Goal: Task Accomplishment & Management: Complete application form

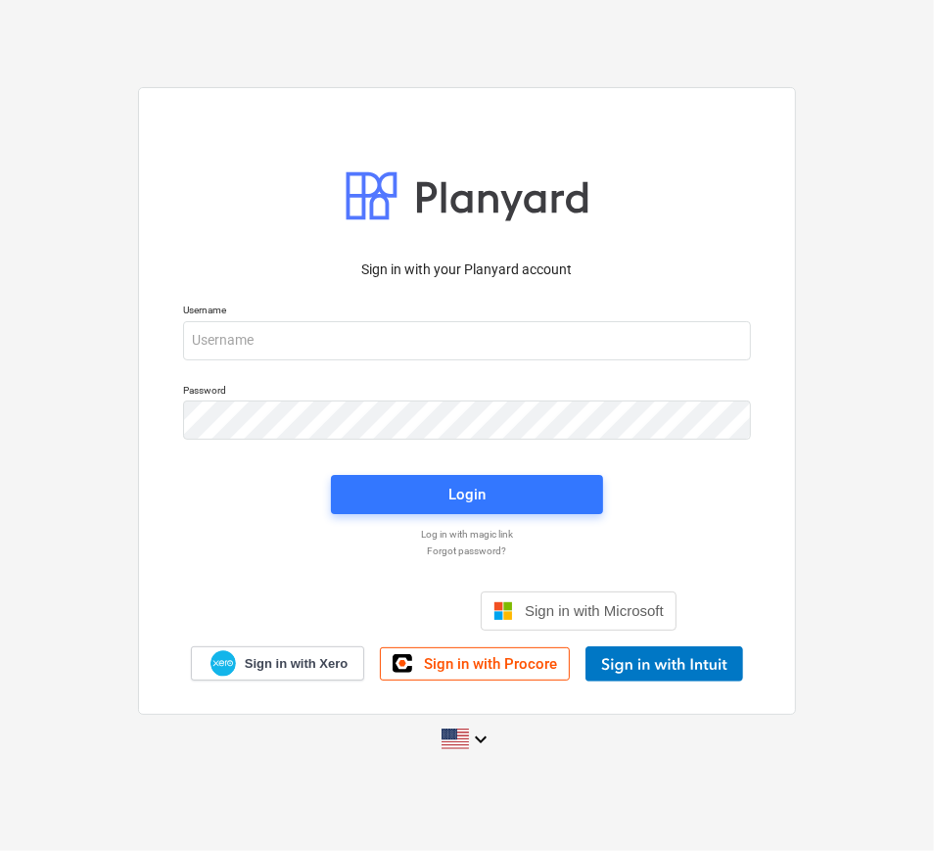
click at [751, 341] on div at bounding box center [751, 341] width 0 height 0
click at [826, 272] on div "Sign in with your Planyard account Username Password Login Log in with magic li…" at bounding box center [467, 424] width 934 height 707
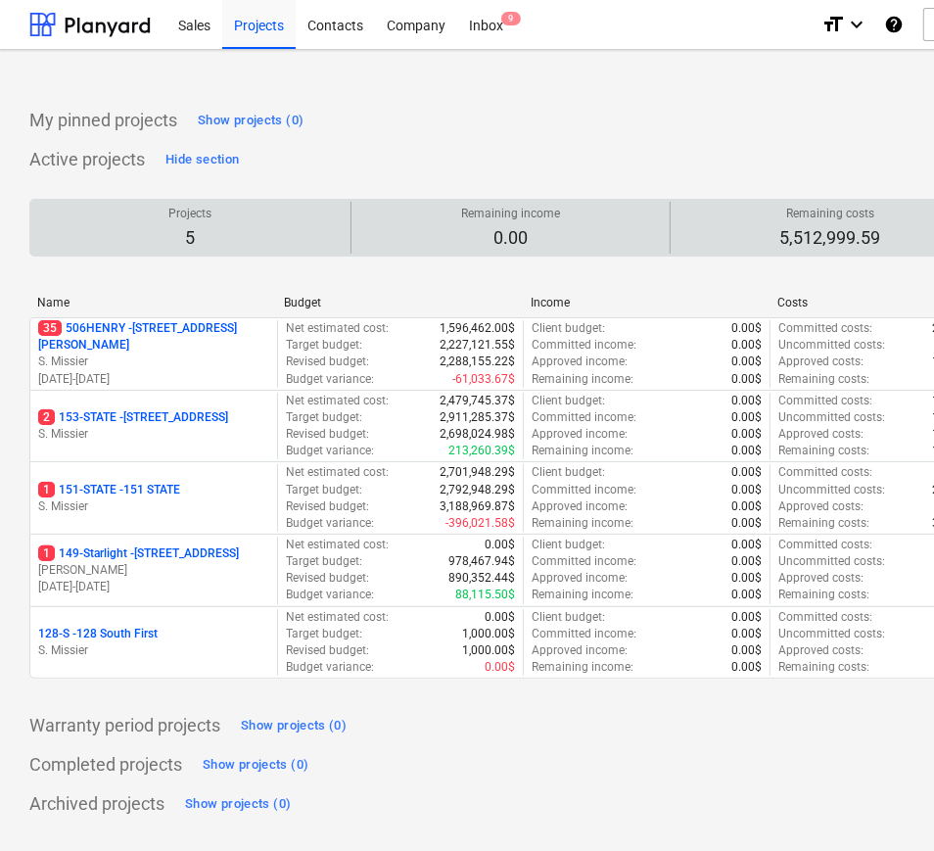
drag, startPoint x: 76, startPoint y: 619, endPoint x: 507, endPoint y: 251, distance: 566.7
click at [507, 251] on div "Remaining income 0.00" at bounding box center [511, 228] width 304 height 52
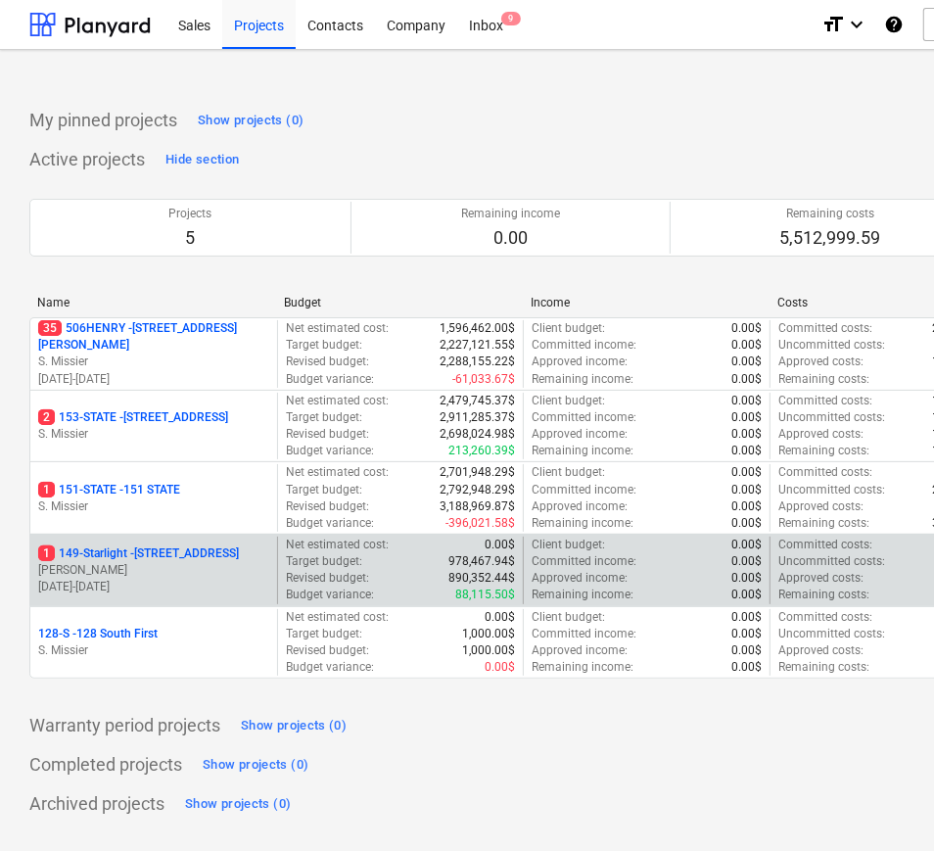
click at [138, 550] on p "1 149-Starlight - [STREET_ADDRESS]" at bounding box center [138, 553] width 201 height 17
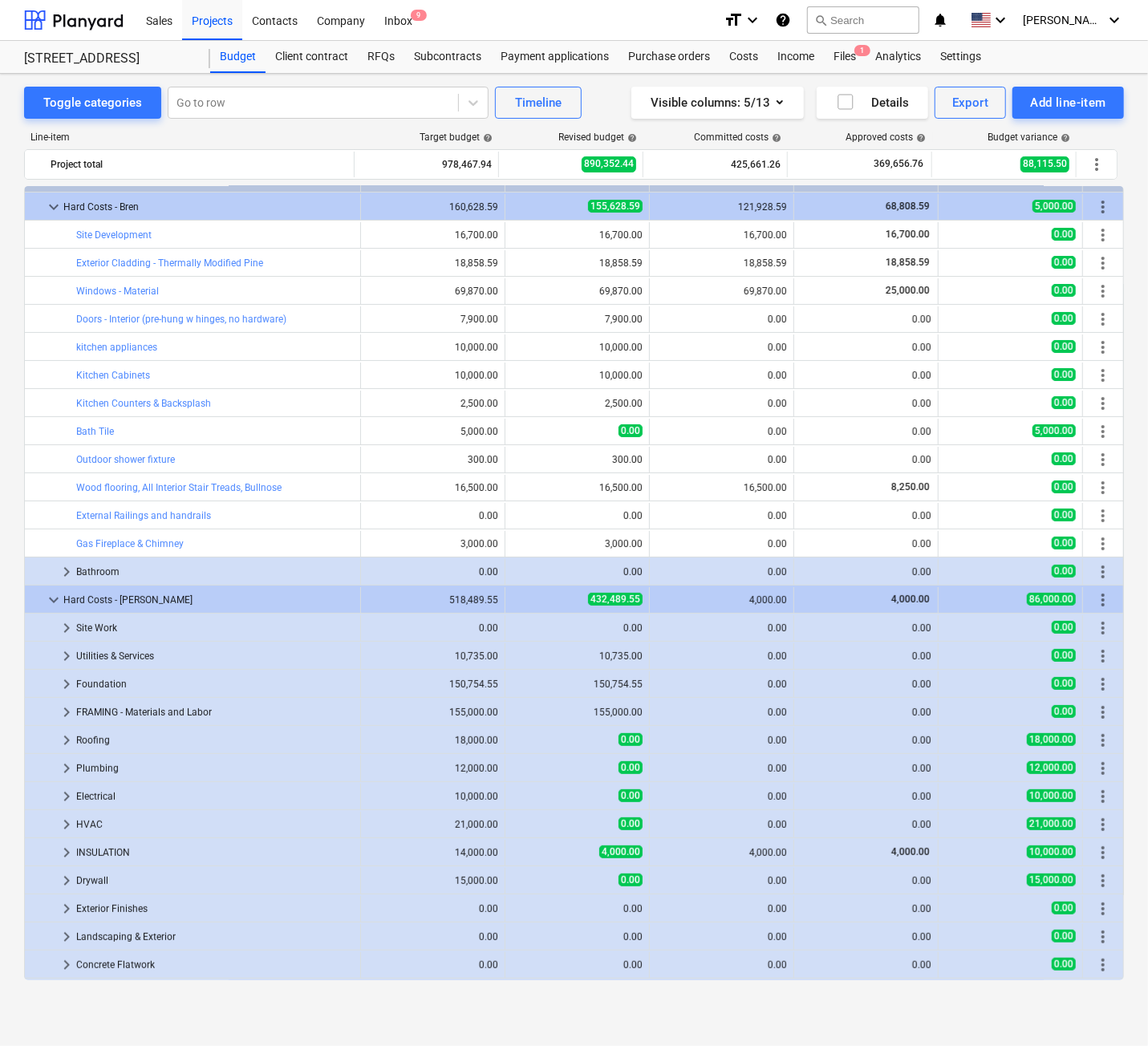
scroll to position [106, 0]
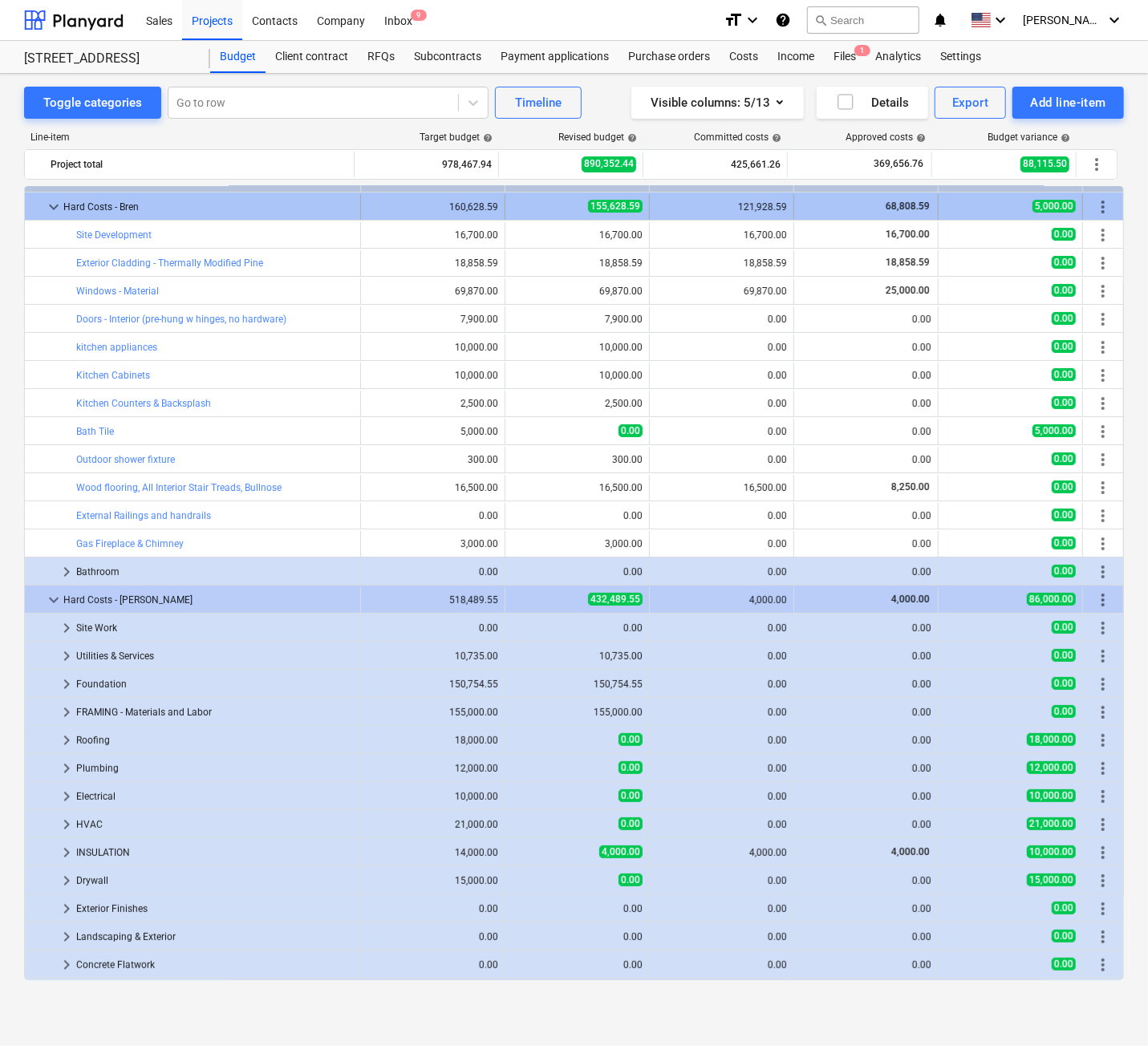
click at [765, 203] on span "more_vert" at bounding box center [1103, 206] width 19 height 19
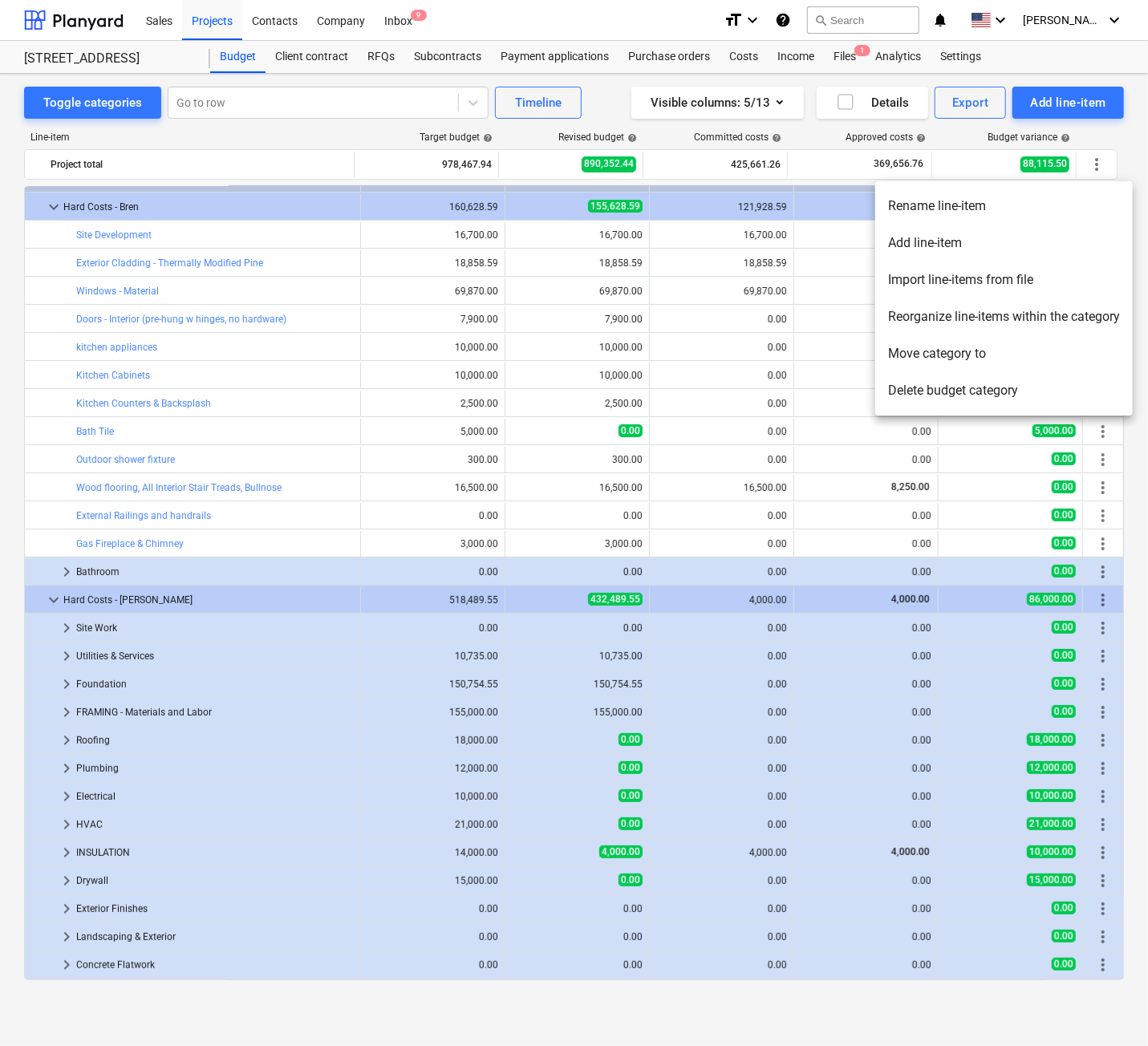
click at [462, 460] on div at bounding box center [574, 523] width 1148 height 1046
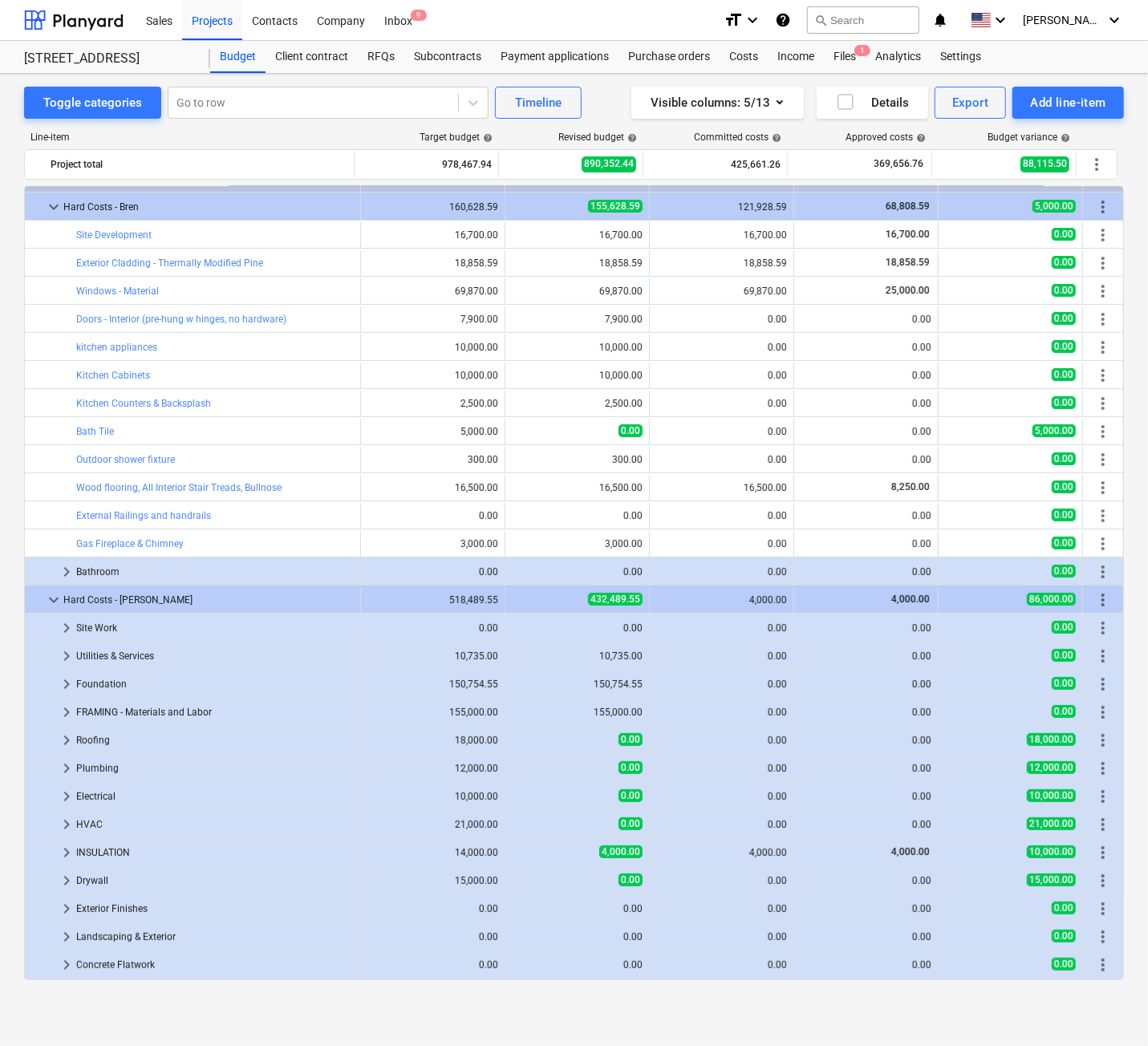
click at [469, 457] on div "300.00" at bounding box center [433, 460] width 131 height 11
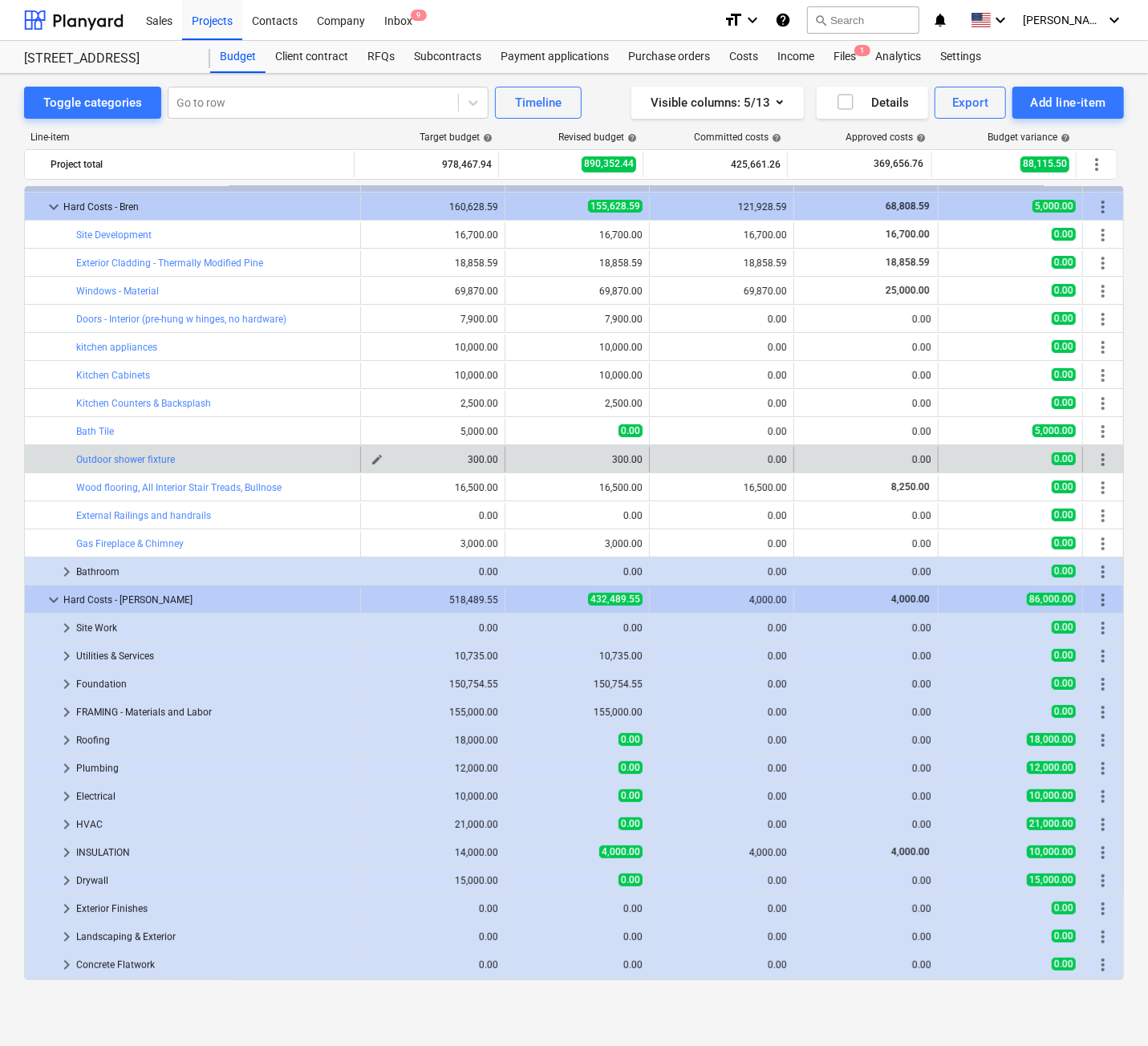
click at [367, 457] on button "edit" at bounding box center [376, 459] width 19 height 19
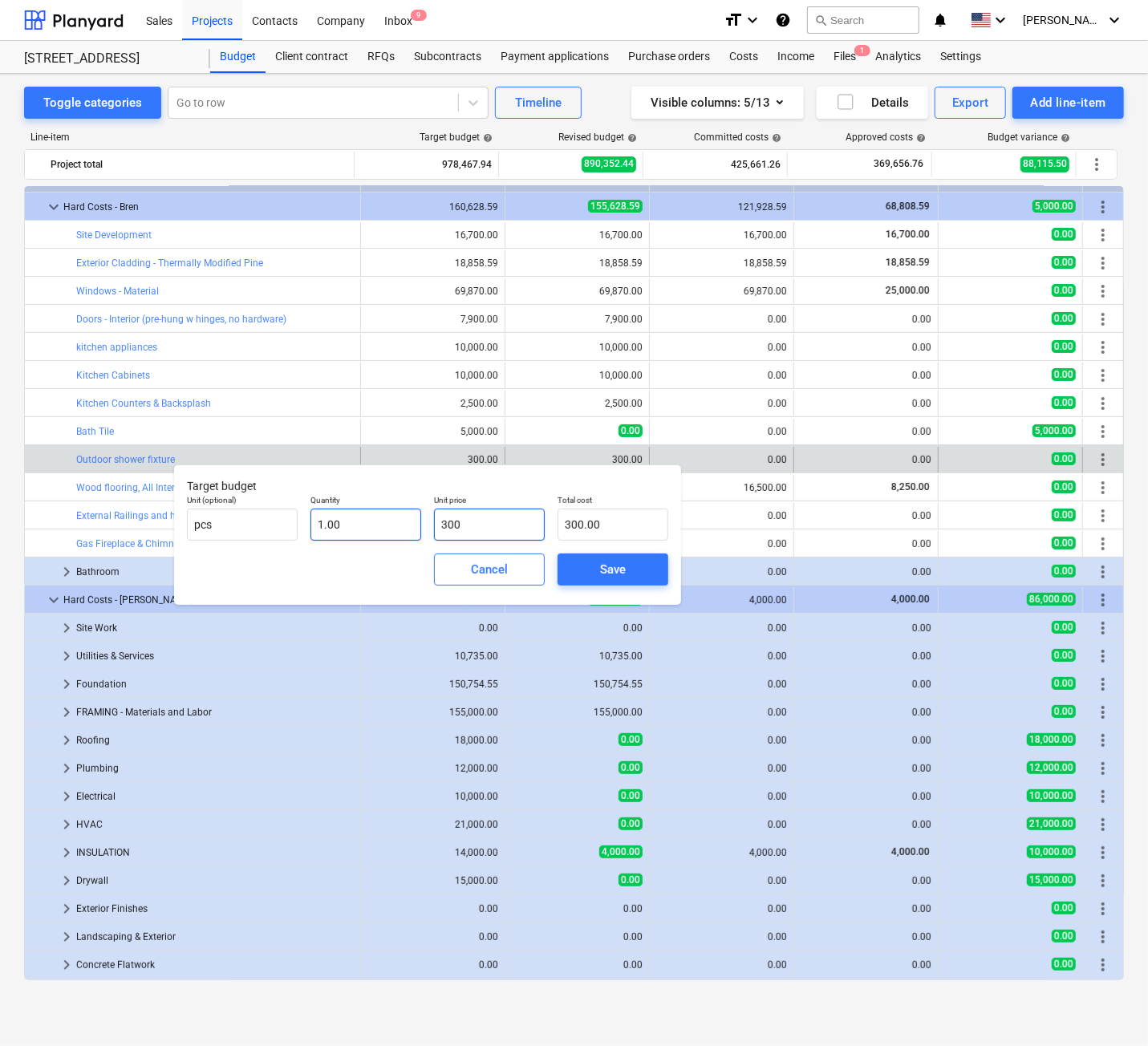
drag, startPoint x: 479, startPoint y: 531, endPoint x: 395, endPoint y: 533, distance: 84.0
click at [395, 533] on div "Unit (optional) pcs Quantity 1.00 Unit price 300 Total cost 300.00" at bounding box center [427, 517] width 494 height 58
type input "4"
type input "4.00"
type input "42"
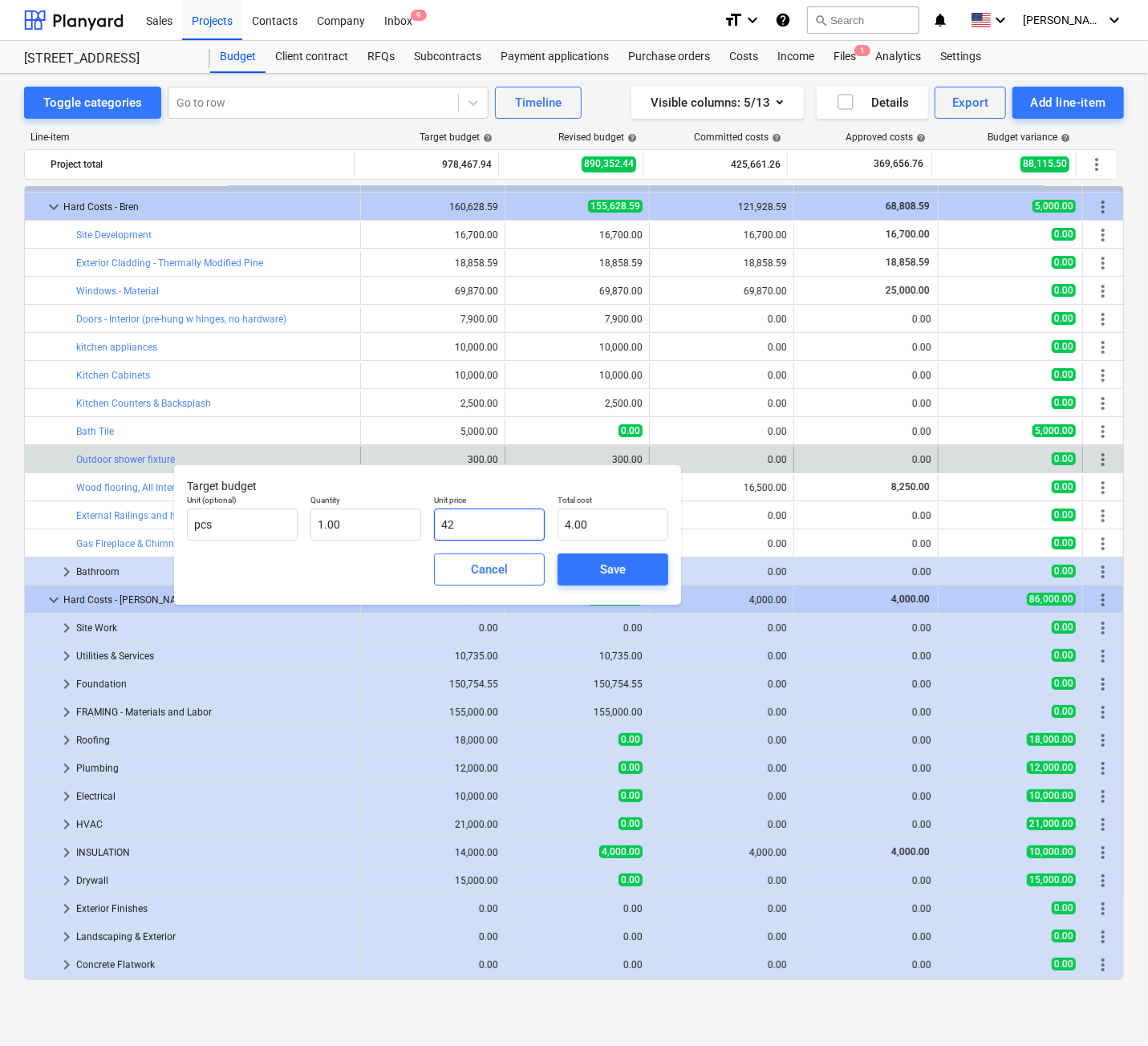
type input "42.00"
type input "422"
type input "422.00"
click at [608, 567] on div "Save" at bounding box center [612, 568] width 25 height 20
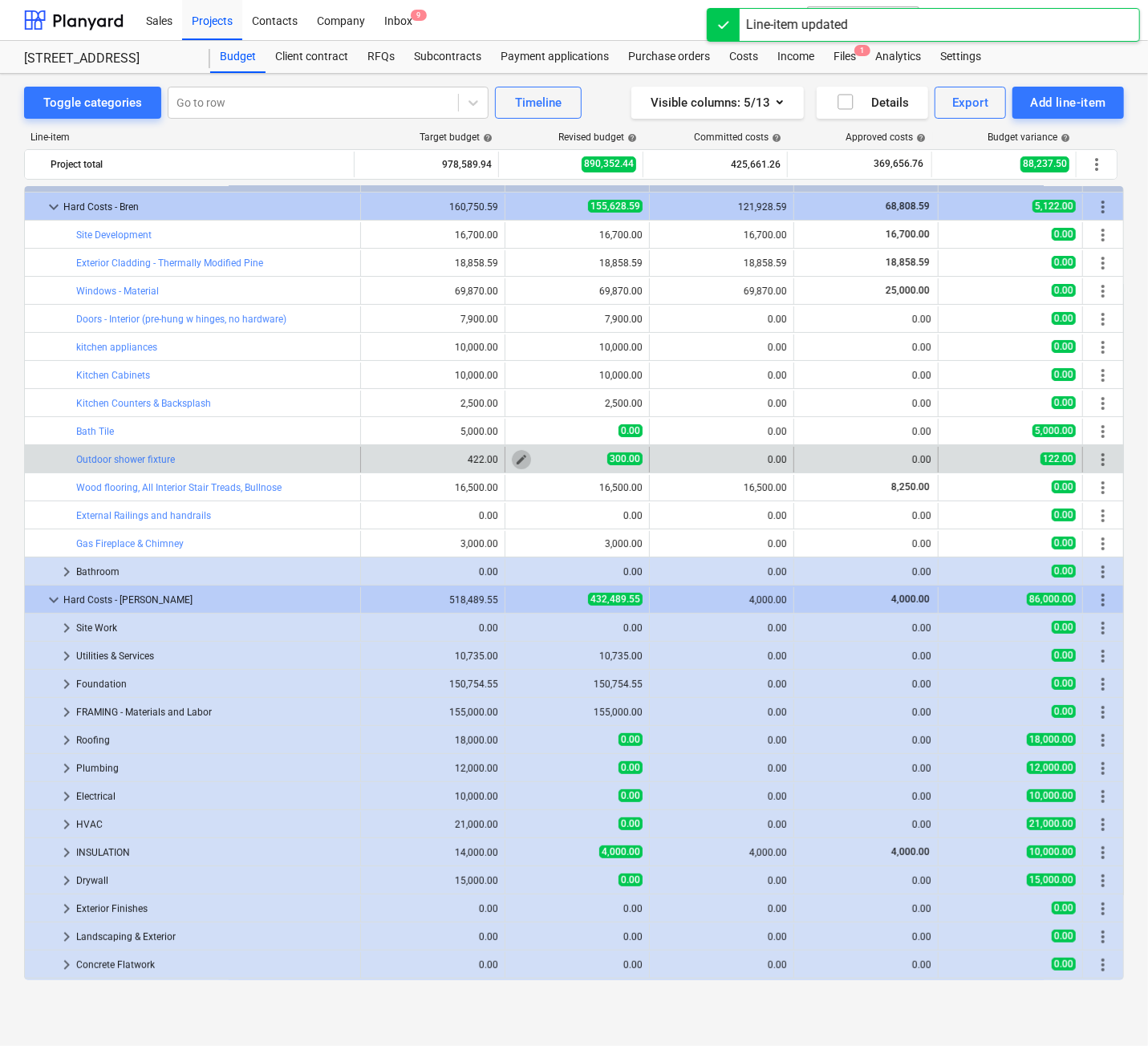
click at [515, 456] on span "edit" at bounding box center [522, 460] width 13 height 13
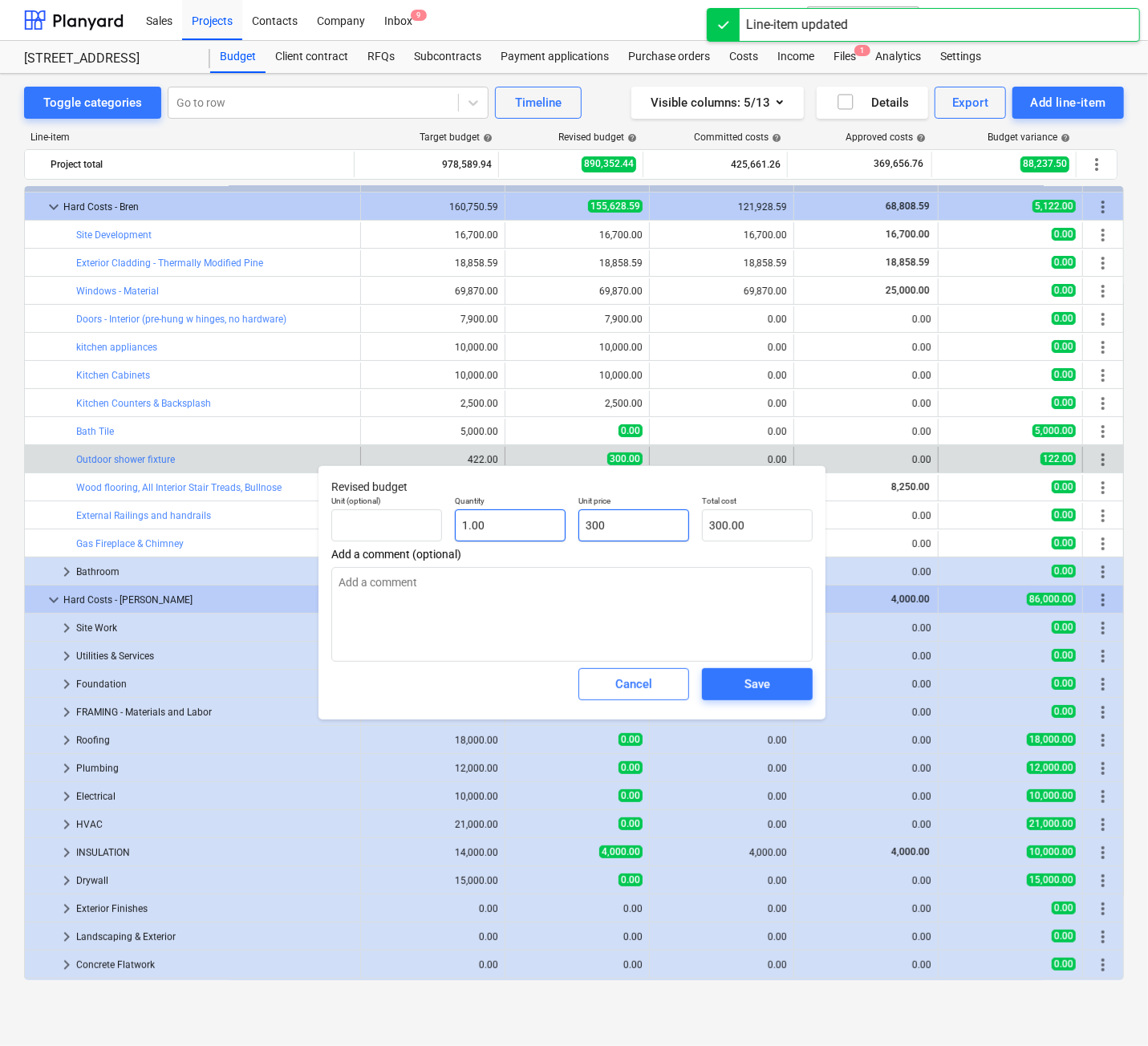
drag, startPoint x: 642, startPoint y: 520, endPoint x: 556, endPoint y: 521, distance: 86.0
click at [556, 521] on div "Unit (optional) Quantity 1.00 Unit price 300 Total cost 300.00" at bounding box center [572, 518] width 494 height 58
type input "4"
type textarea "x"
type input "4.00"
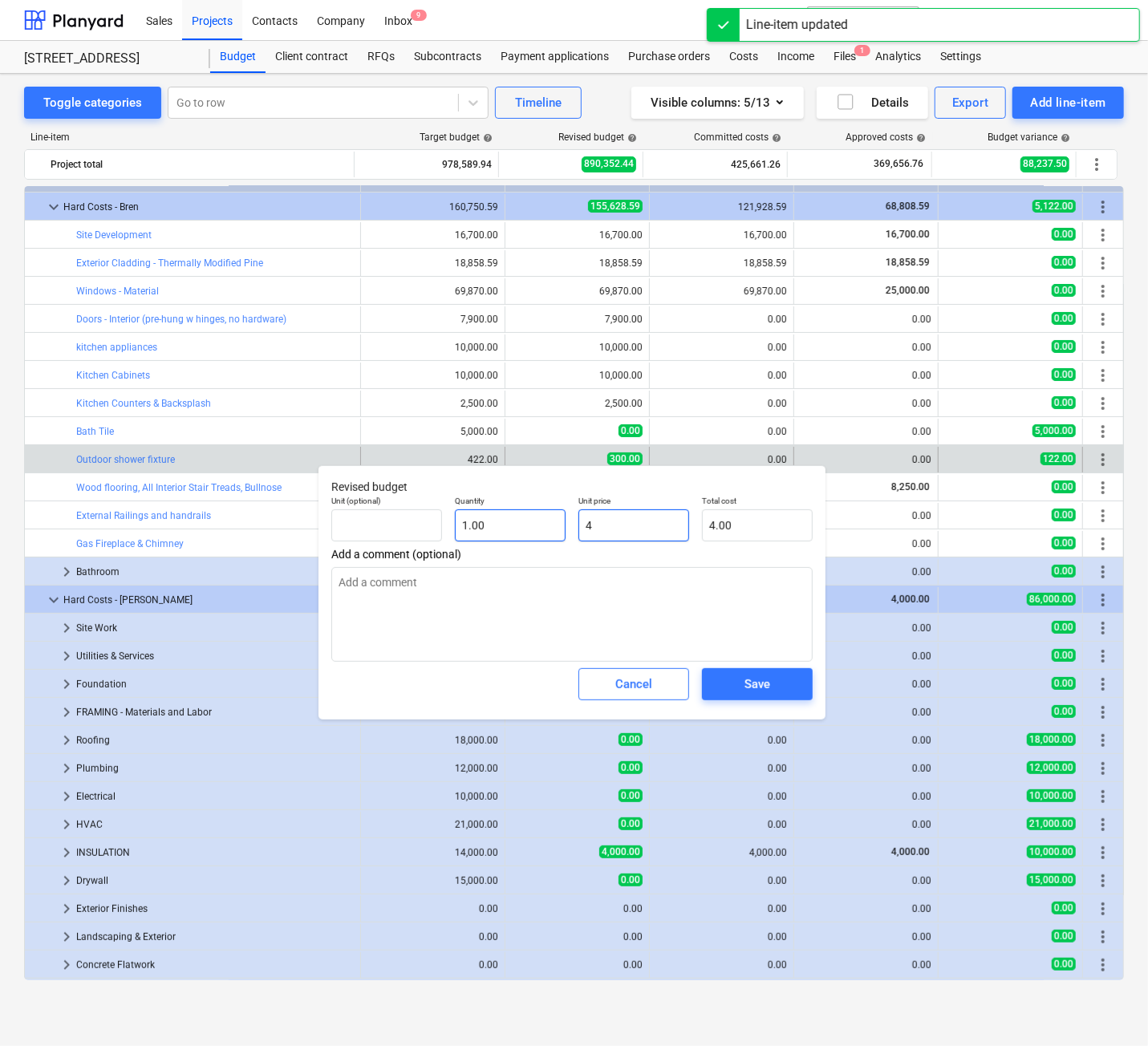
type input "42"
type textarea "x"
type input "42.00"
type input "422"
type textarea "x"
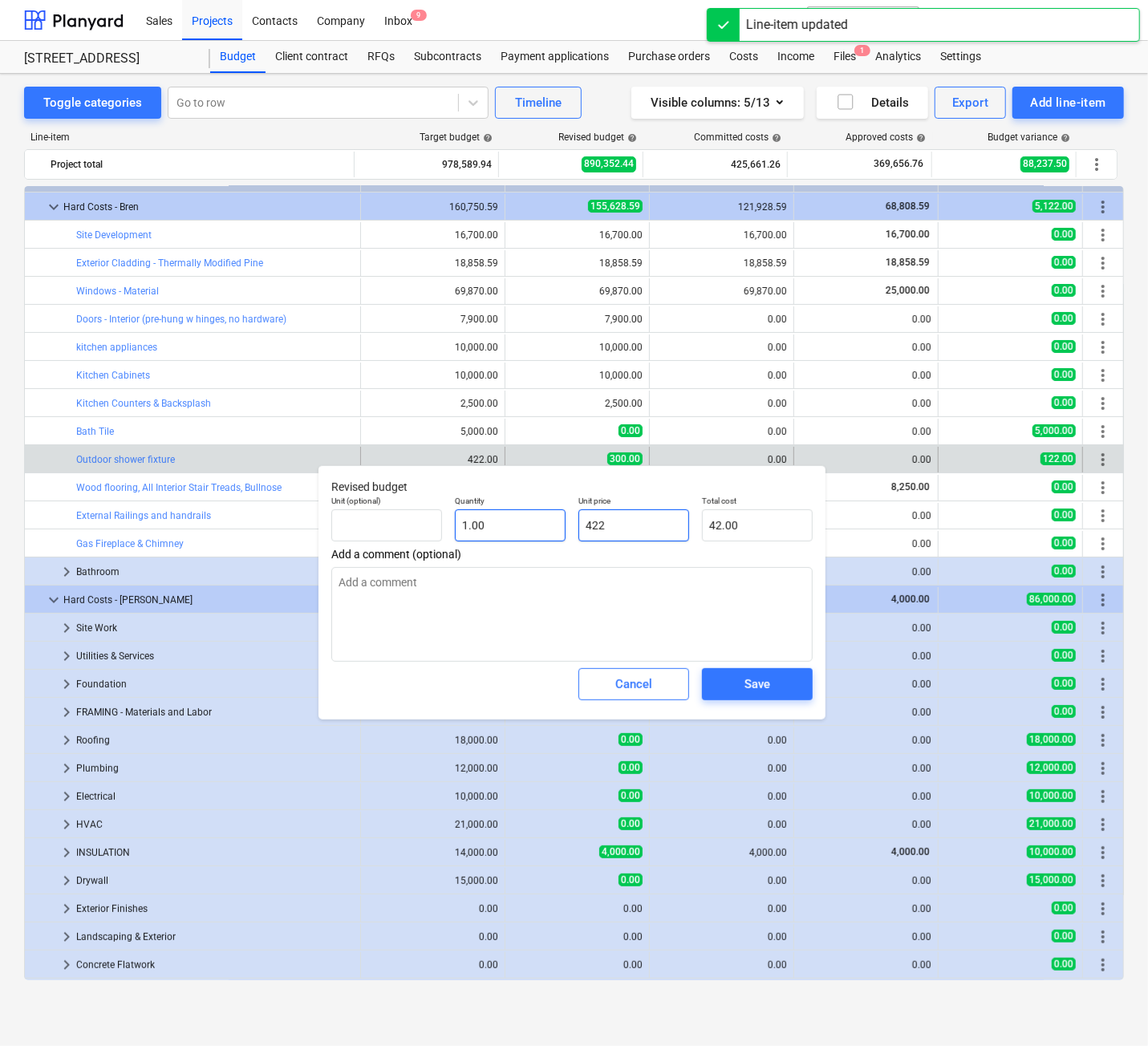
type input "422.00"
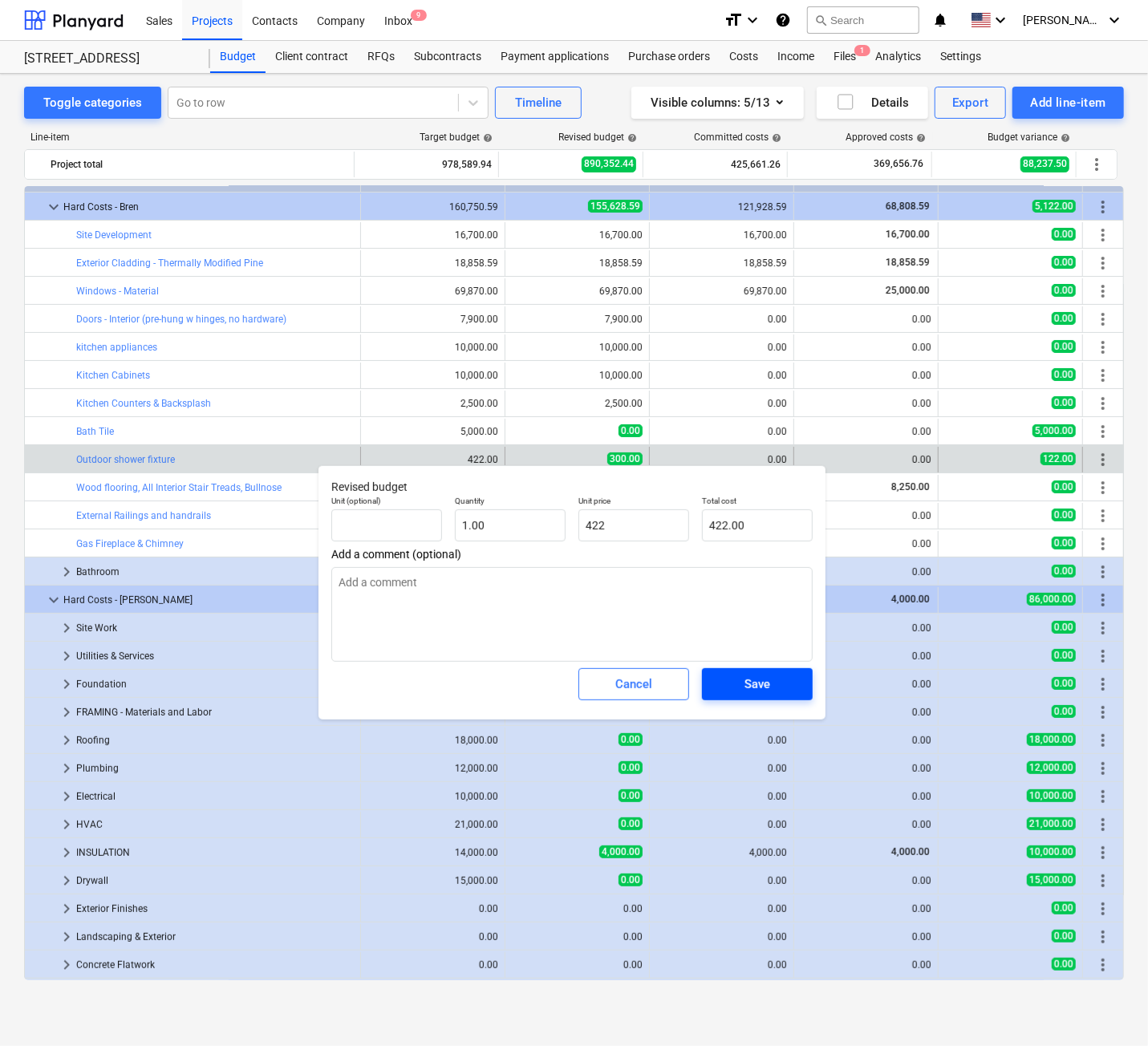
type input "422.00"
click at [760, 677] on div "Save" at bounding box center [757, 683] width 25 height 20
type textarea "x"
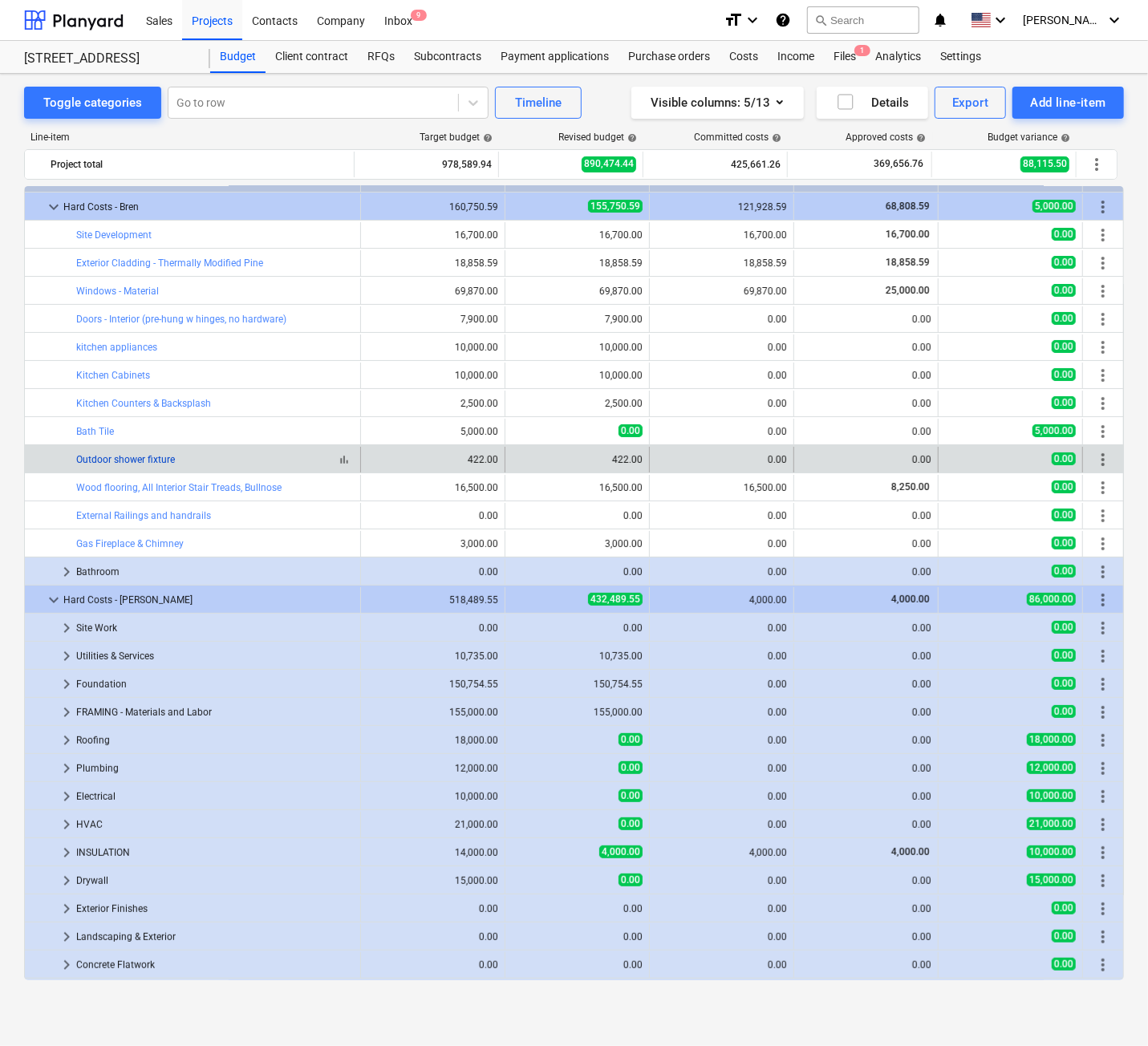
click at [110, 454] on link "Outdoor shower fixture" at bounding box center [125, 460] width 98 height 11
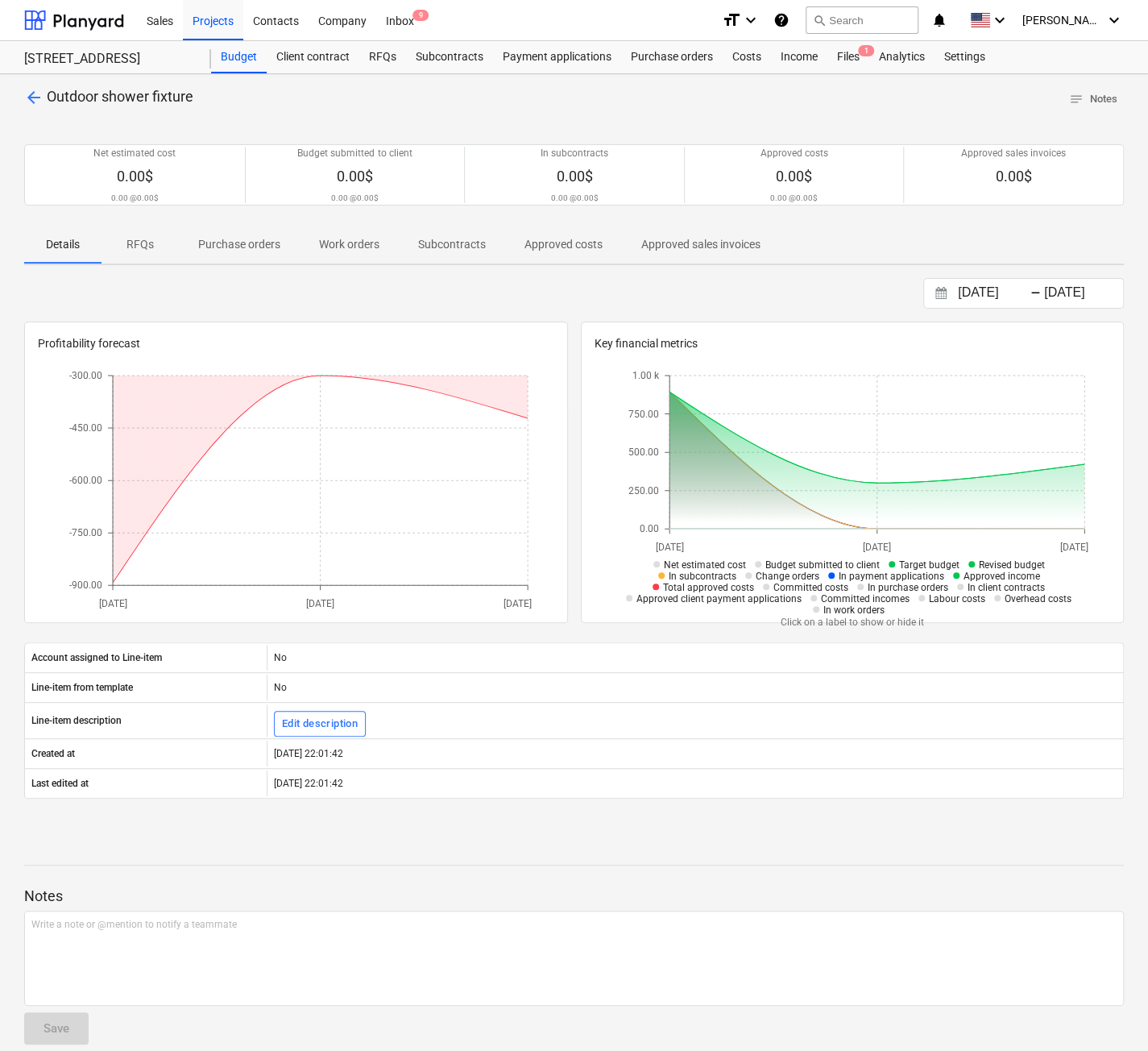
click at [708, 236] on p "Approved sales invoices" at bounding box center [700, 244] width 119 height 17
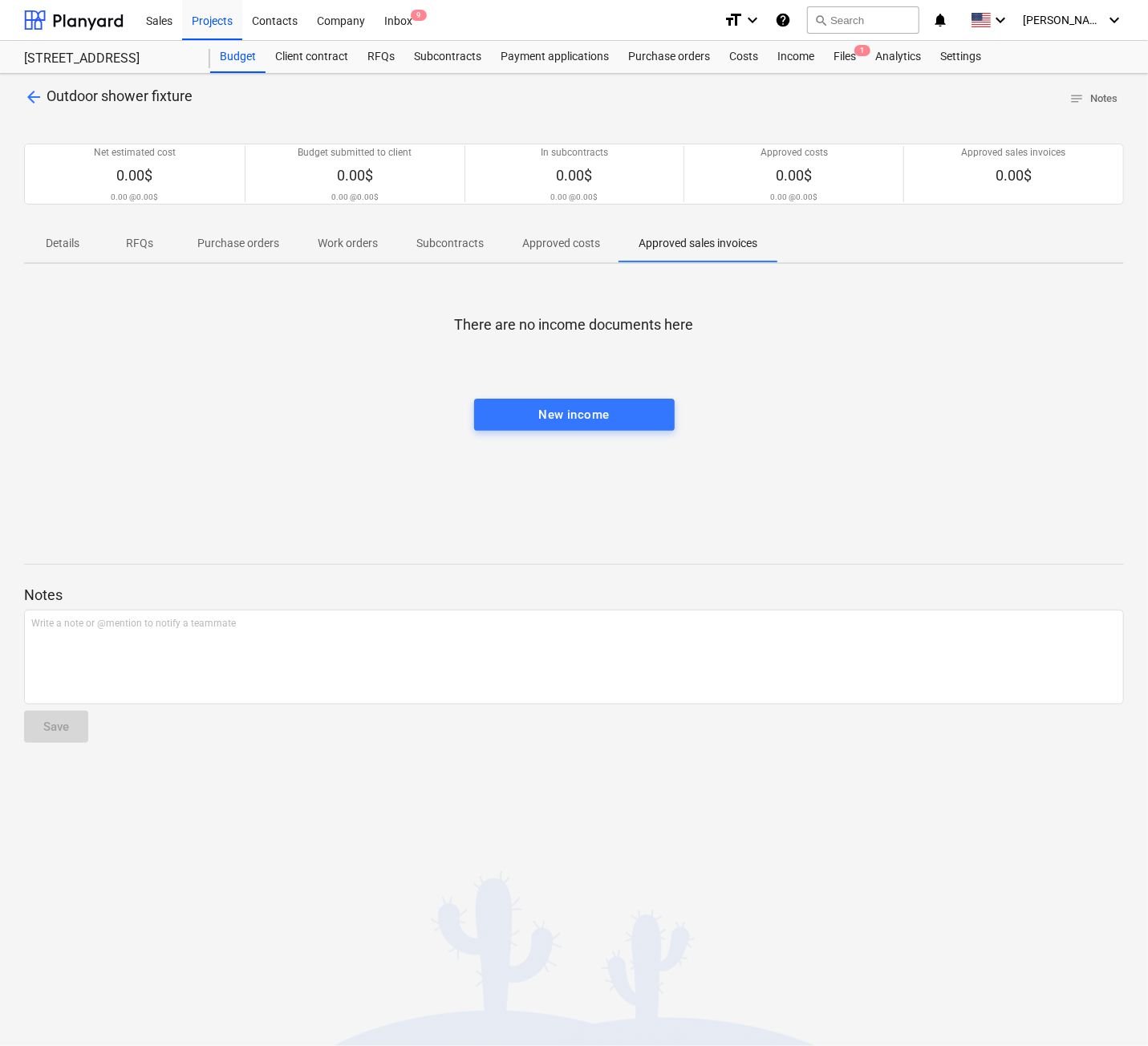
click at [560, 243] on p "Approved costs" at bounding box center [560, 243] width 78 height 17
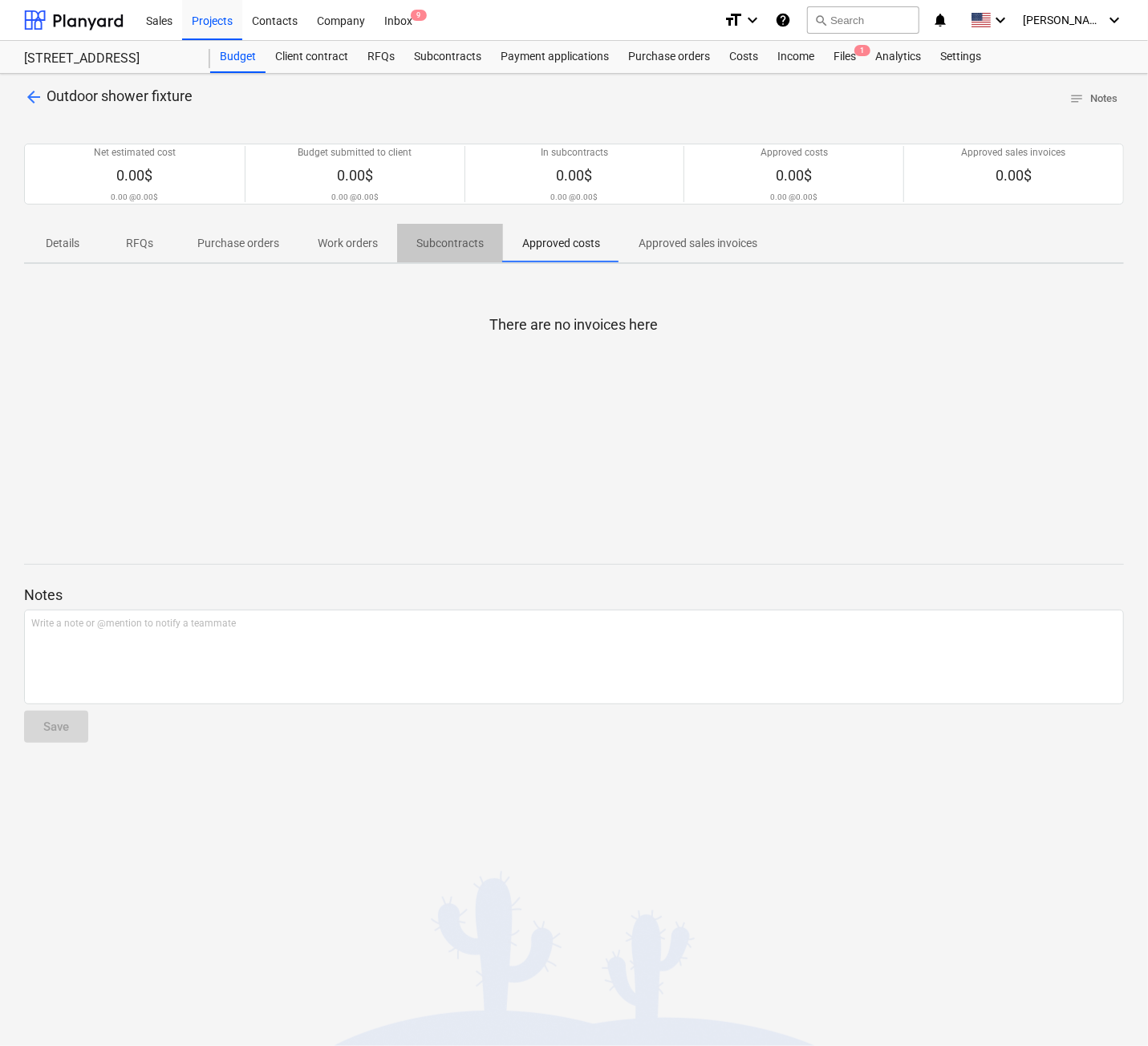
click at [449, 238] on p "Subcontracts" at bounding box center [450, 243] width 67 height 17
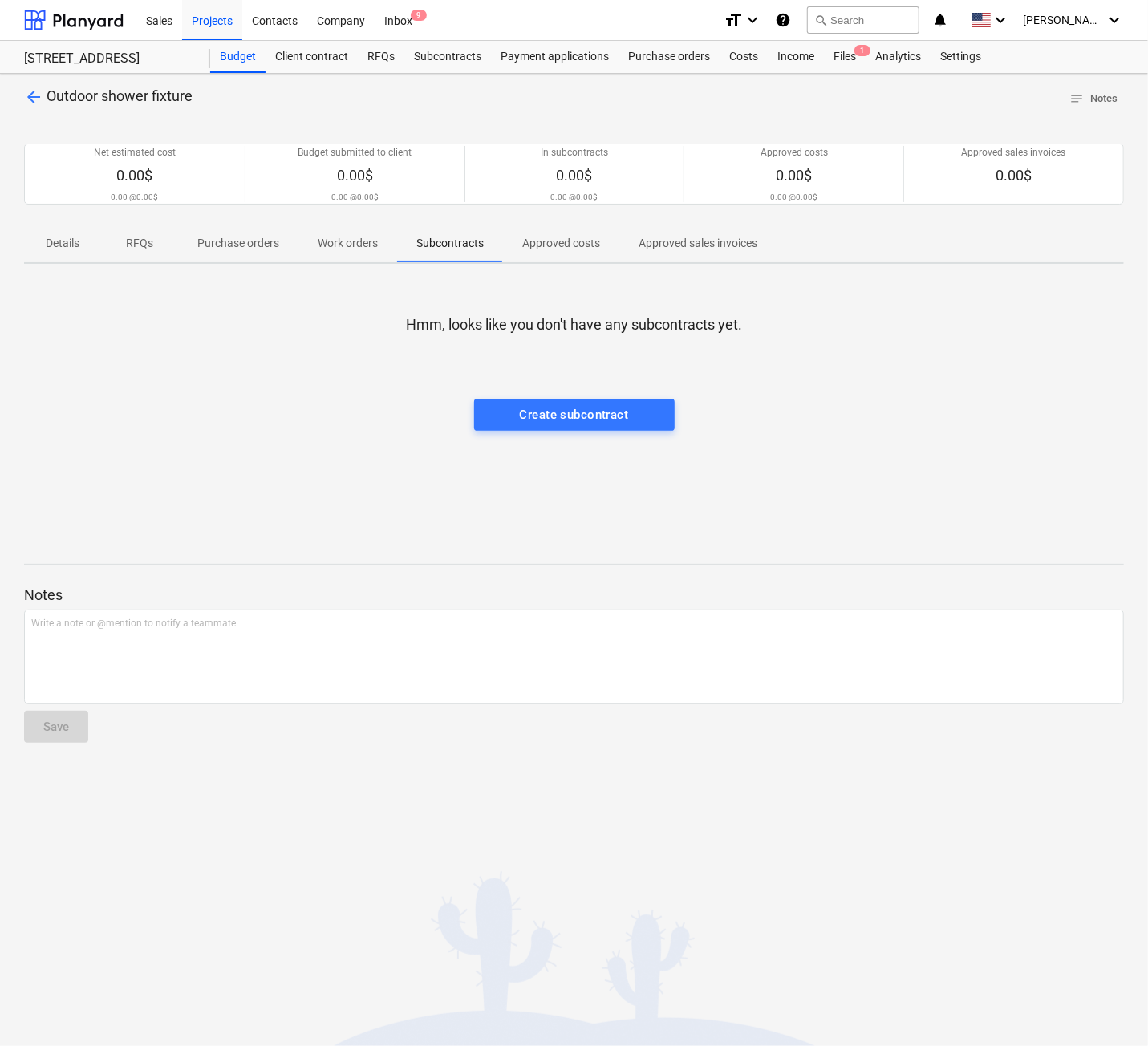
click at [342, 240] on p "Work orders" at bounding box center [347, 243] width 60 height 17
click at [225, 238] on p "Purchase orders" at bounding box center [238, 243] width 82 height 17
click at [742, 52] on div "Costs" at bounding box center [743, 57] width 48 height 32
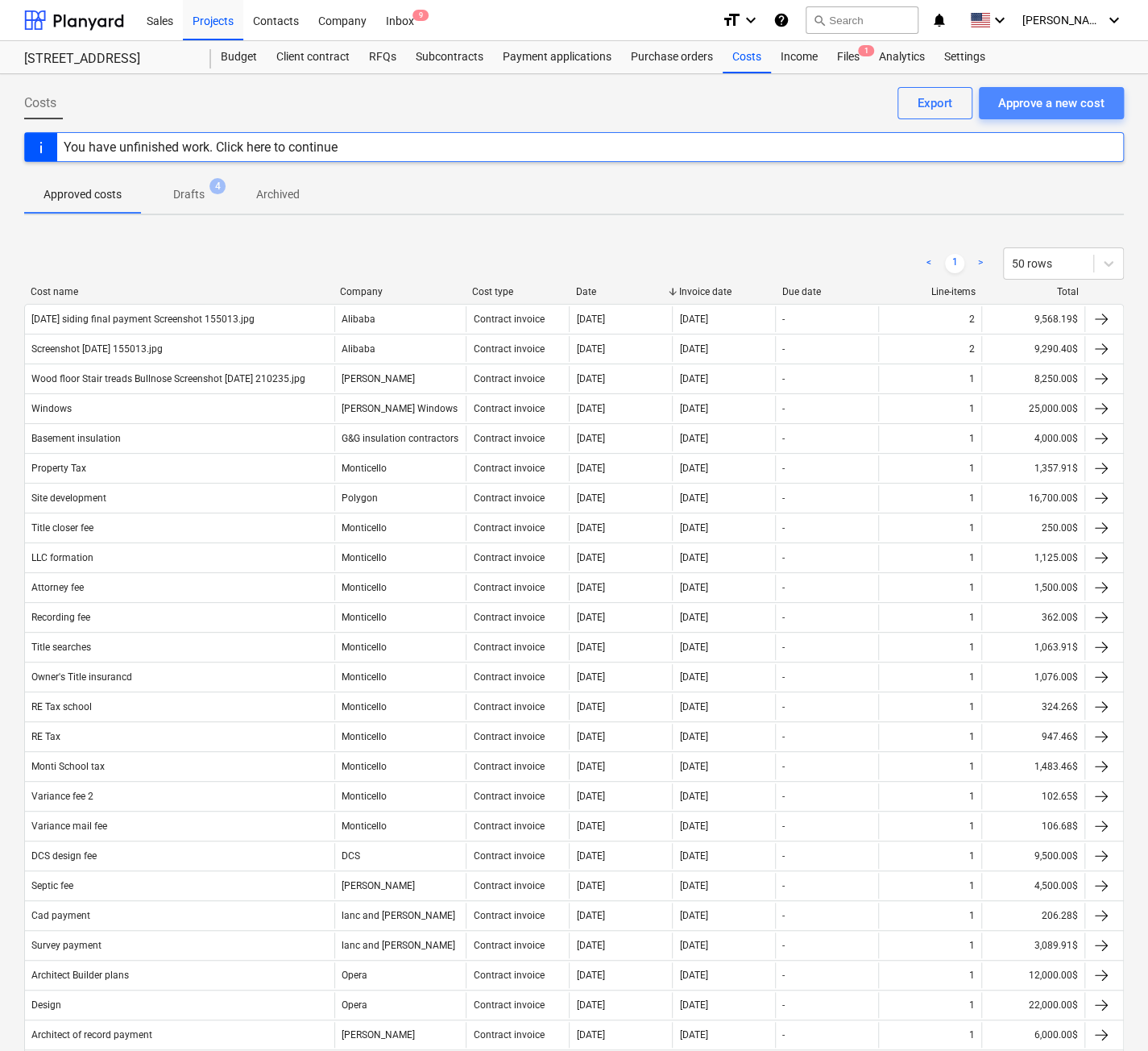
click at [768, 94] on div "Approve a new cost" at bounding box center [1051, 103] width 106 height 21
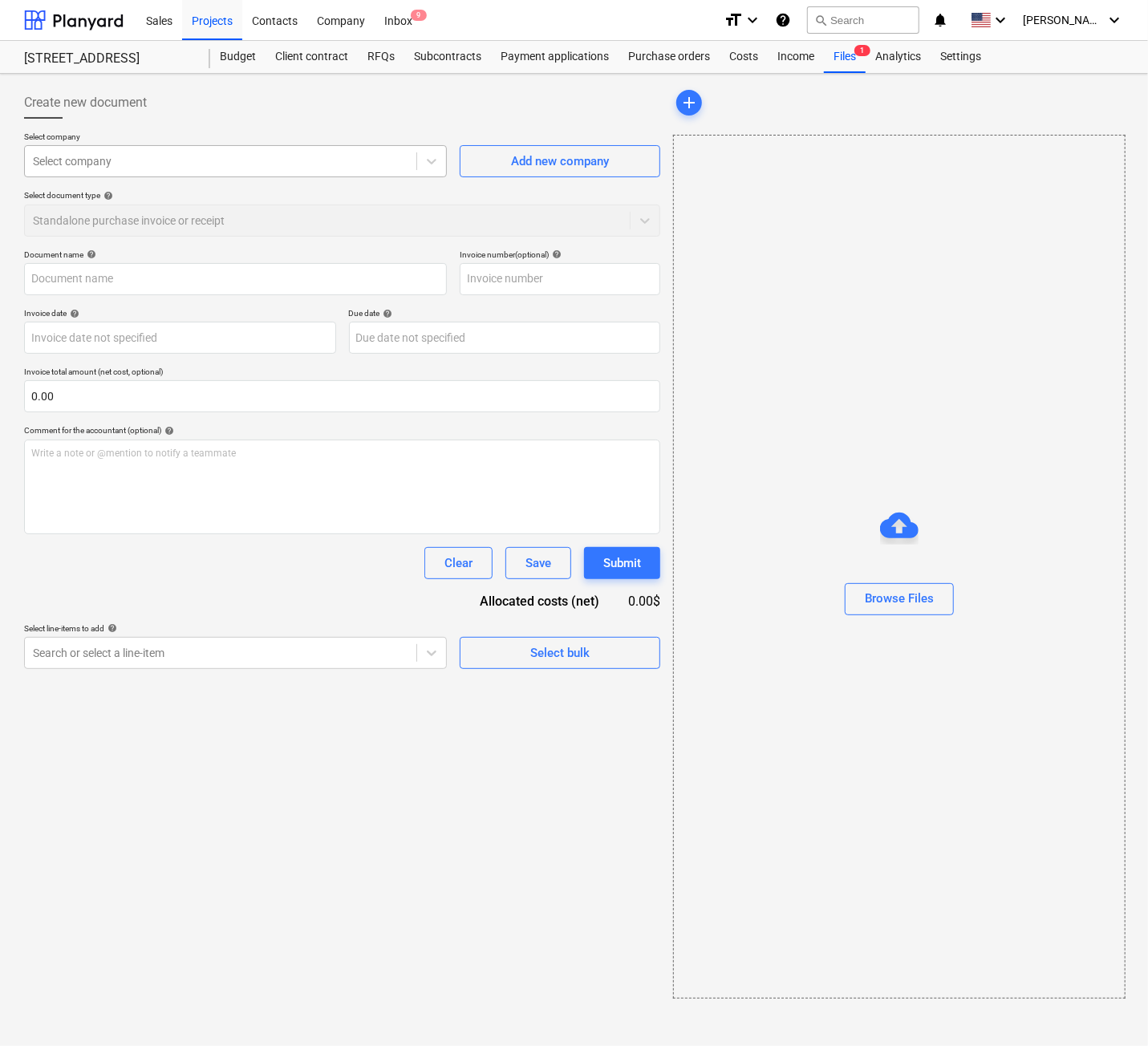
click at [132, 165] on div at bounding box center [220, 161] width 375 height 16
click at [121, 165] on div at bounding box center [220, 161] width 375 height 16
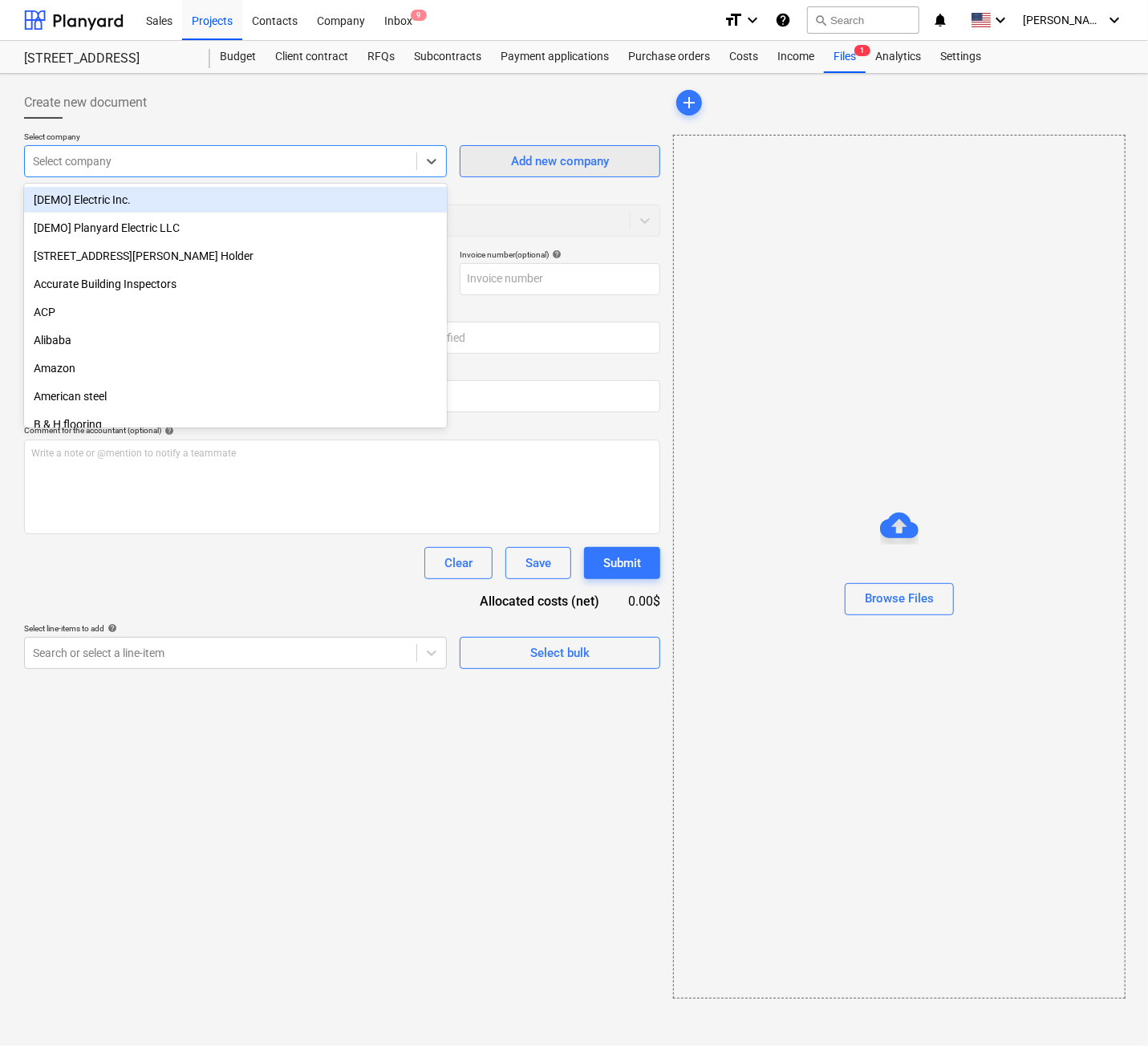
click at [519, 166] on div "Add new company" at bounding box center [560, 161] width 98 height 20
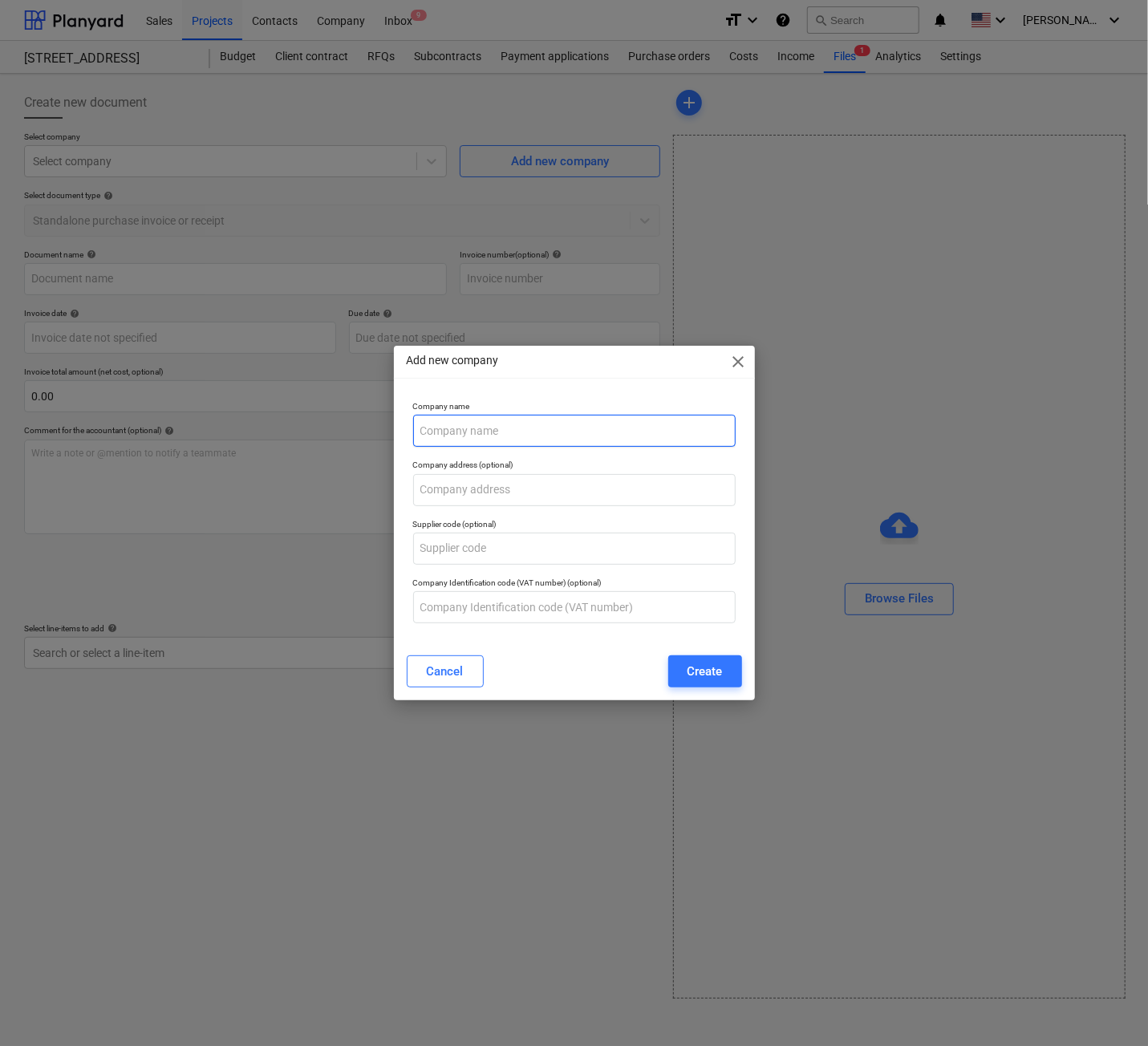
click at [479, 433] on input "text" at bounding box center [574, 430] width 323 height 32
paste input "Guangzhou Homedec Sanitary Ware Co., Ltd."
type input "Guangzhou Homedec Sanitary Ware Co., Ltd."
click at [712, 670] on div "Create" at bounding box center [705, 671] width 35 height 20
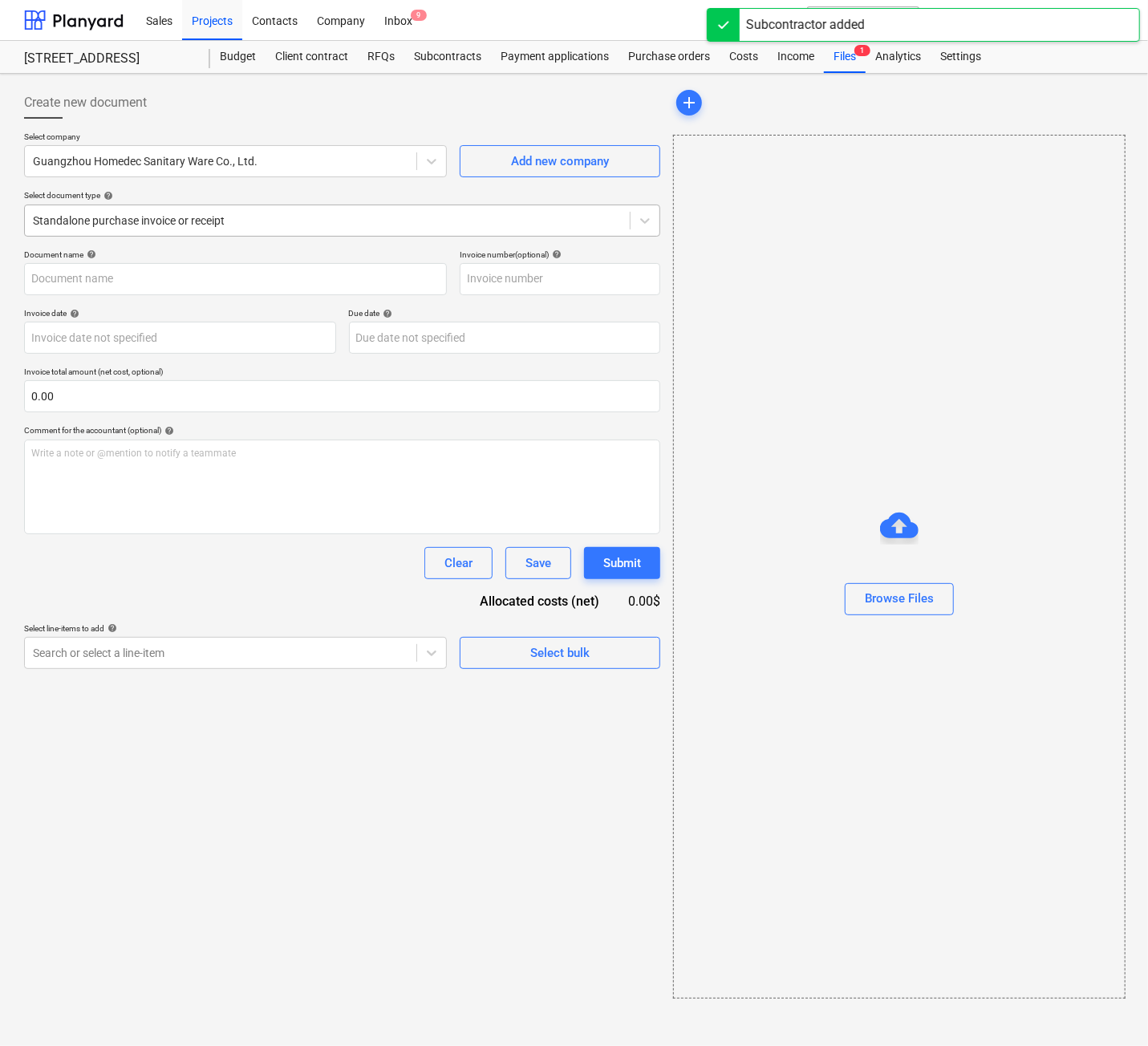
click at [297, 219] on div at bounding box center [327, 220] width 589 height 16
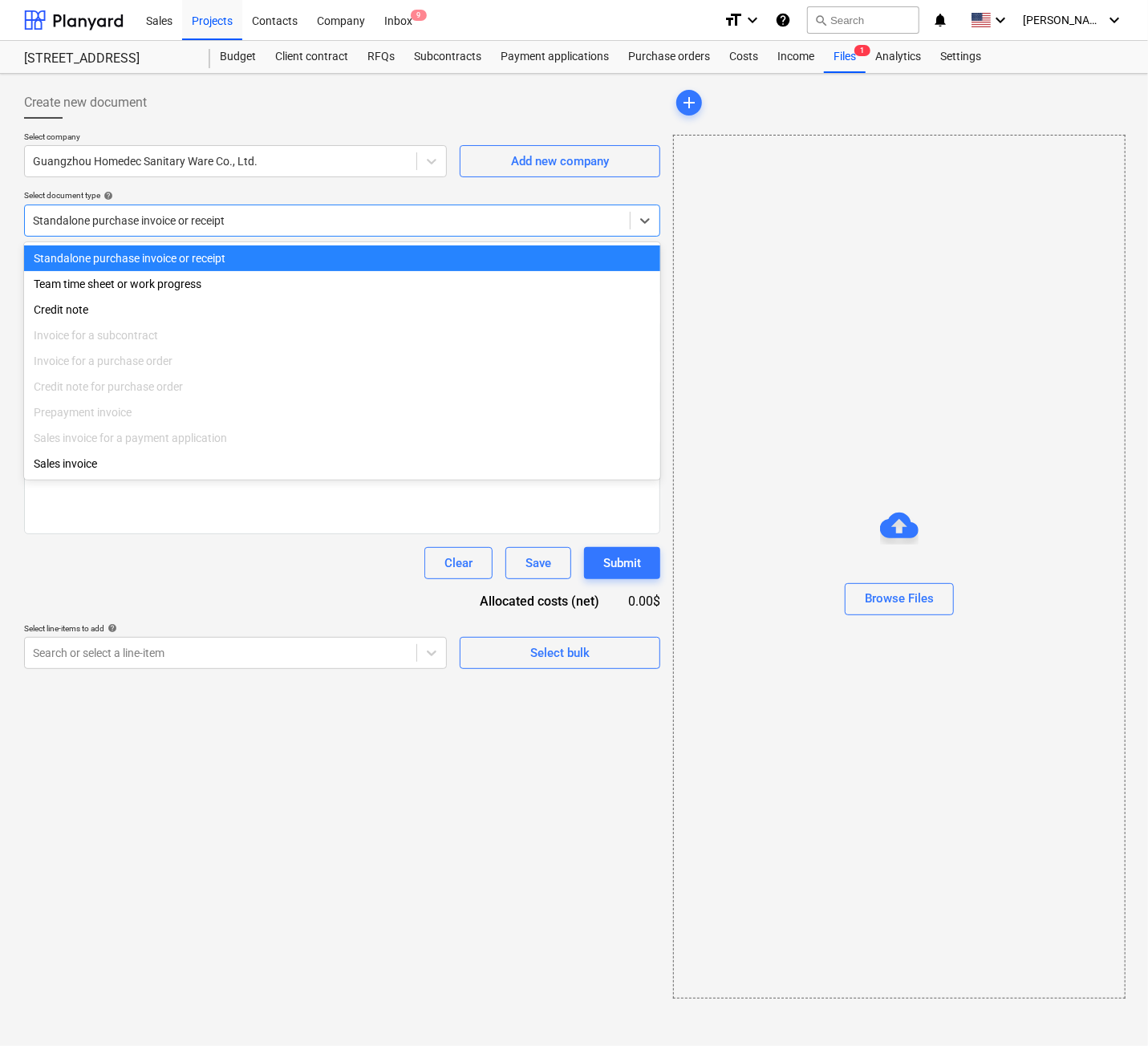
click at [765, 211] on div "Browse Files" at bounding box center [899, 566] width 452 height 863
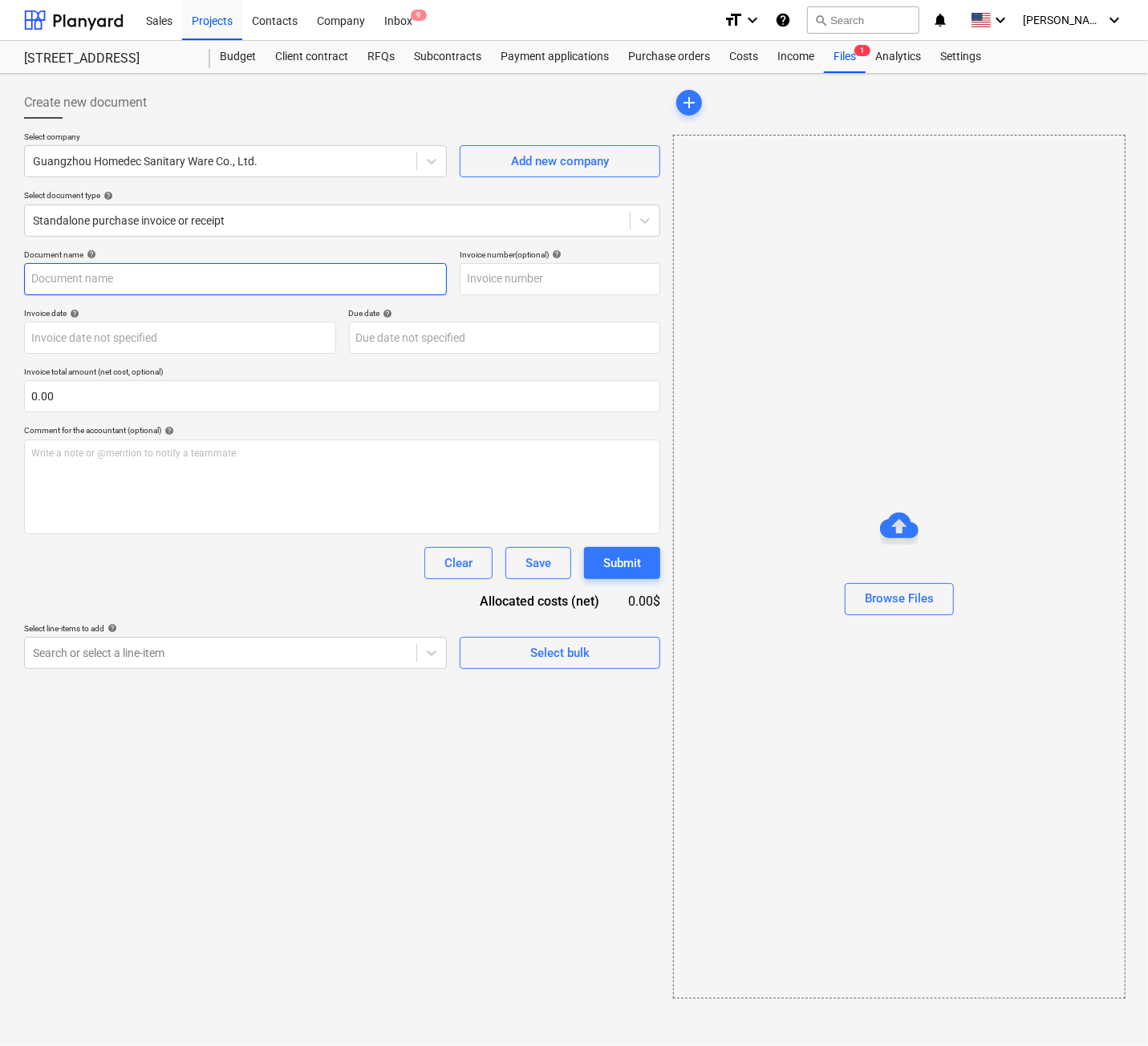
click at [77, 282] on input "text" at bounding box center [235, 278] width 423 height 32
click at [352, 235] on div "Standalone purchase invoice or receipt" at bounding box center [342, 220] width 636 height 32
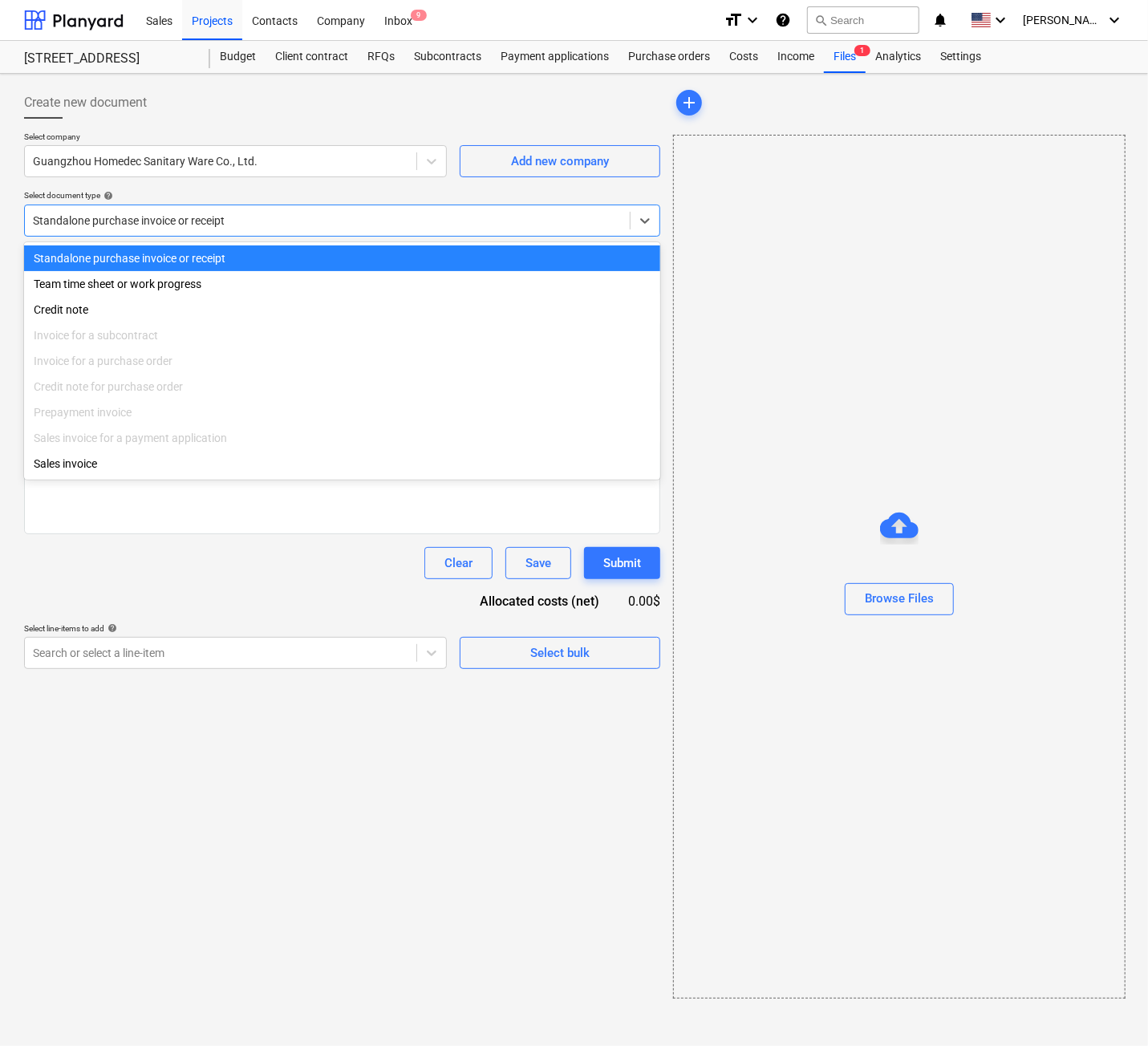
click at [391, 128] on div at bounding box center [342, 125] width 636 height 13
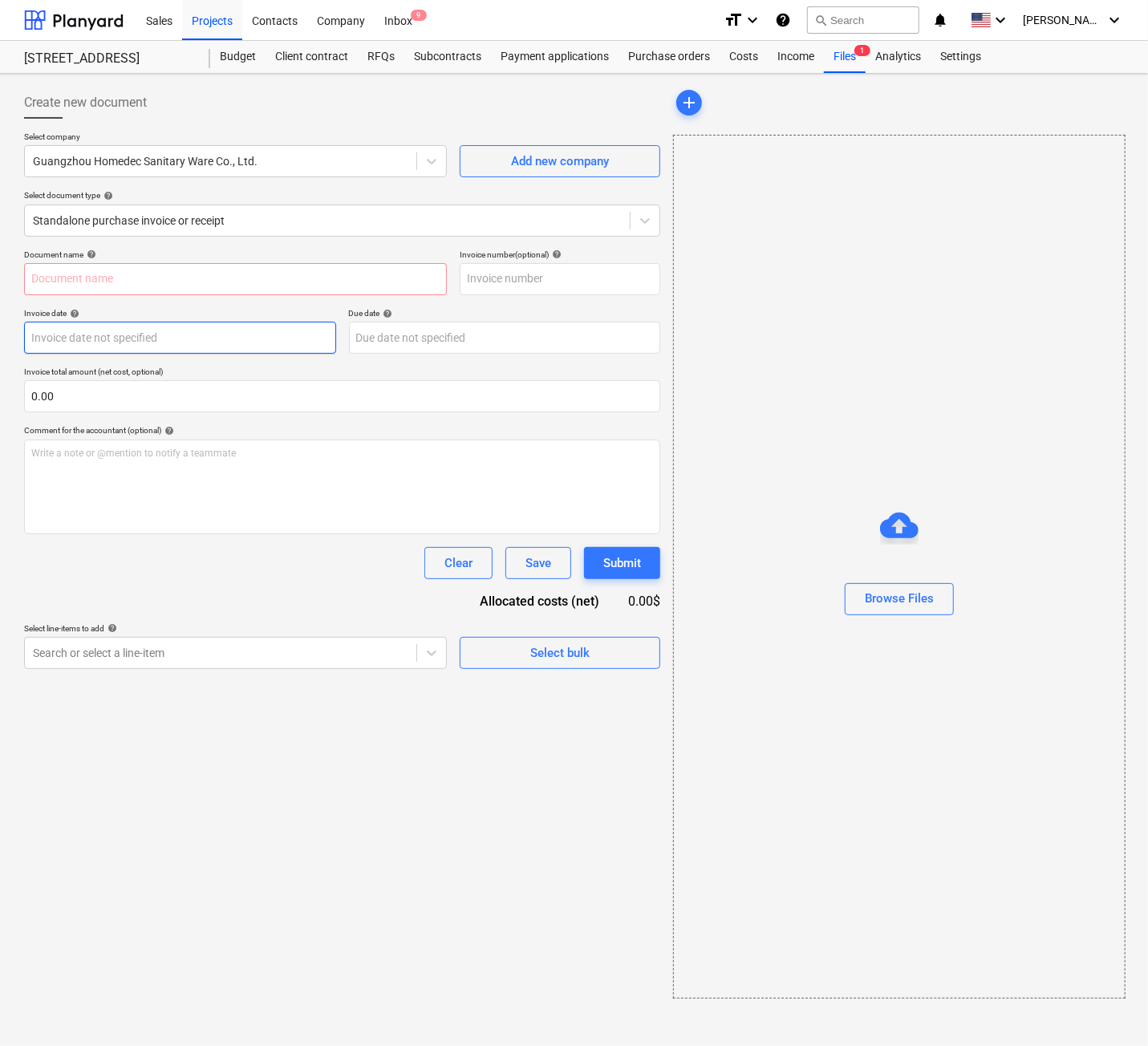
click at [102, 341] on body "Sales Projects Contacts Company Inbox 9 format_size keyboard_arrow_down help se…" at bounding box center [574, 523] width 1148 height 1046
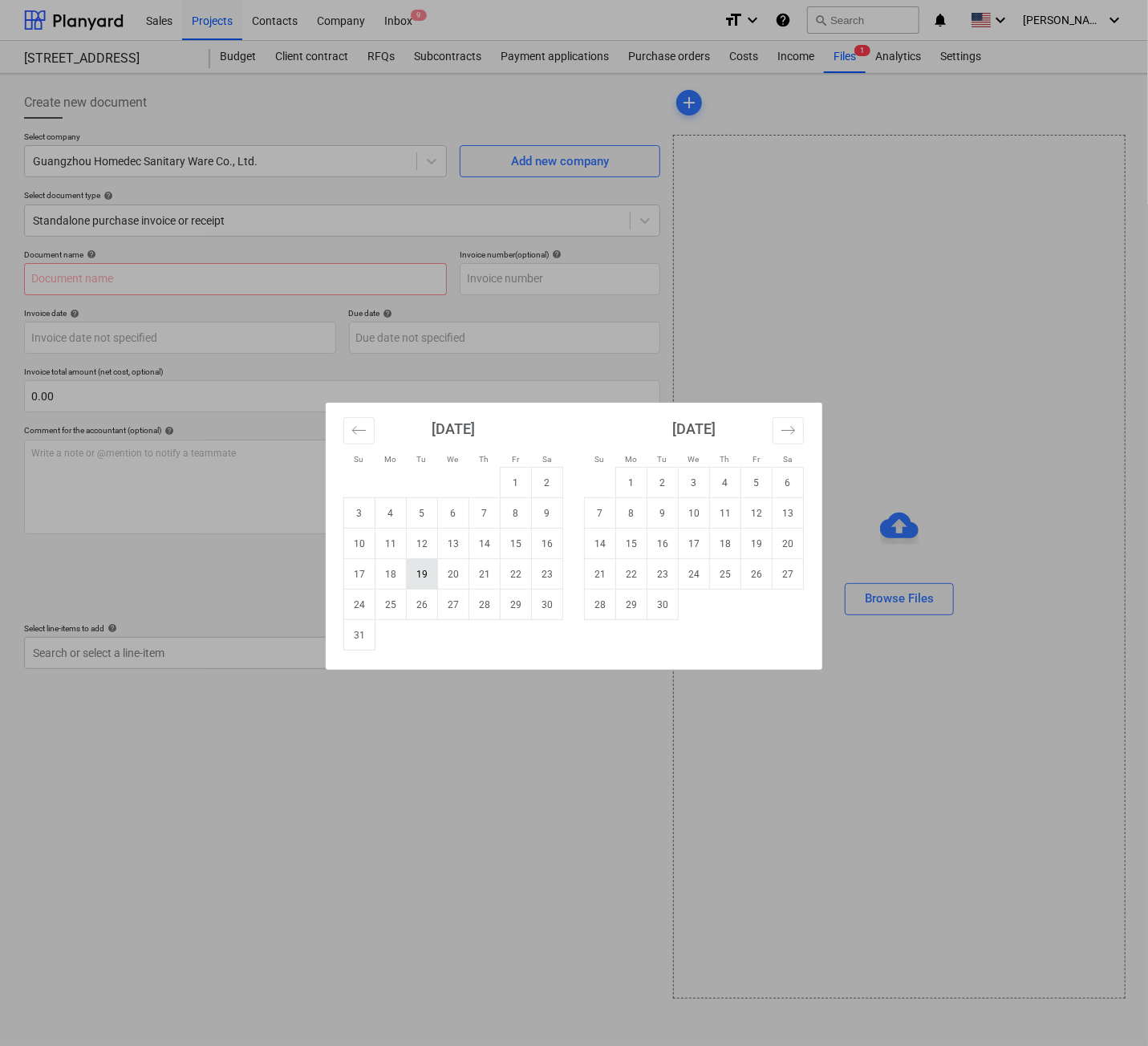
click at [423, 575] on td "19" at bounding box center [422, 573] width 31 height 30
type input "[DATE]"
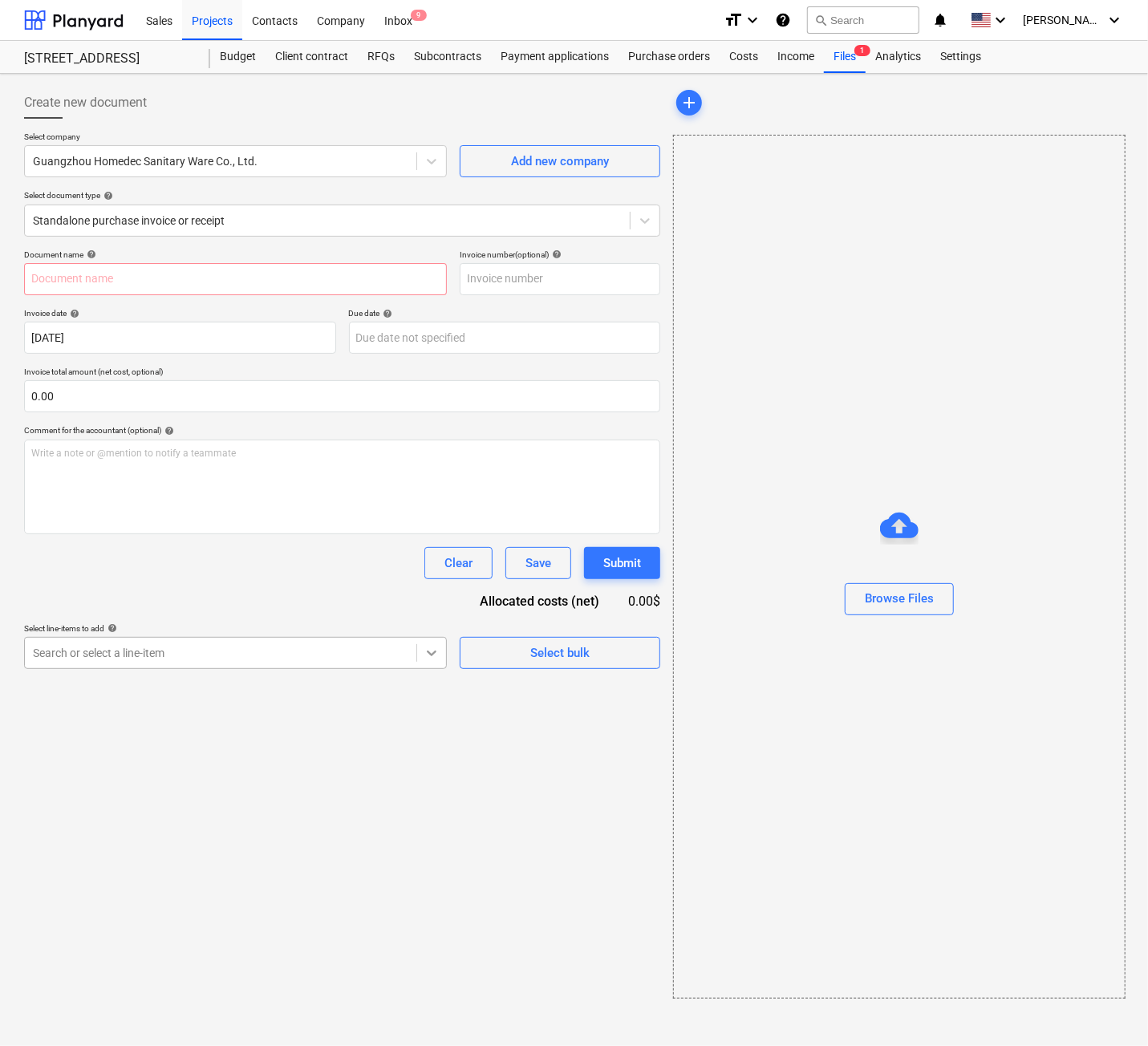
click at [434, 654] on icon at bounding box center [432, 653] width 16 height 16
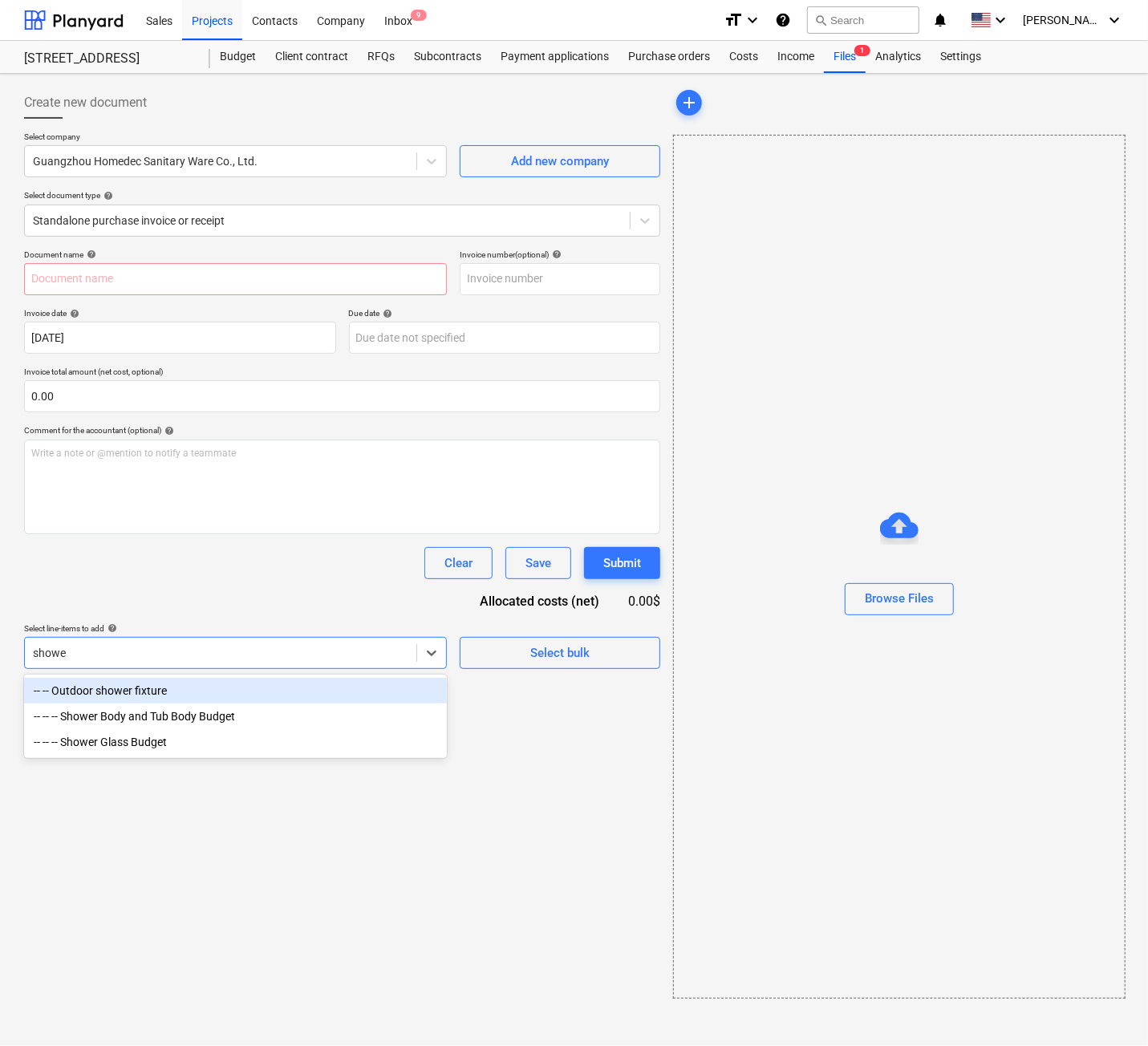
type input "shower"
click at [89, 690] on div "-- -- Outdoor shower fixture" at bounding box center [235, 690] width 423 height 25
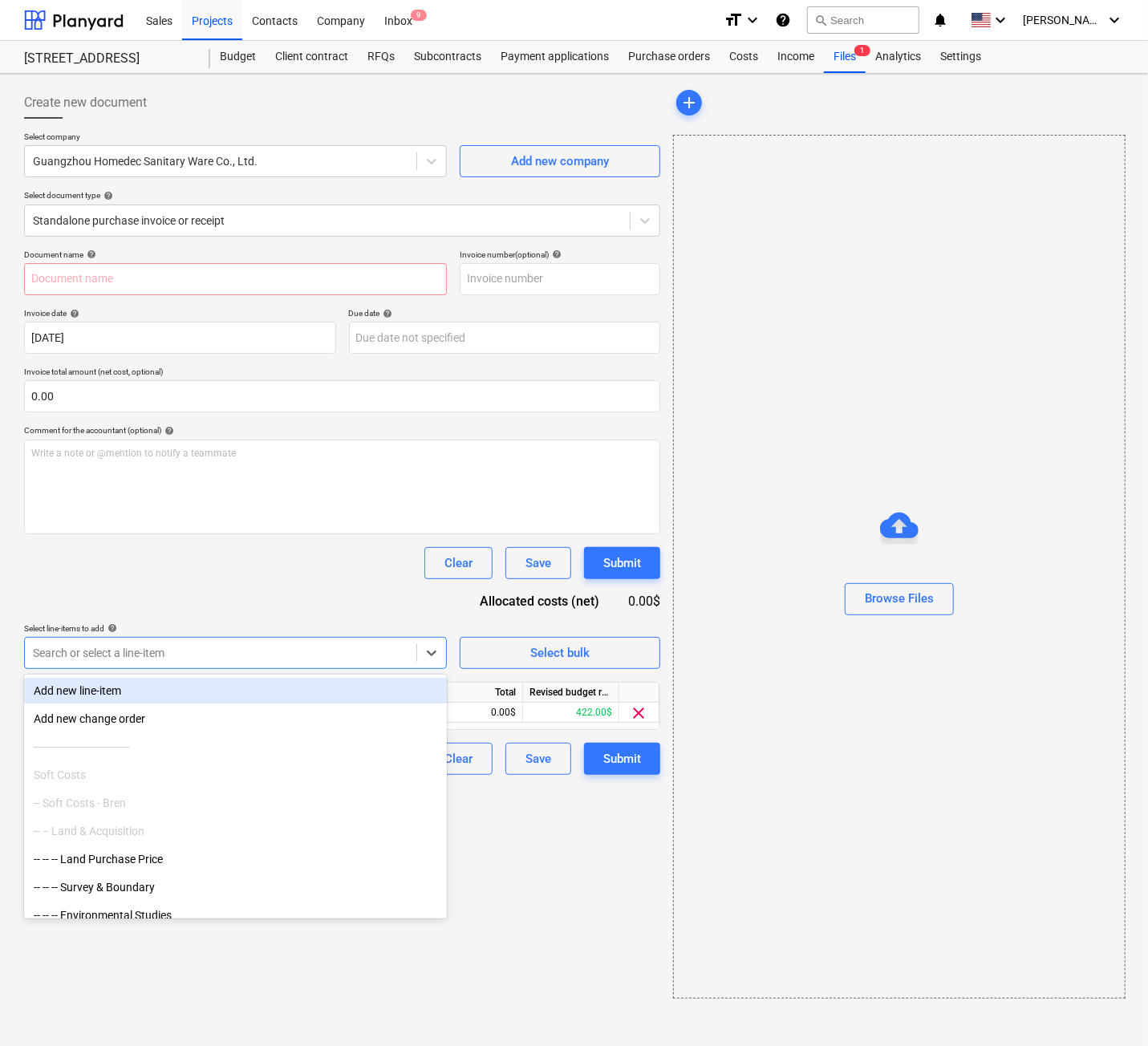
click at [339, 609] on div "Document name help Invoice number (optional) help Invoice date help [DATE] 19.0…" at bounding box center [342, 511] width 636 height 525
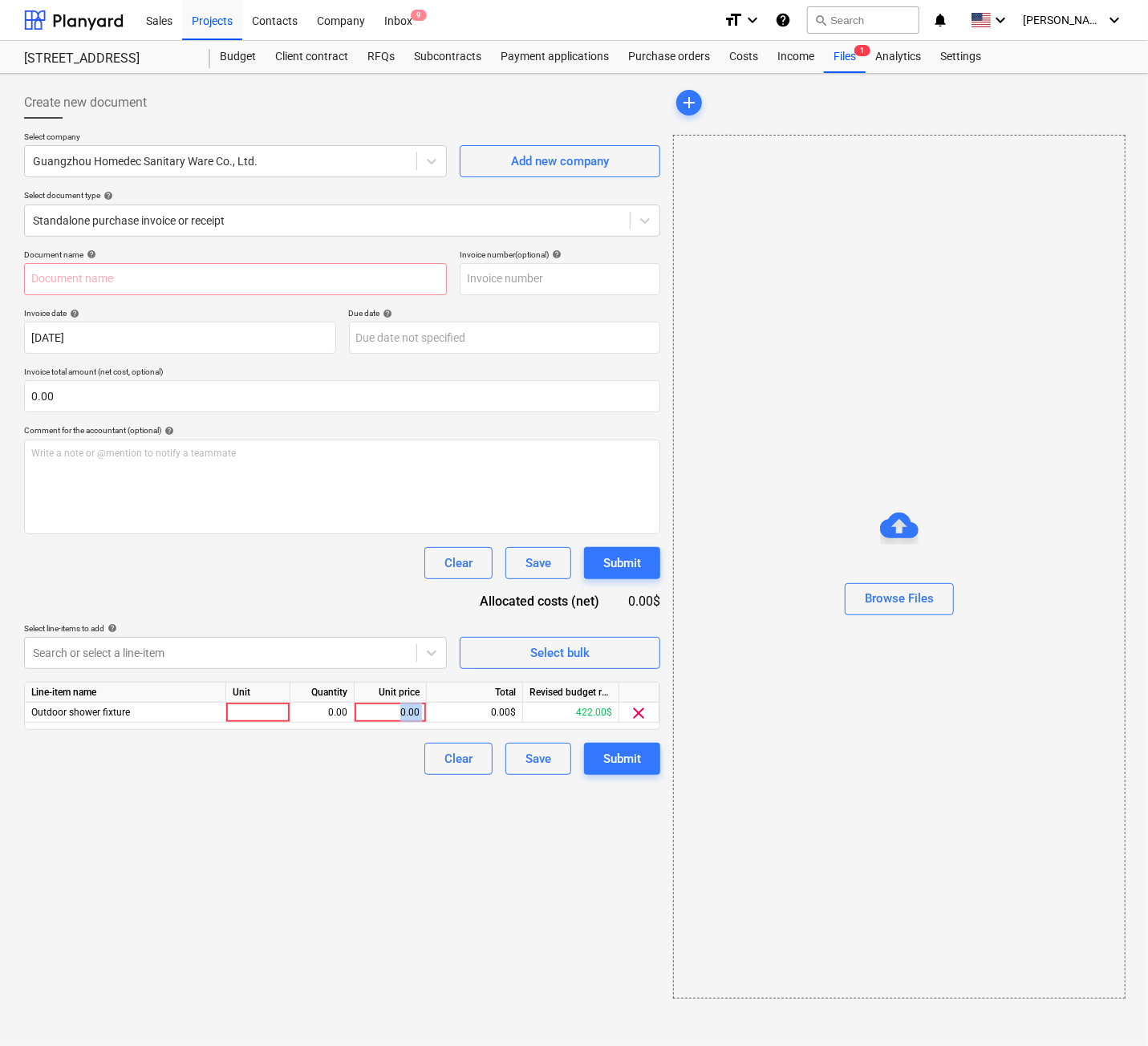
drag, startPoint x: 388, startPoint y: 711, endPoint x: 901, endPoint y: 528, distance: 544.7
click at [0, 0] on div "Outdoor shower fixture 0.00 0.00 0.00$ 422.00$ clear" at bounding box center [0, 0] width 0 height 0
click at [262, 696] on div at bounding box center [258, 713] width 64 height 20
type input "1"
drag, startPoint x: 384, startPoint y: 711, endPoint x: 437, endPoint y: 714, distance: 53.1
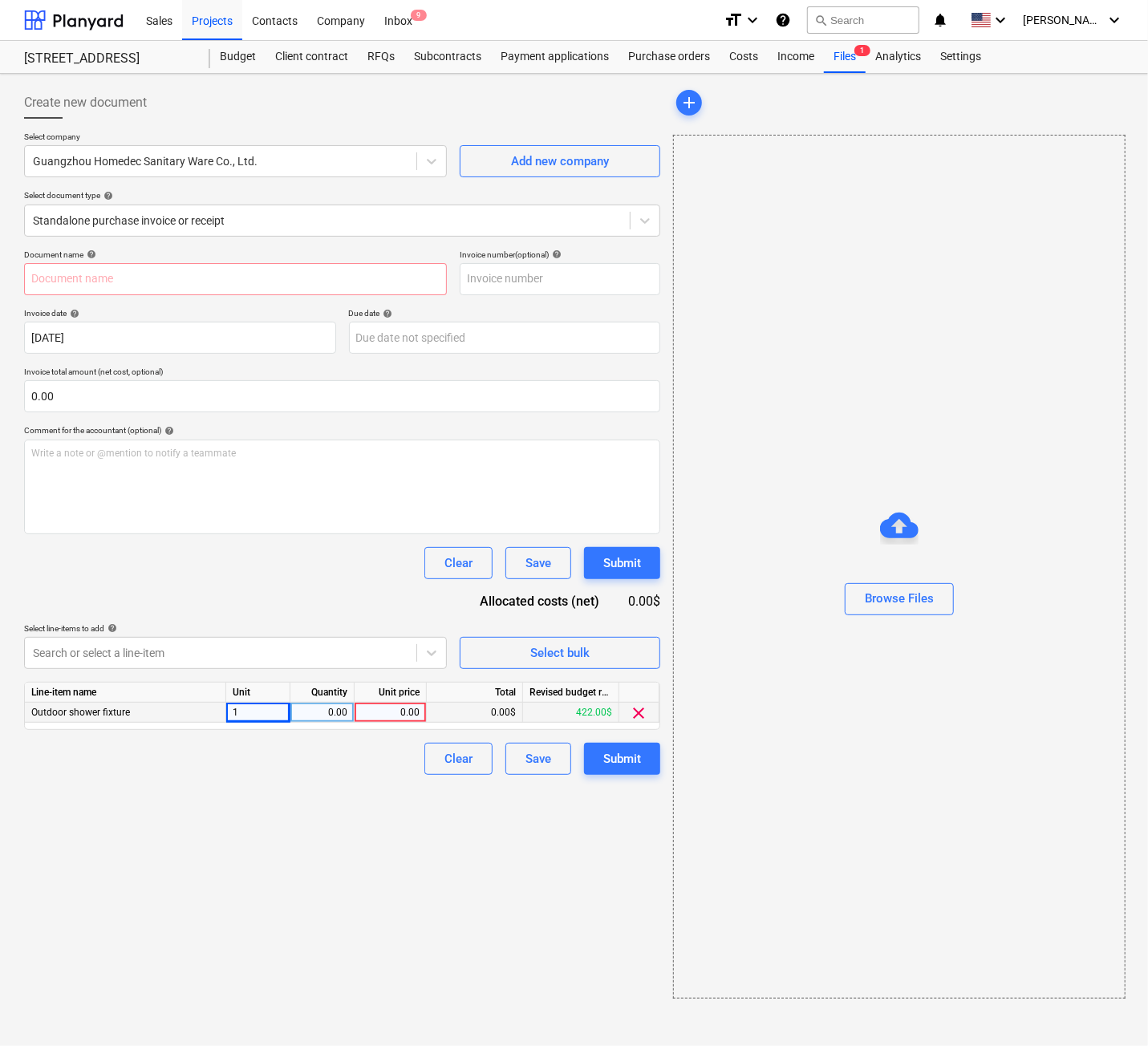
click at [0, 0] on div "Outdoor shower fixture 1 0.00 0.00 0.00$ 422.00$ clear" at bounding box center [0, 0] width 0 height 0
click at [404, 696] on div "0.00" at bounding box center [390, 713] width 58 height 20
type input "422"
click at [367, 696] on div "Create new document Select company Guangzhou Homedec Sanitary Ware Co., Ltd. Ad…" at bounding box center [343, 542] width 649 height 925
click at [538, 696] on div "Save" at bounding box center [538, 758] width 25 height 20
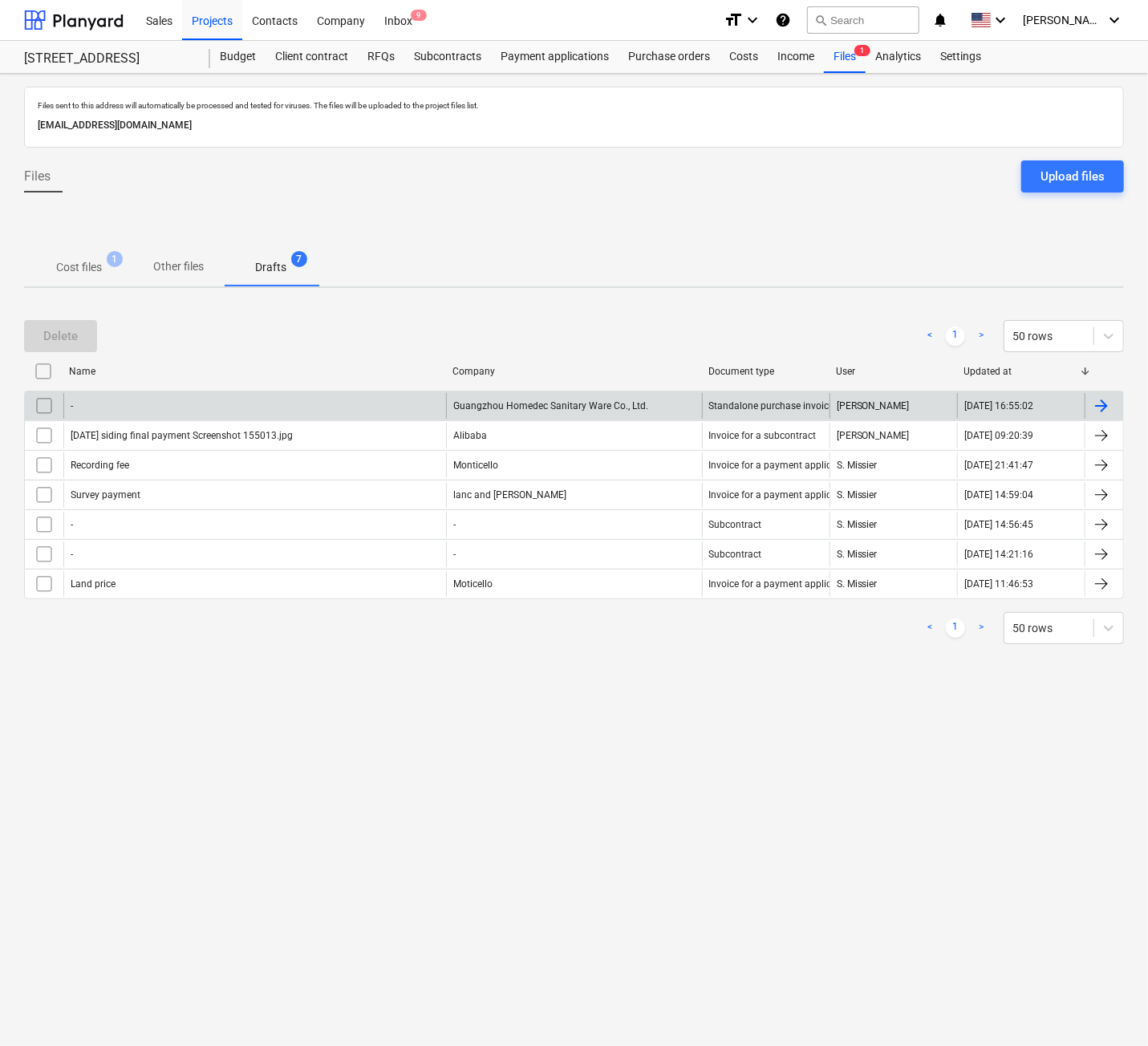
click at [149, 396] on div "-" at bounding box center [254, 405] width 383 height 25
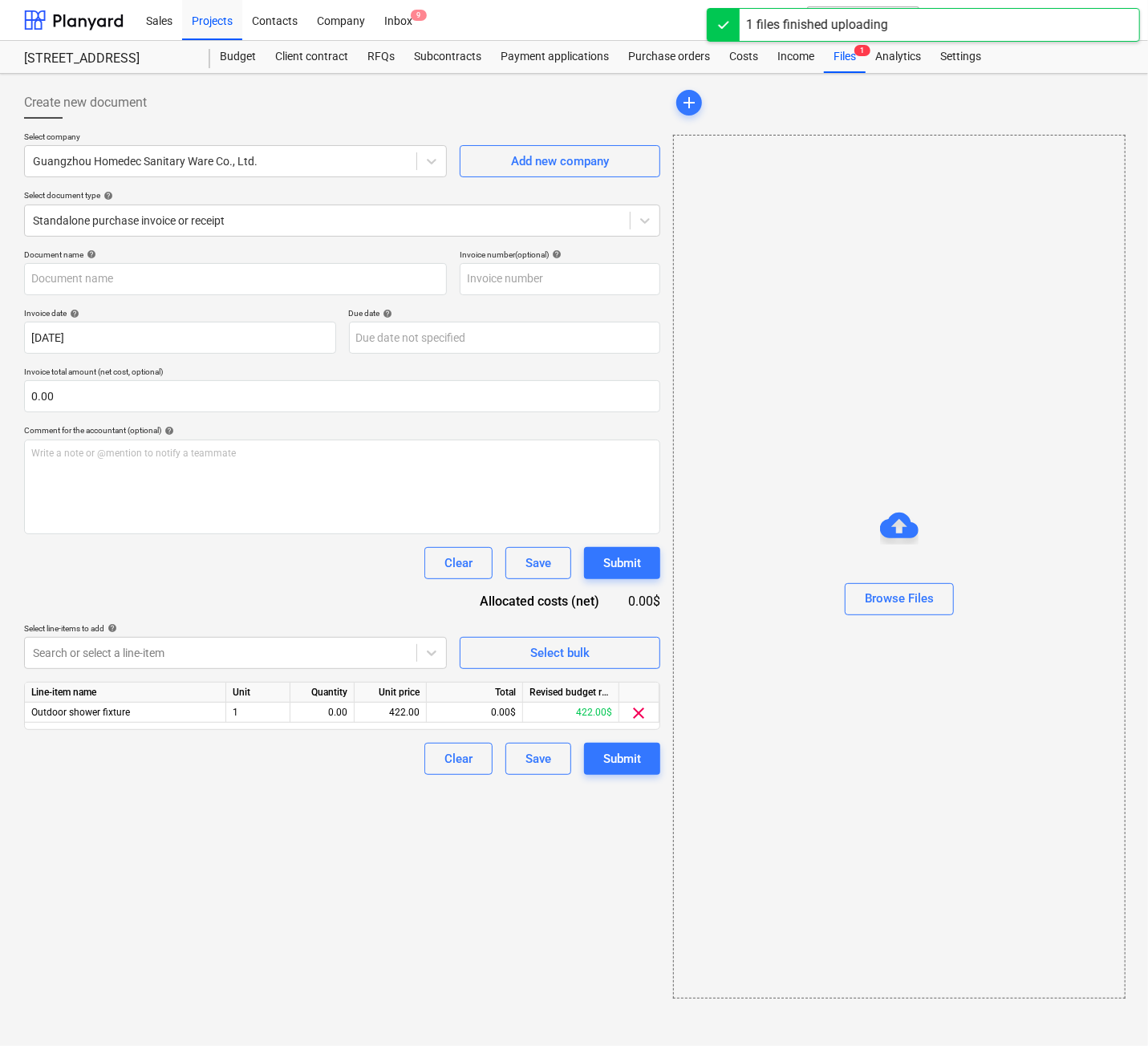
type input "Screenshot [DATE] 165059.jpg"
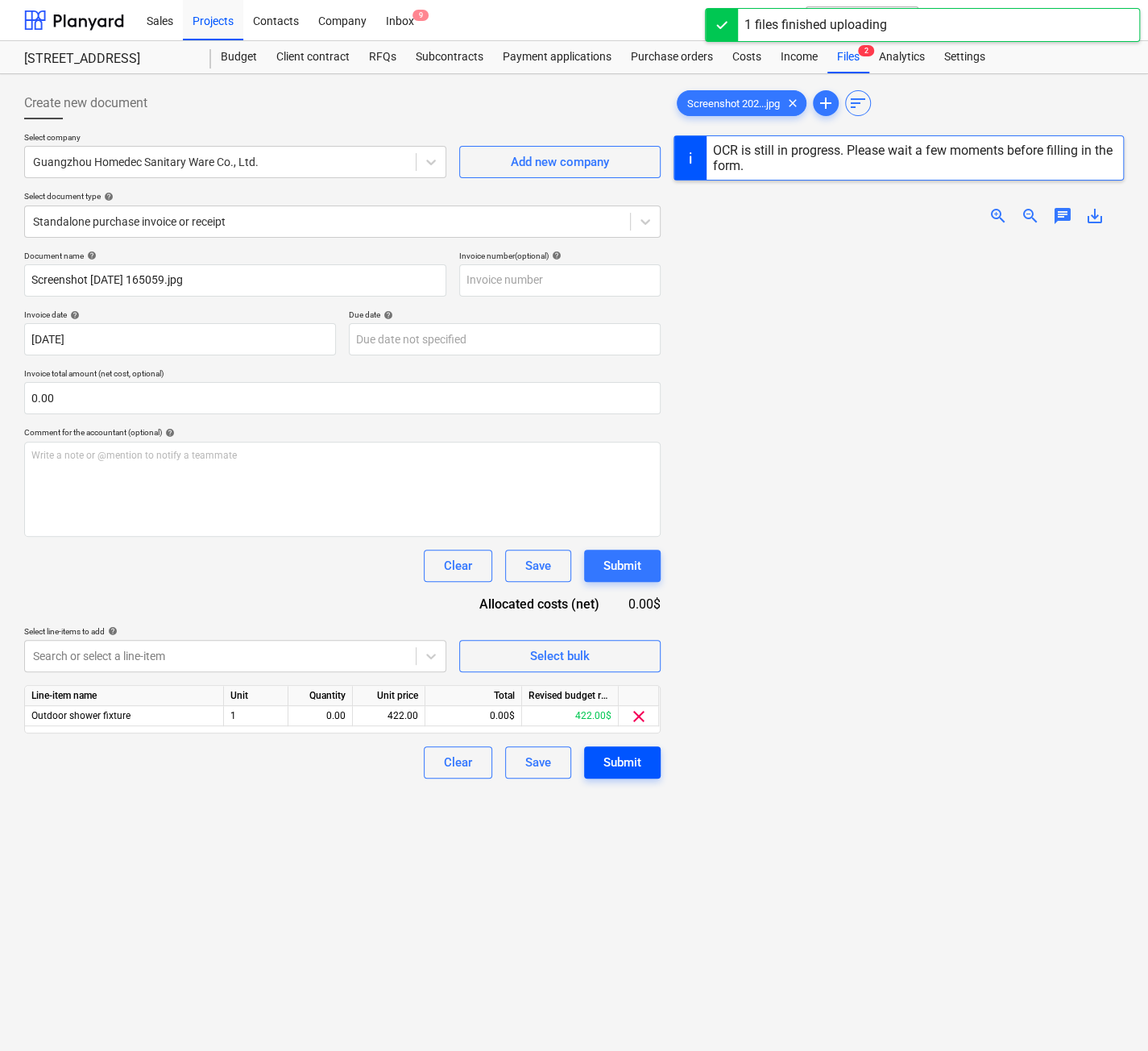
click at [620, 700] on div "Submit" at bounding box center [622, 761] width 38 height 21
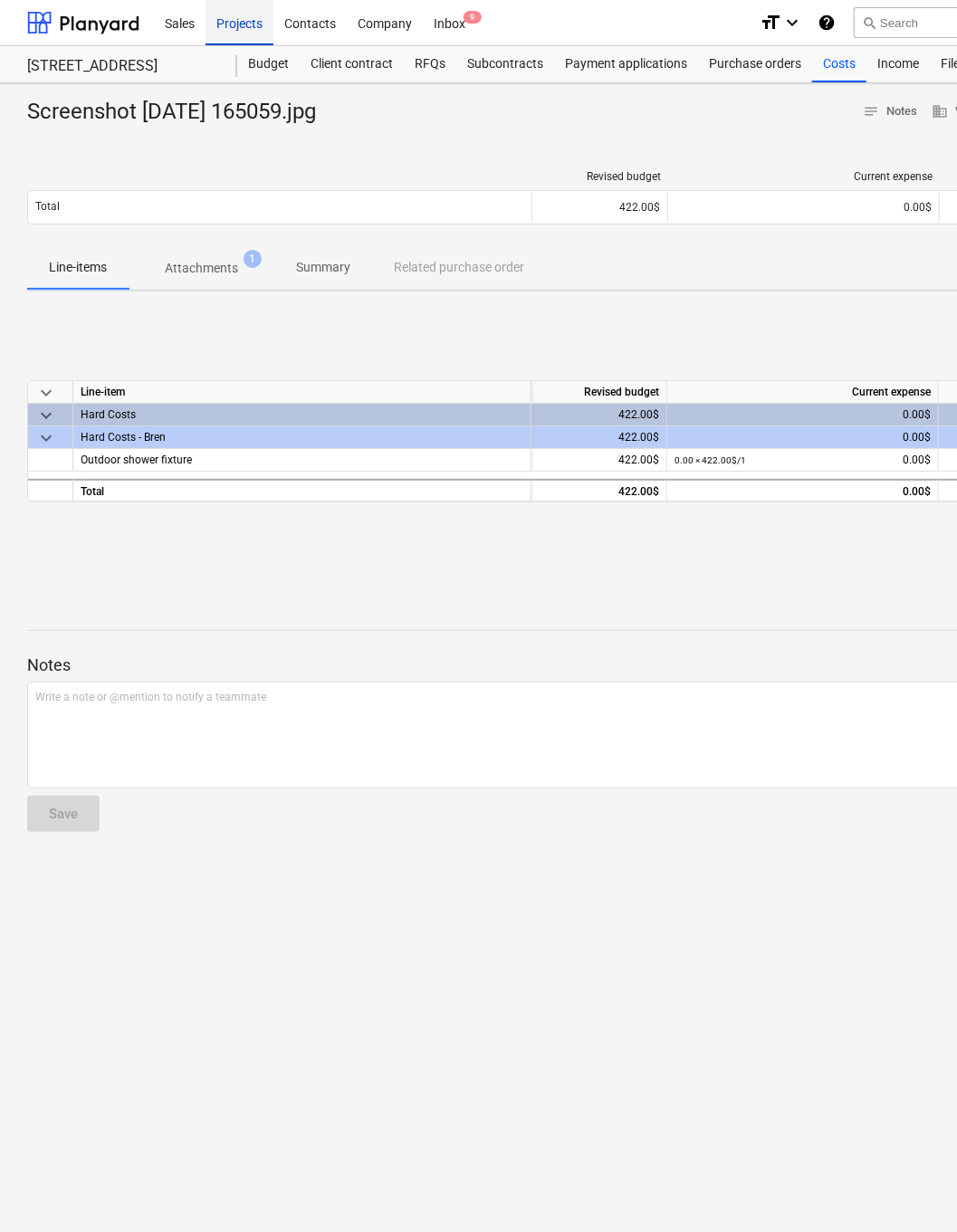
click at [233, 28] on div "Projects" at bounding box center [239, 22] width 67 height 46
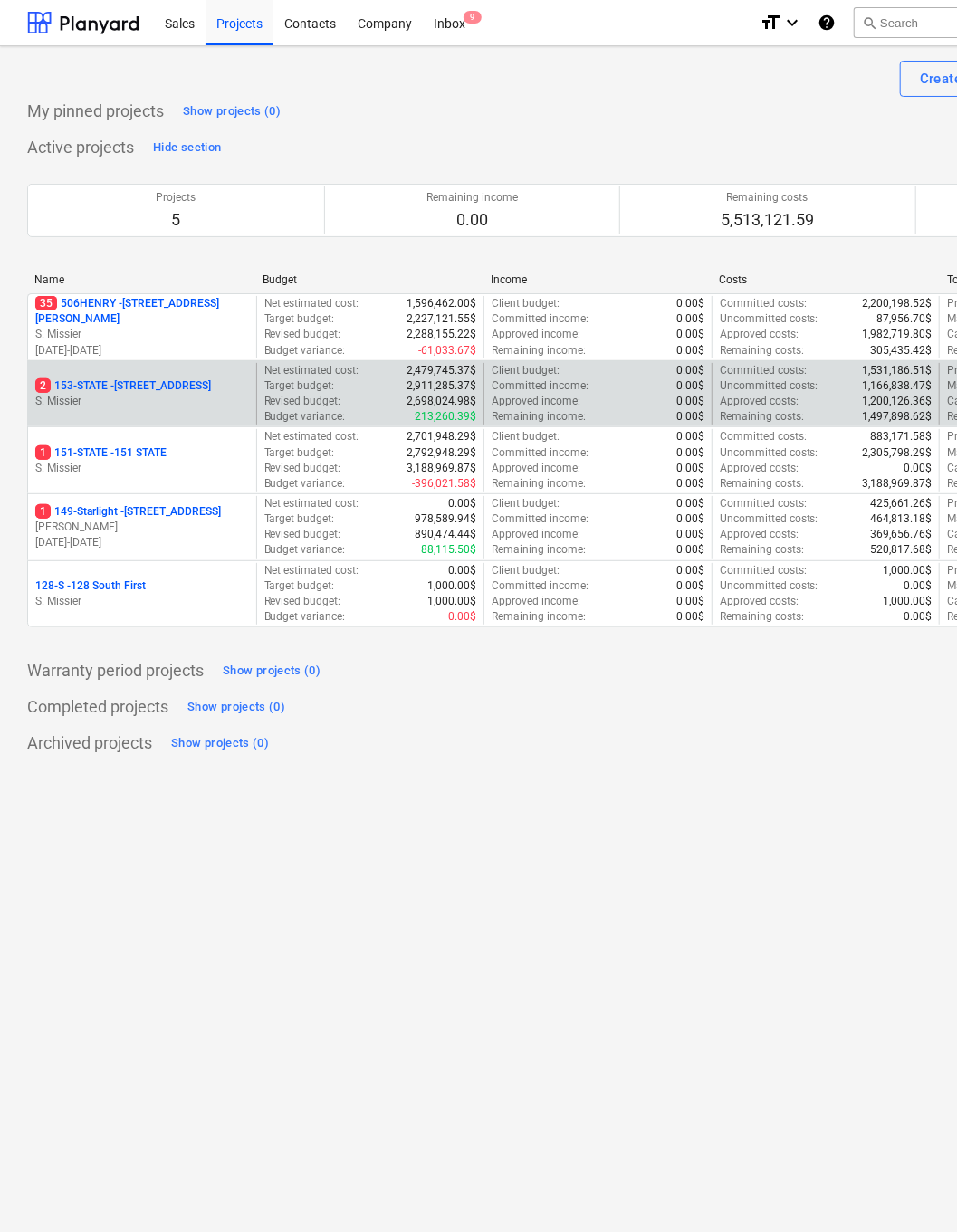
click at [100, 384] on p "2 153-STATE - 153 STATE ST" at bounding box center [123, 385] width 176 height 16
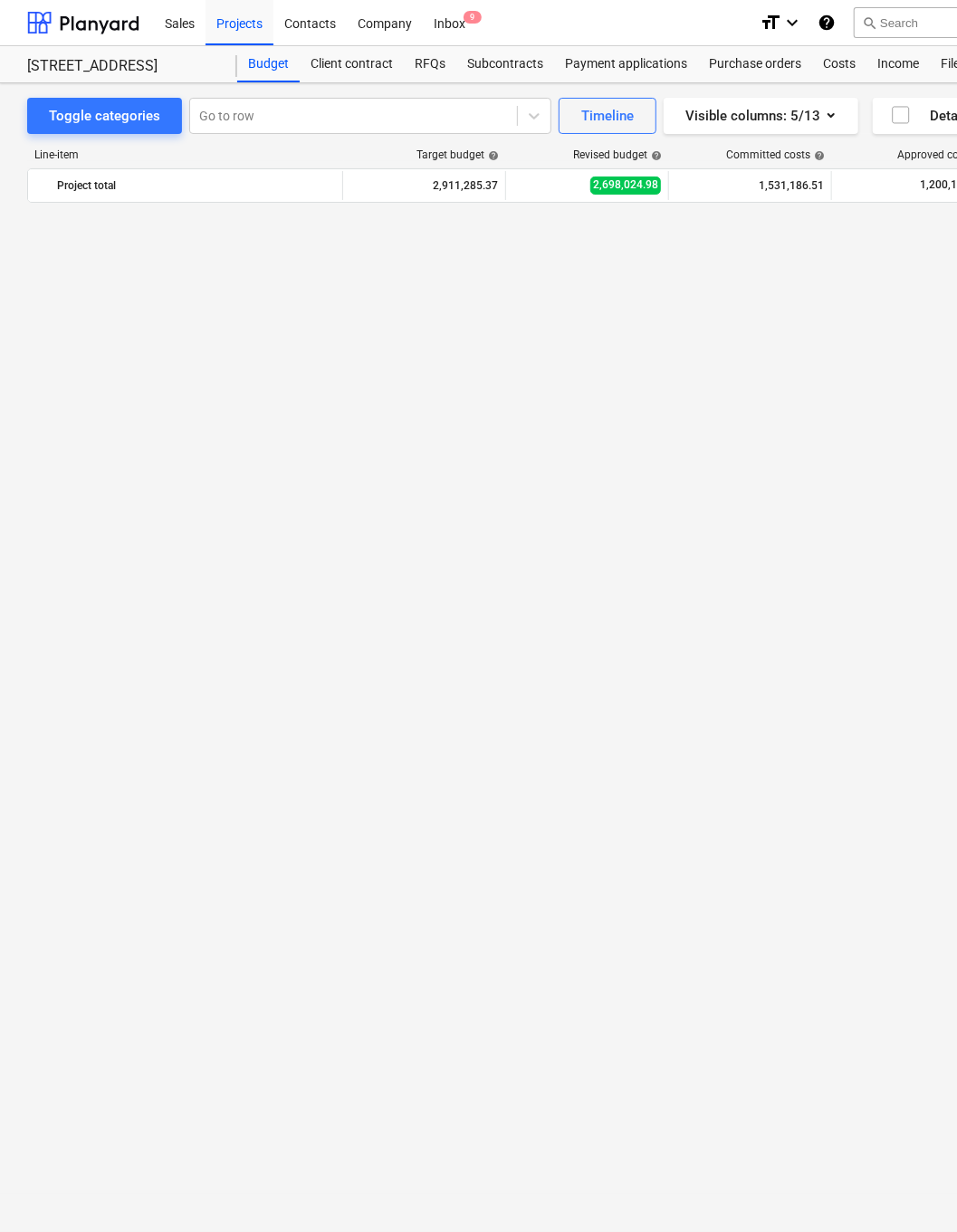
scroll to position [2568, 0]
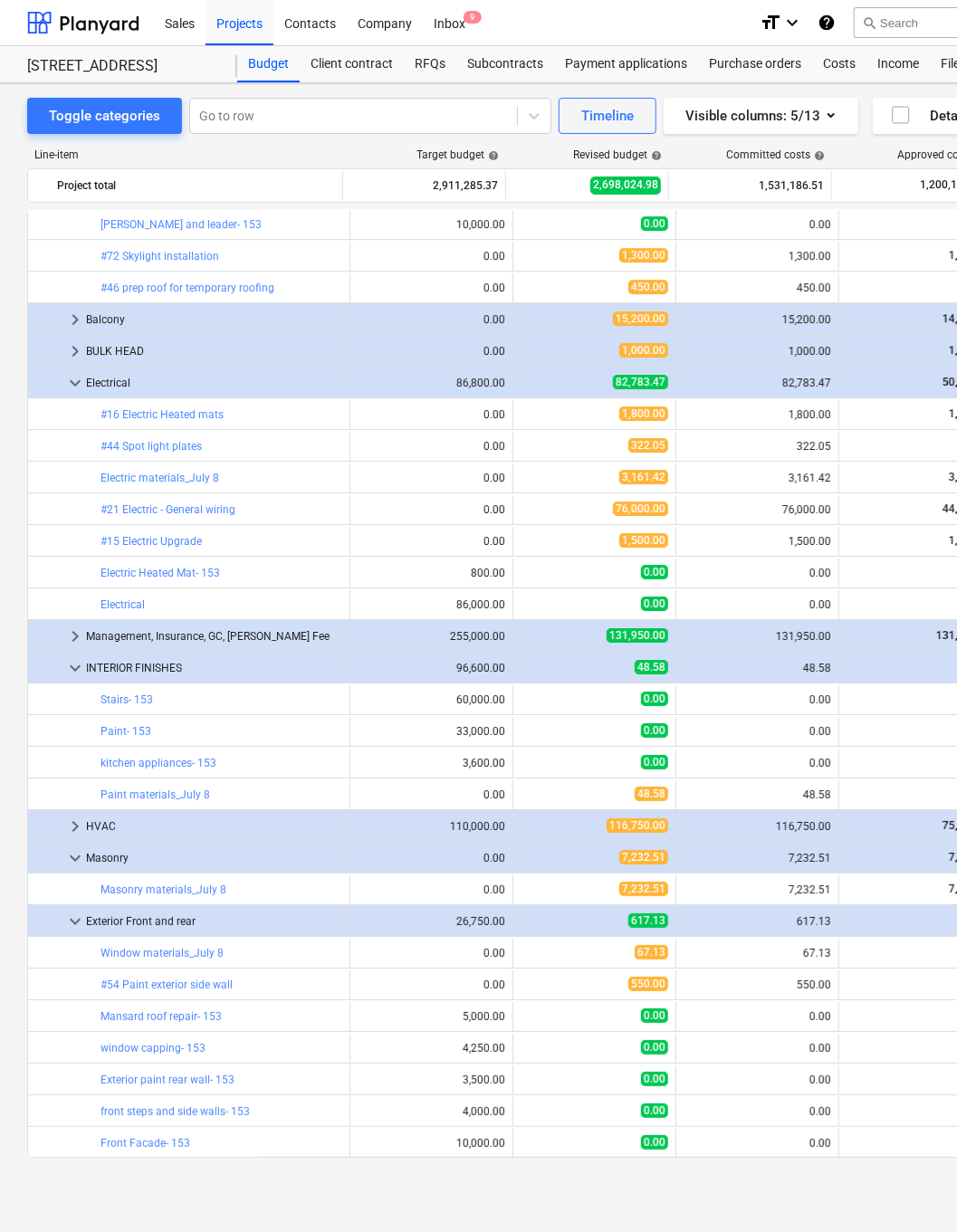
drag, startPoint x: 68, startPoint y: 375, endPoint x: 68, endPoint y: 457, distance: 82.0
click at [68, 375] on span "keyboard_arrow_down" at bounding box center [75, 382] width 21 height 21
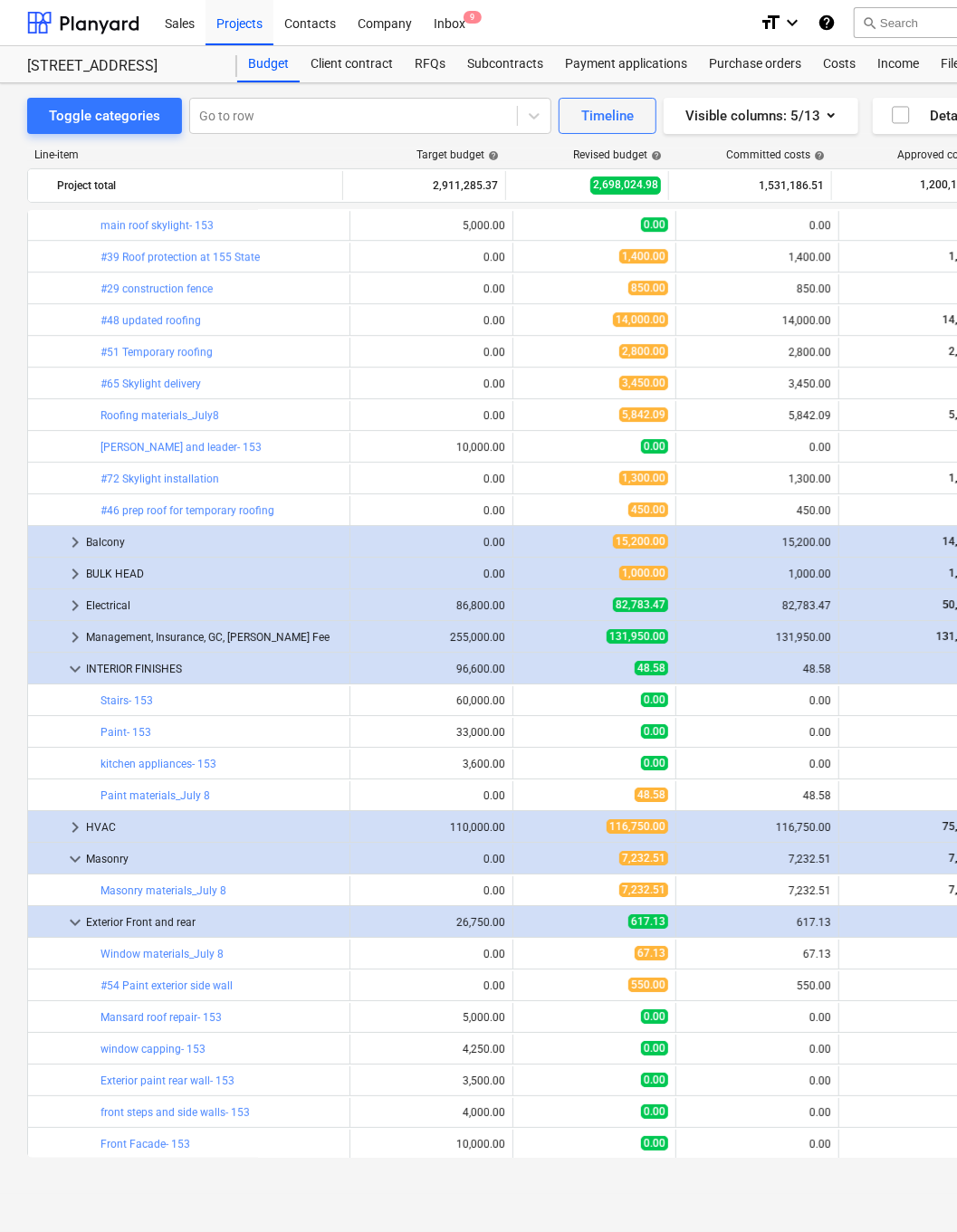
scroll to position [1802, 0]
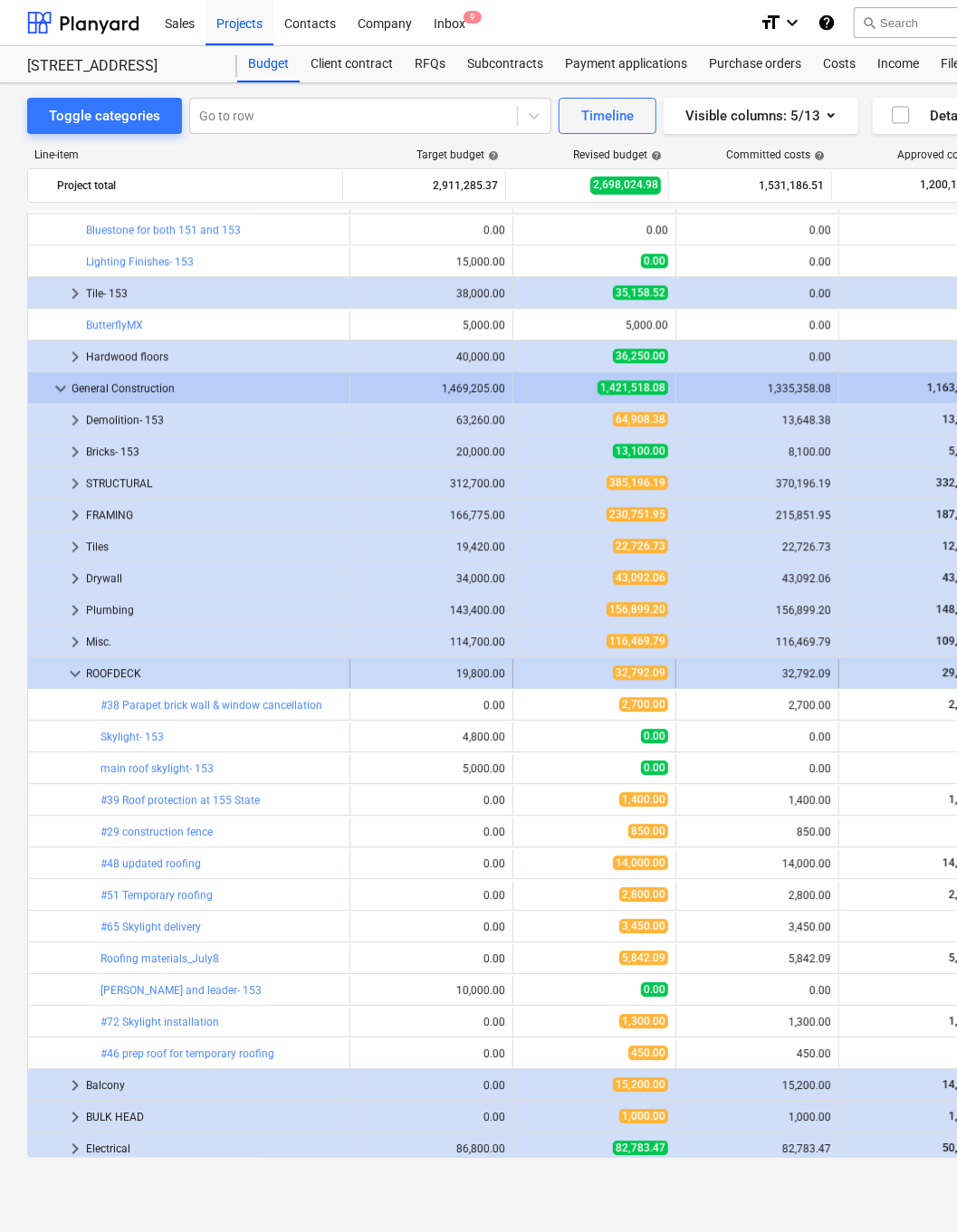
click at [69, 671] on span "keyboard_arrow_down" at bounding box center [75, 673] width 21 height 21
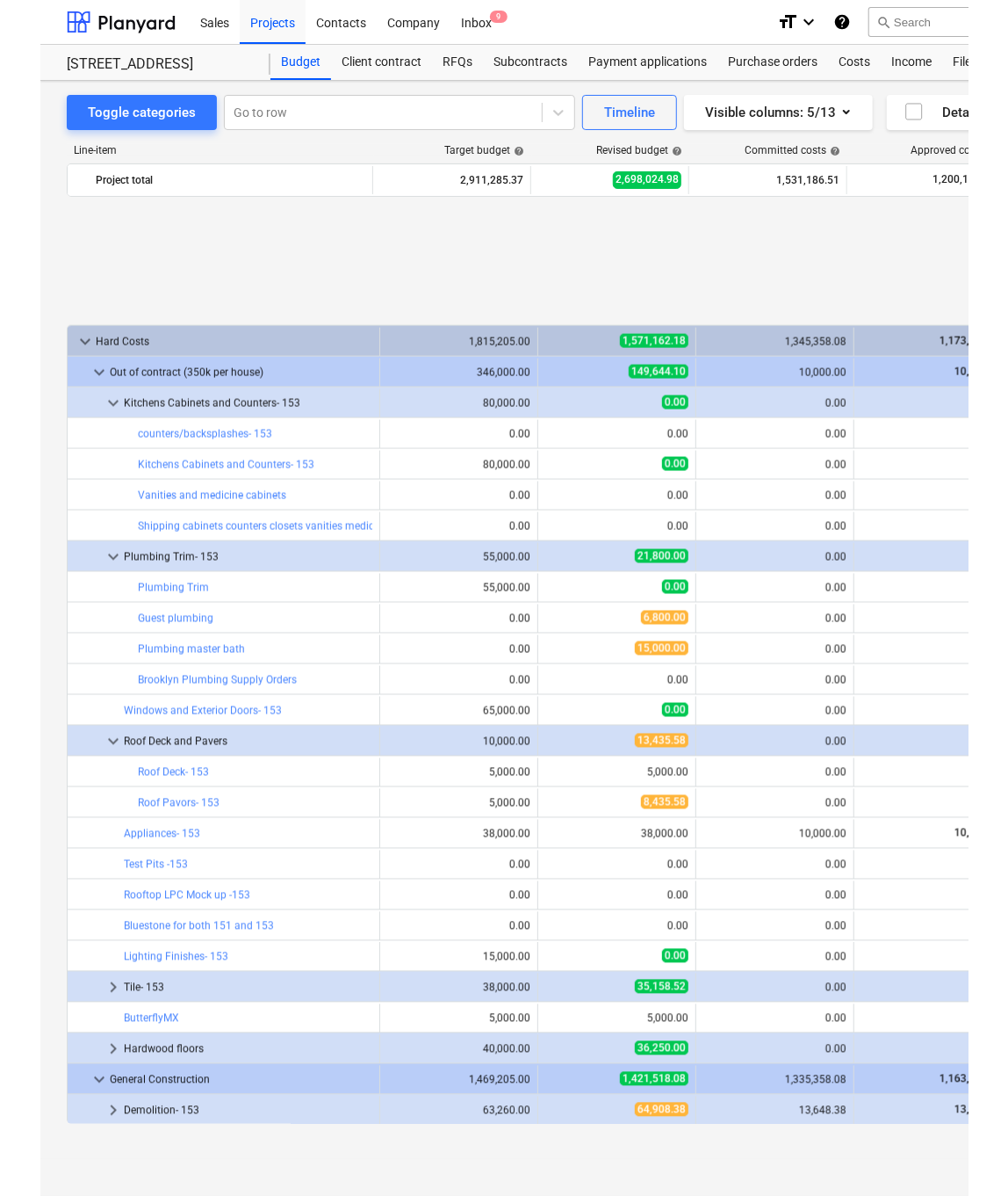
scroll to position [1223, 0]
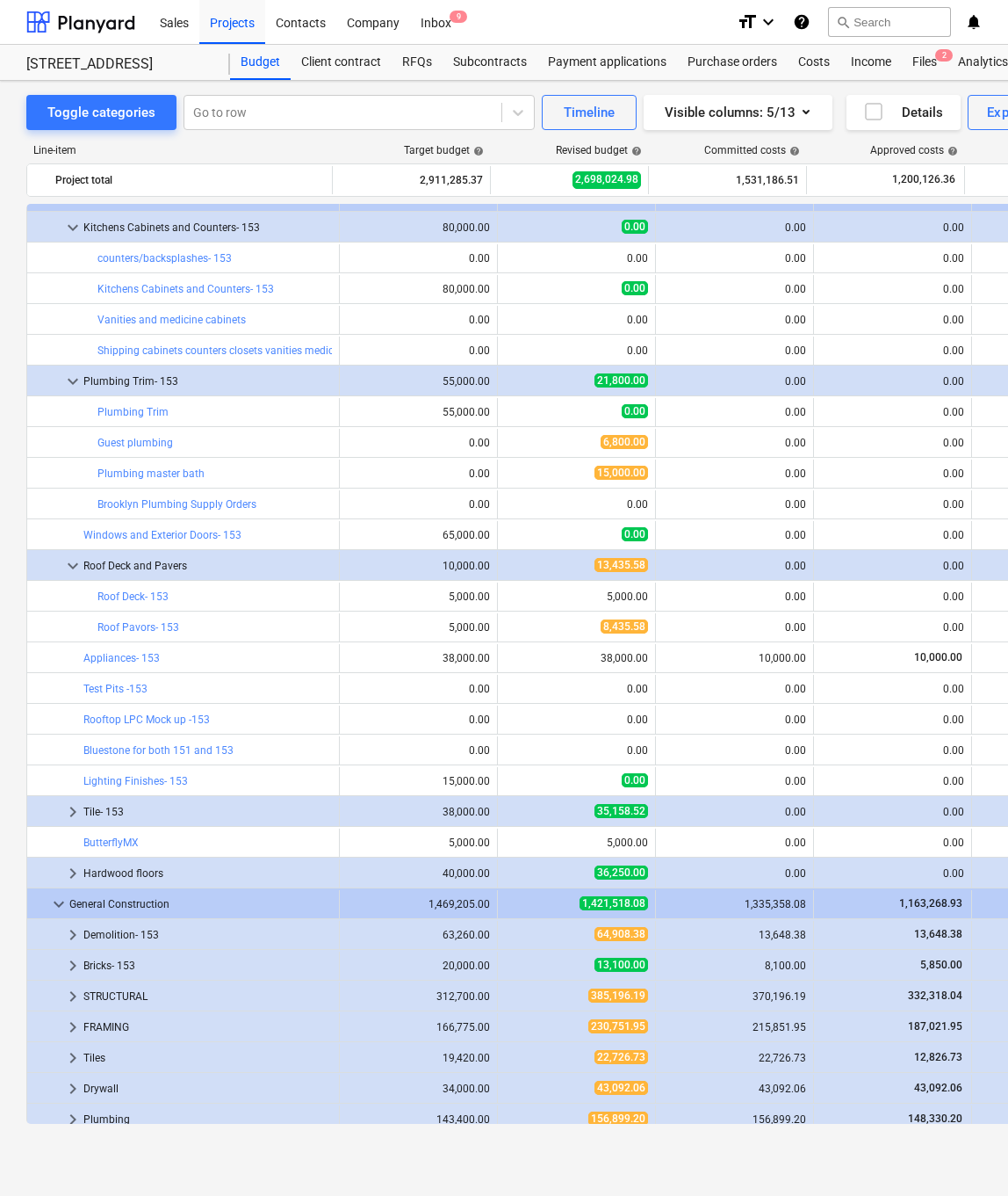
click at [237, 140] on div "Line-item Target budget help Revised budget help Committed costs help Approved …" at bounding box center [600, 637] width 1149 height 1015
click at [72, 563] on span "keyboard_arrow_down" at bounding box center [73, 565] width 21 height 21
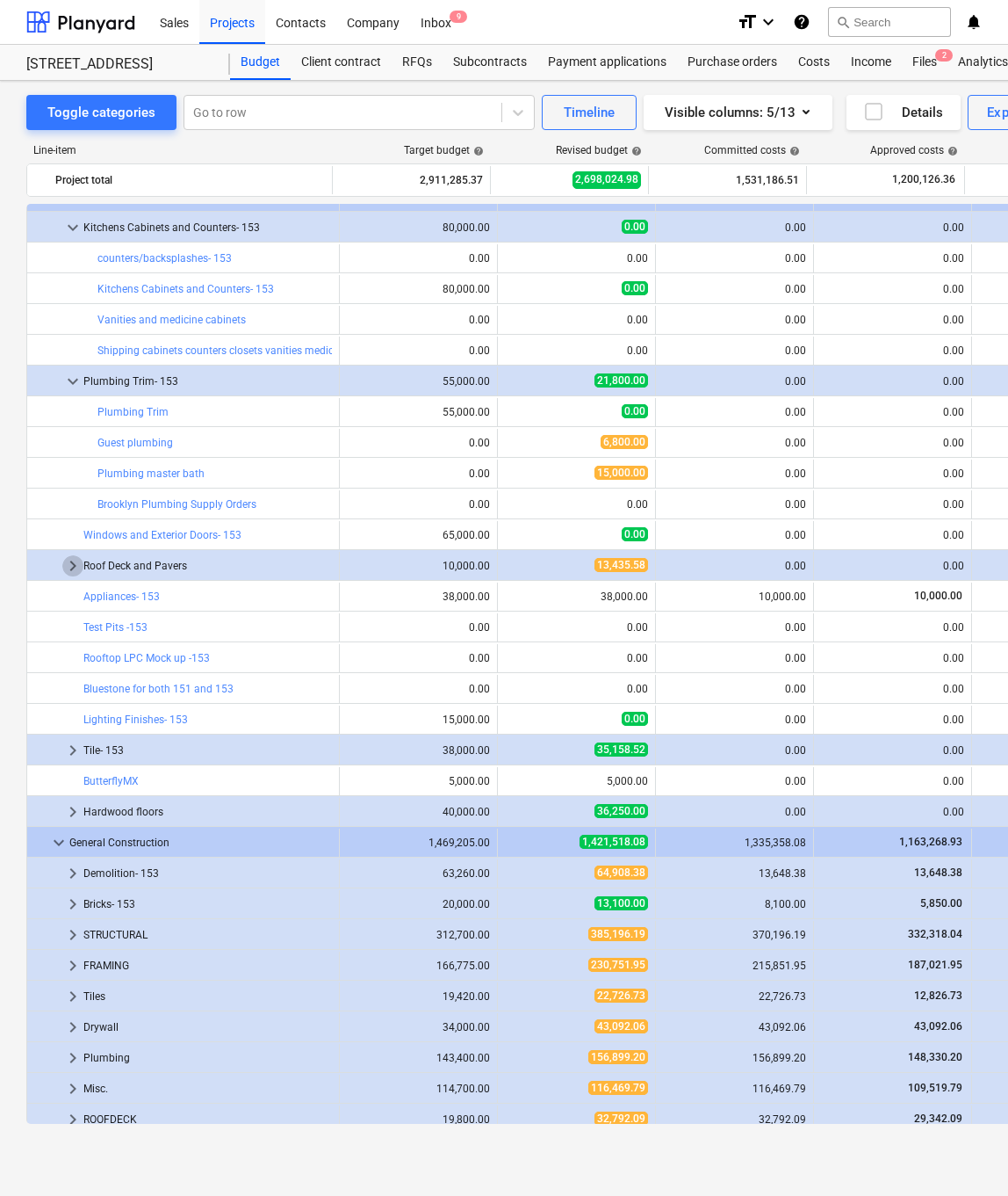
click at [72, 563] on span "keyboard_arrow_right" at bounding box center [73, 565] width 21 height 21
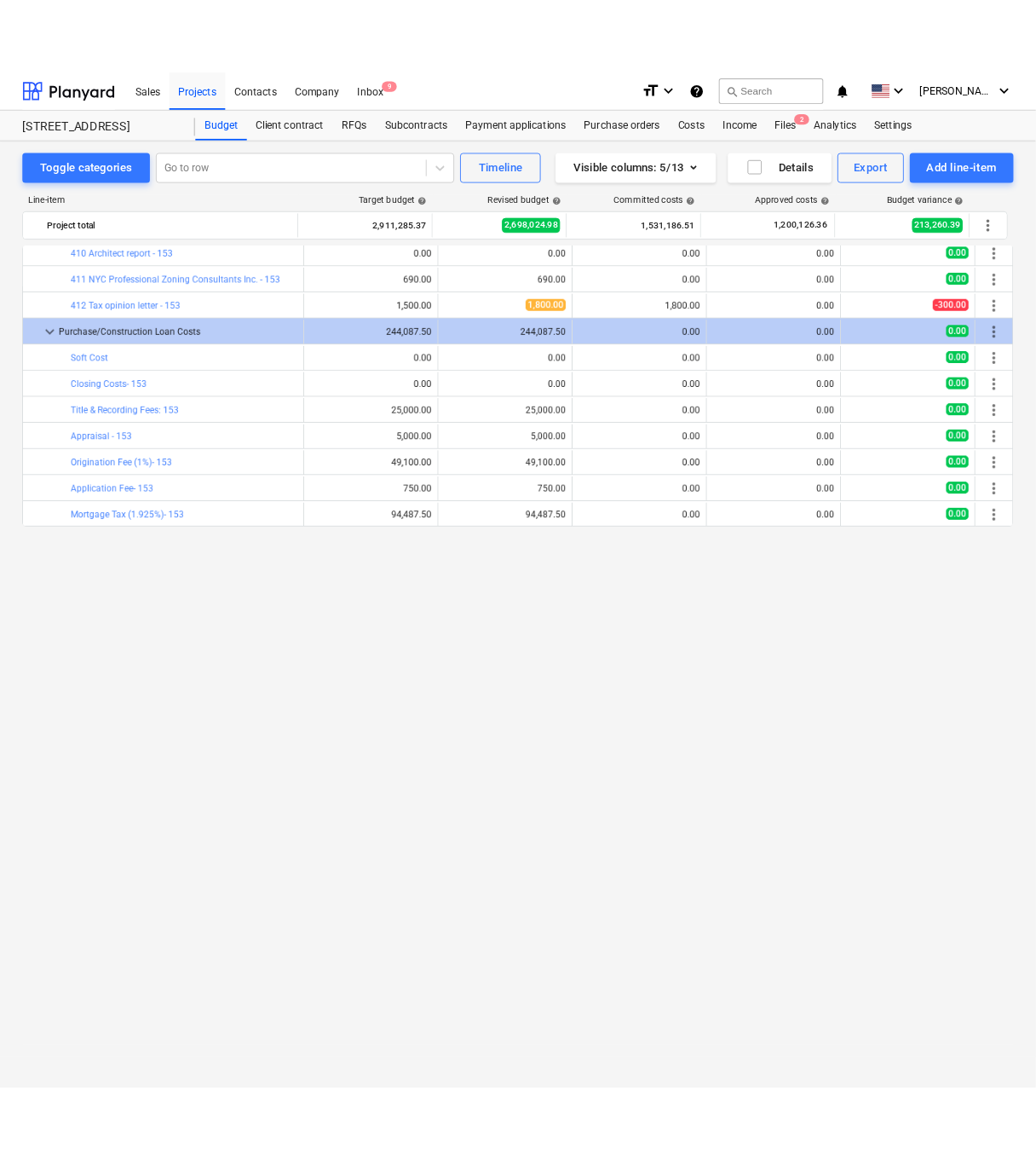
scroll to position [0, 0]
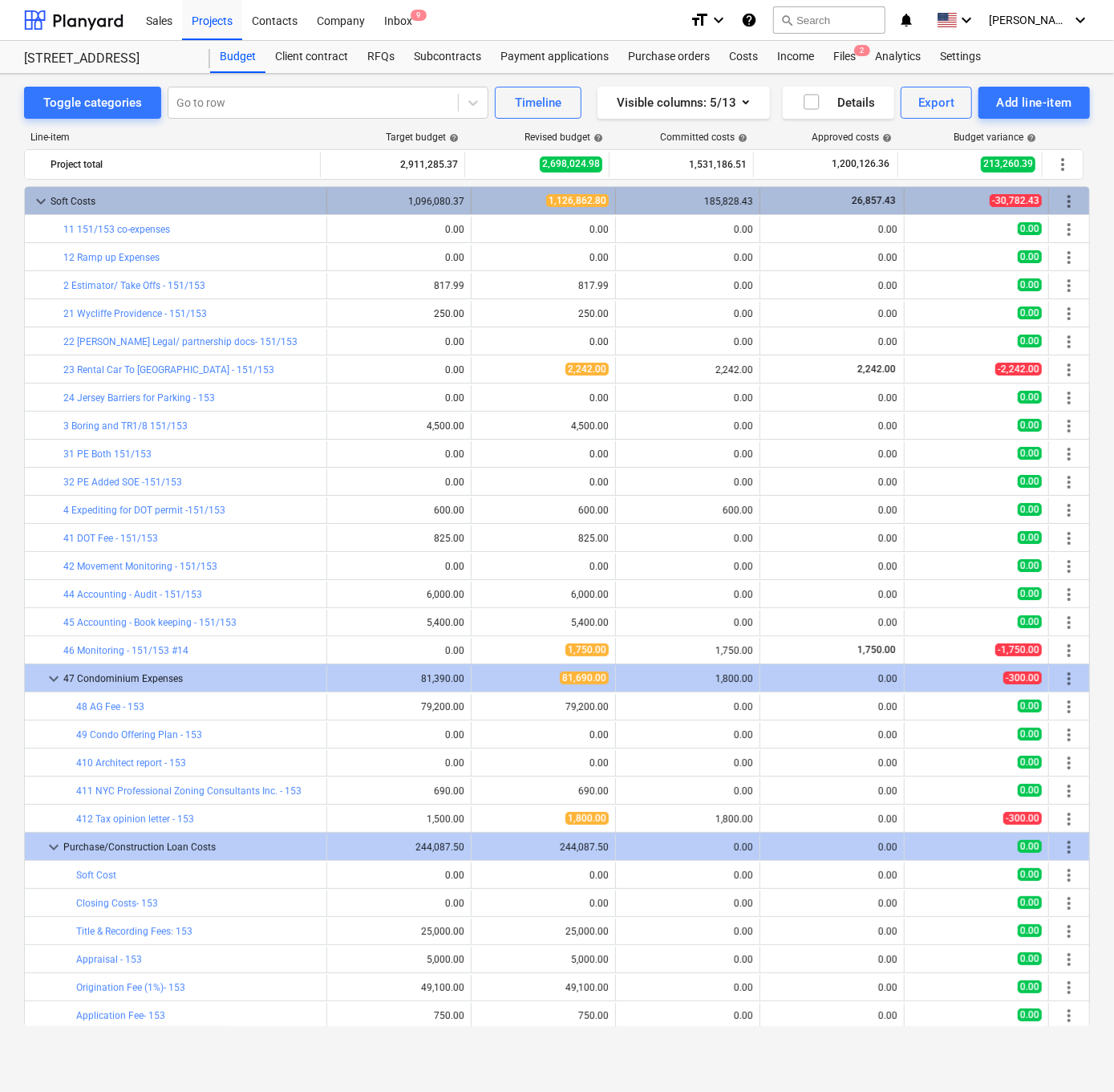
click at [38, 197] on span "keyboard_arrow_down" at bounding box center [40, 201] width 19 height 19
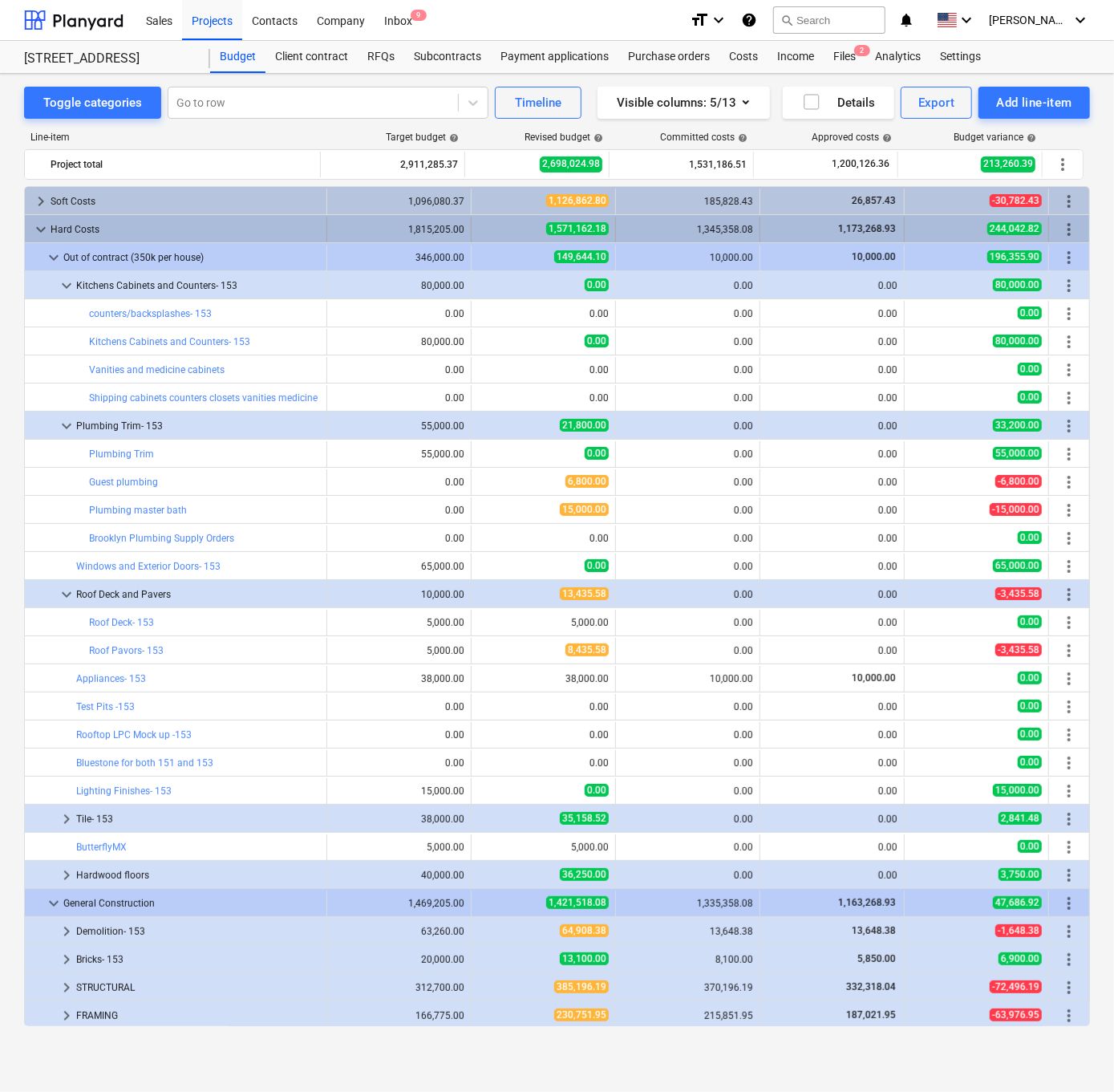
click at [38, 224] on span "keyboard_arrow_down" at bounding box center [40, 229] width 19 height 19
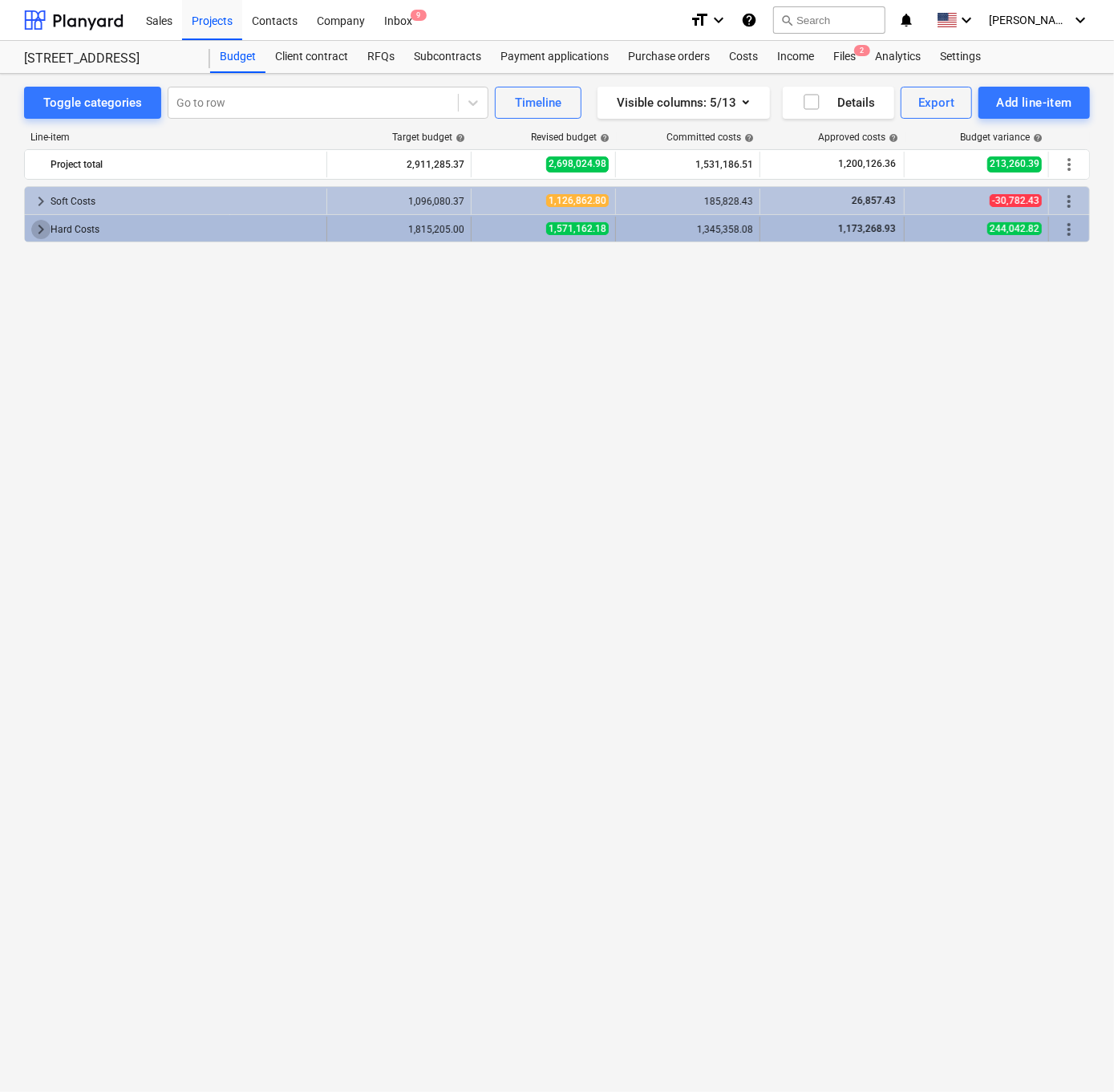
click at [35, 225] on span "keyboard_arrow_right" at bounding box center [40, 229] width 19 height 19
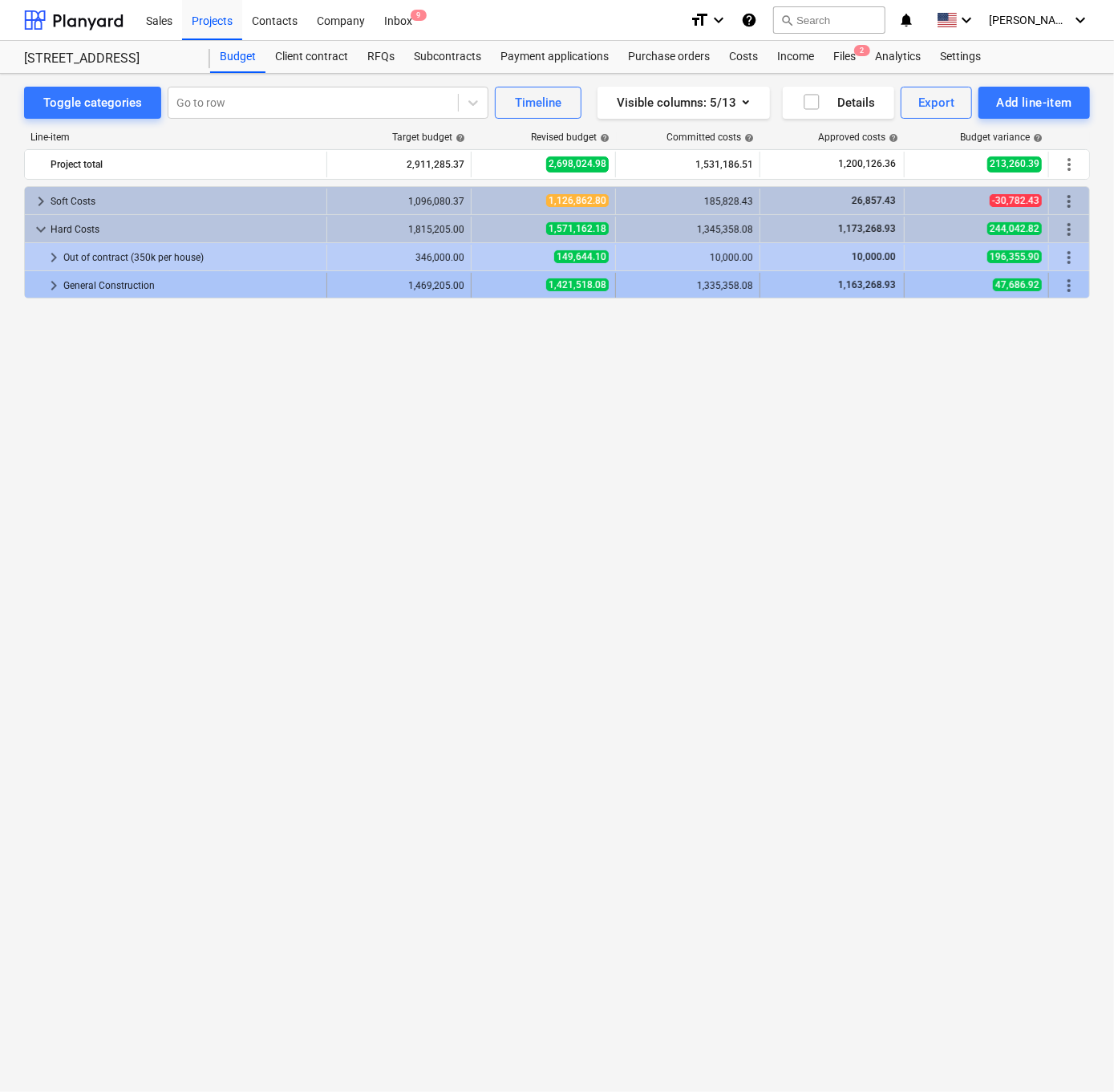
click at [52, 289] on span "keyboard_arrow_right" at bounding box center [53, 285] width 19 height 19
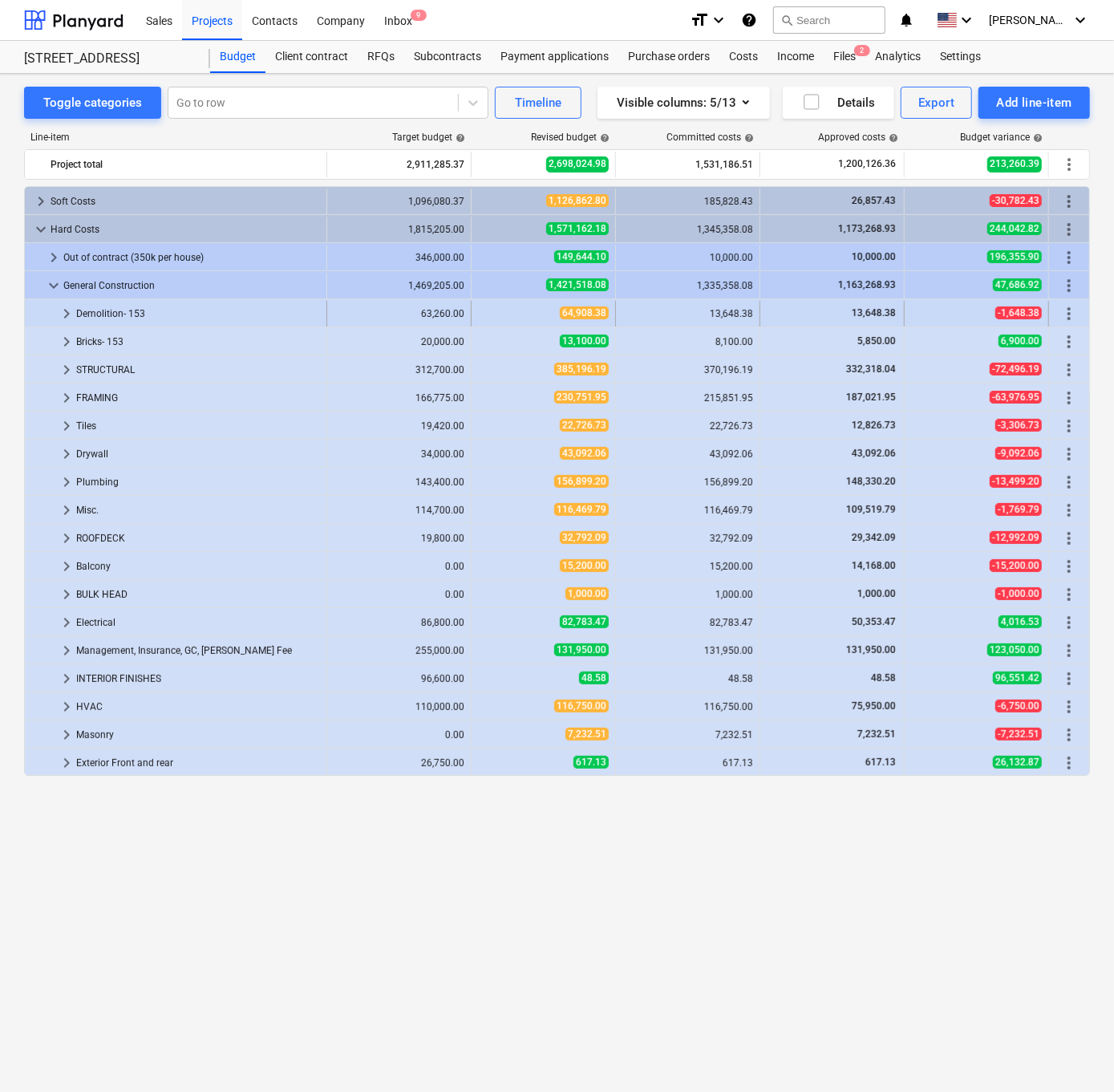
click at [61, 312] on span "keyboard_arrow_right" at bounding box center [66, 313] width 19 height 19
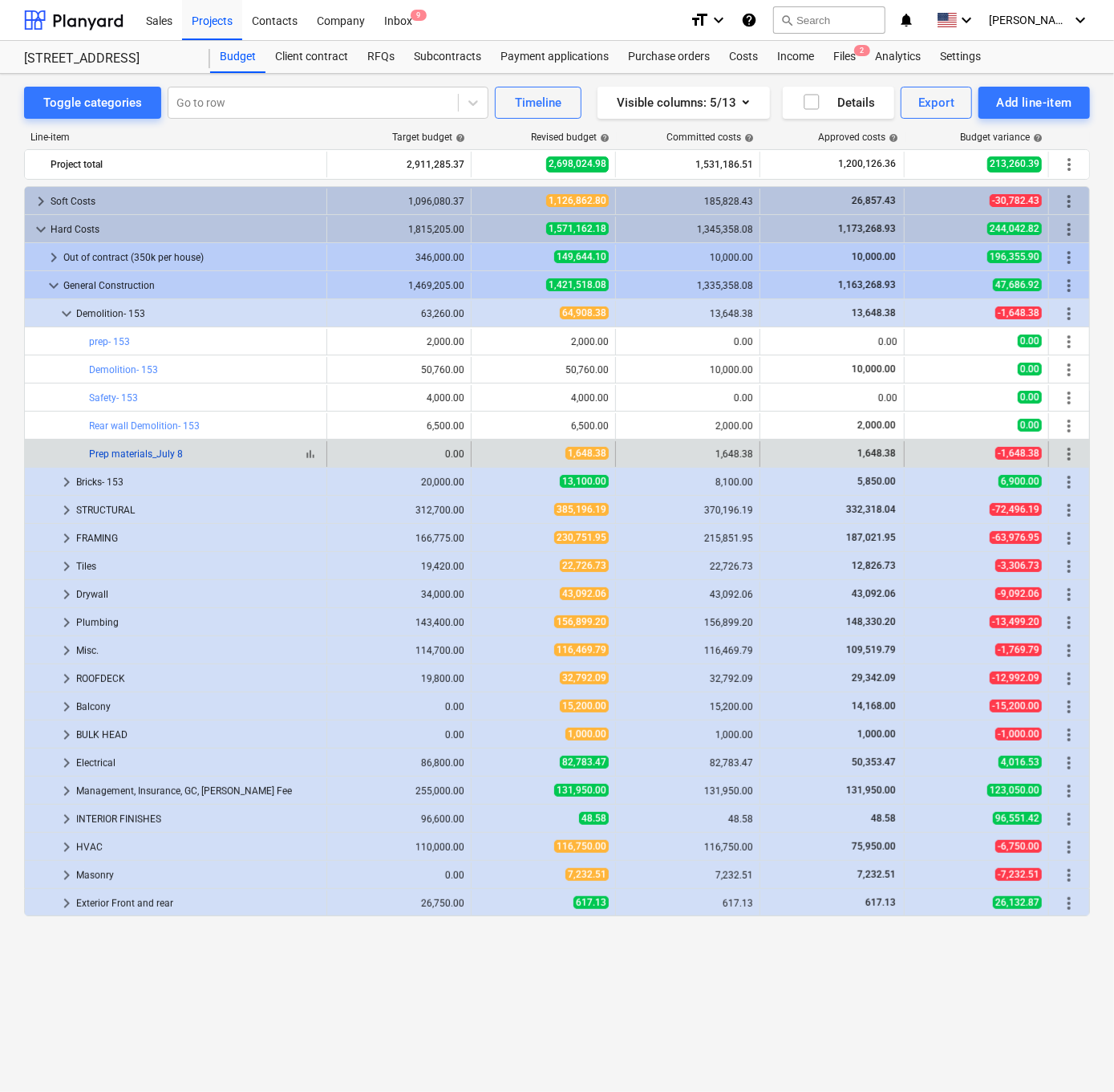
click at [124, 451] on link "Prep materials_July 8" at bounding box center [136, 454] width 94 height 11
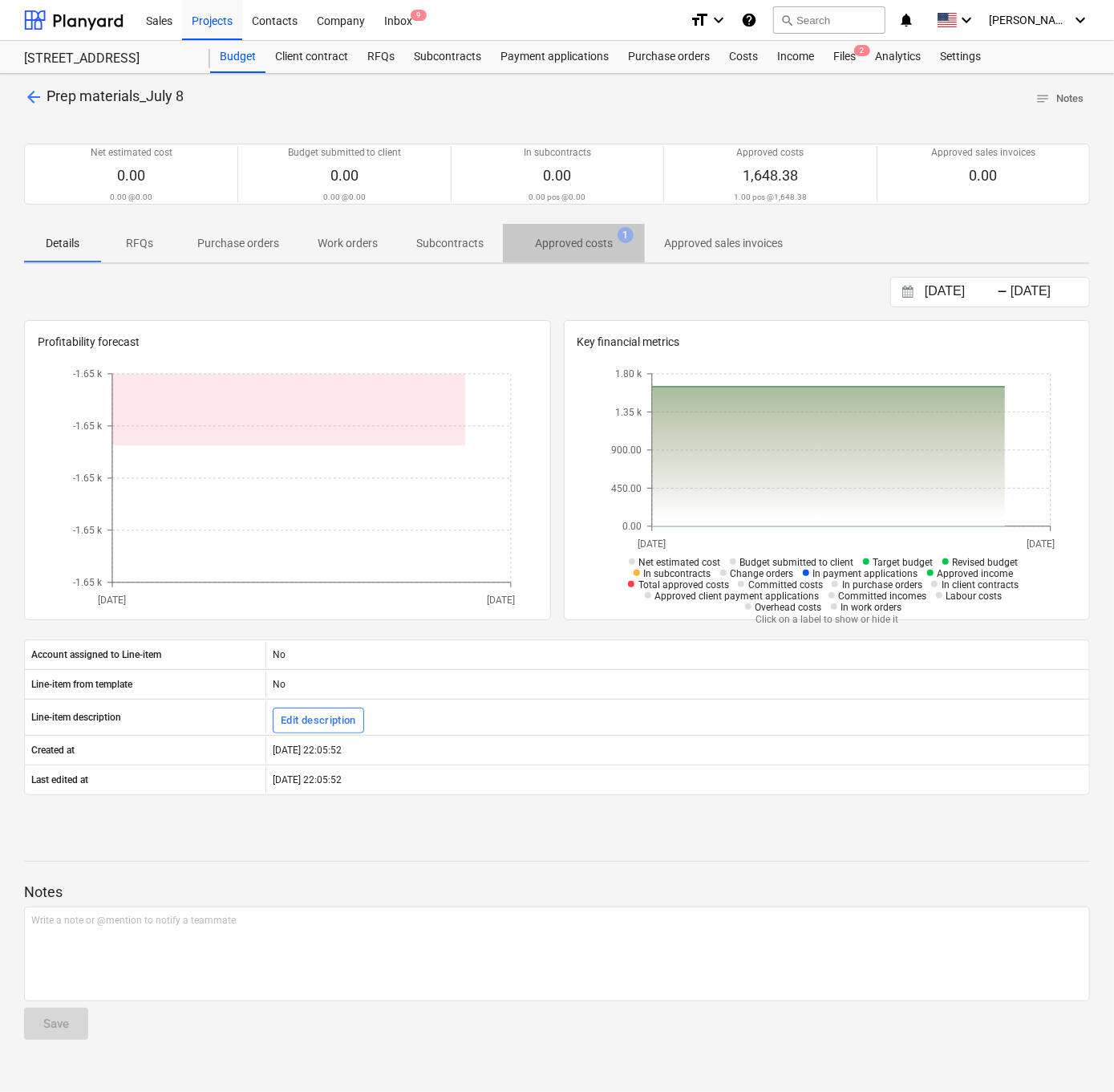
click at [577, 237] on p "Approved costs" at bounding box center [573, 243] width 78 height 17
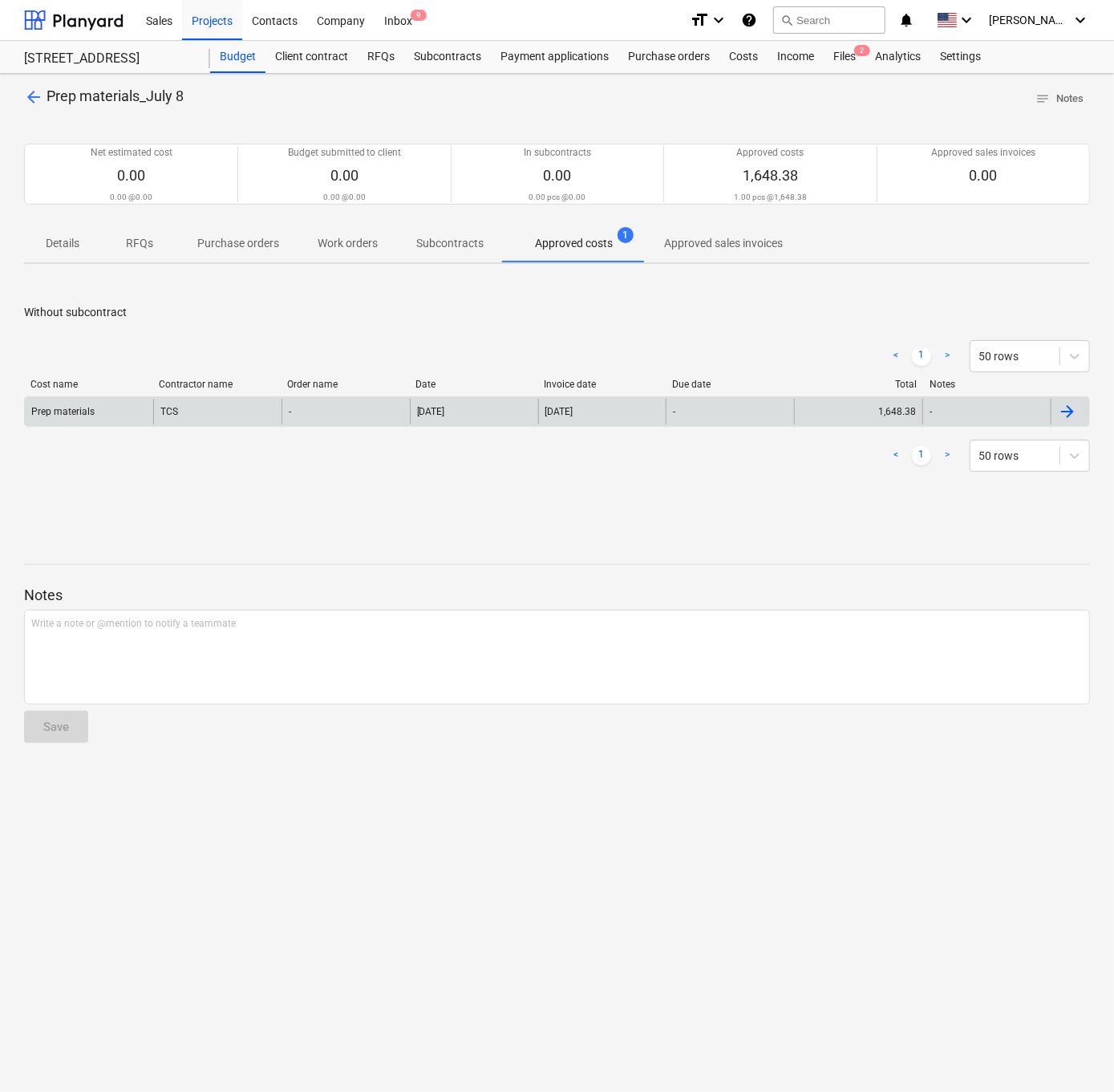
click at [79, 401] on div "Prep materials" at bounding box center [88, 411] width 129 height 25
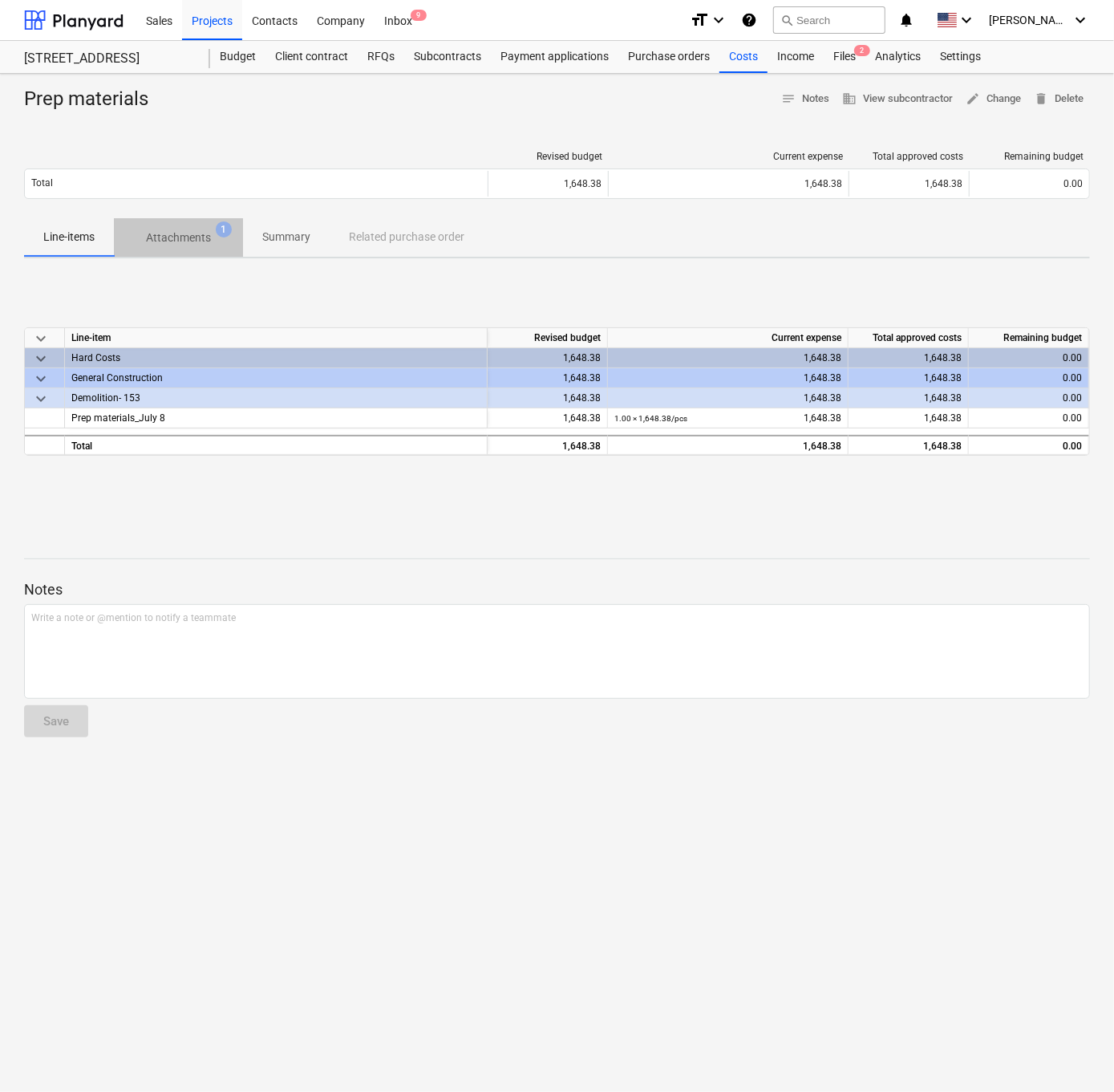
click at [168, 237] on p "Attachments" at bounding box center [178, 238] width 65 height 17
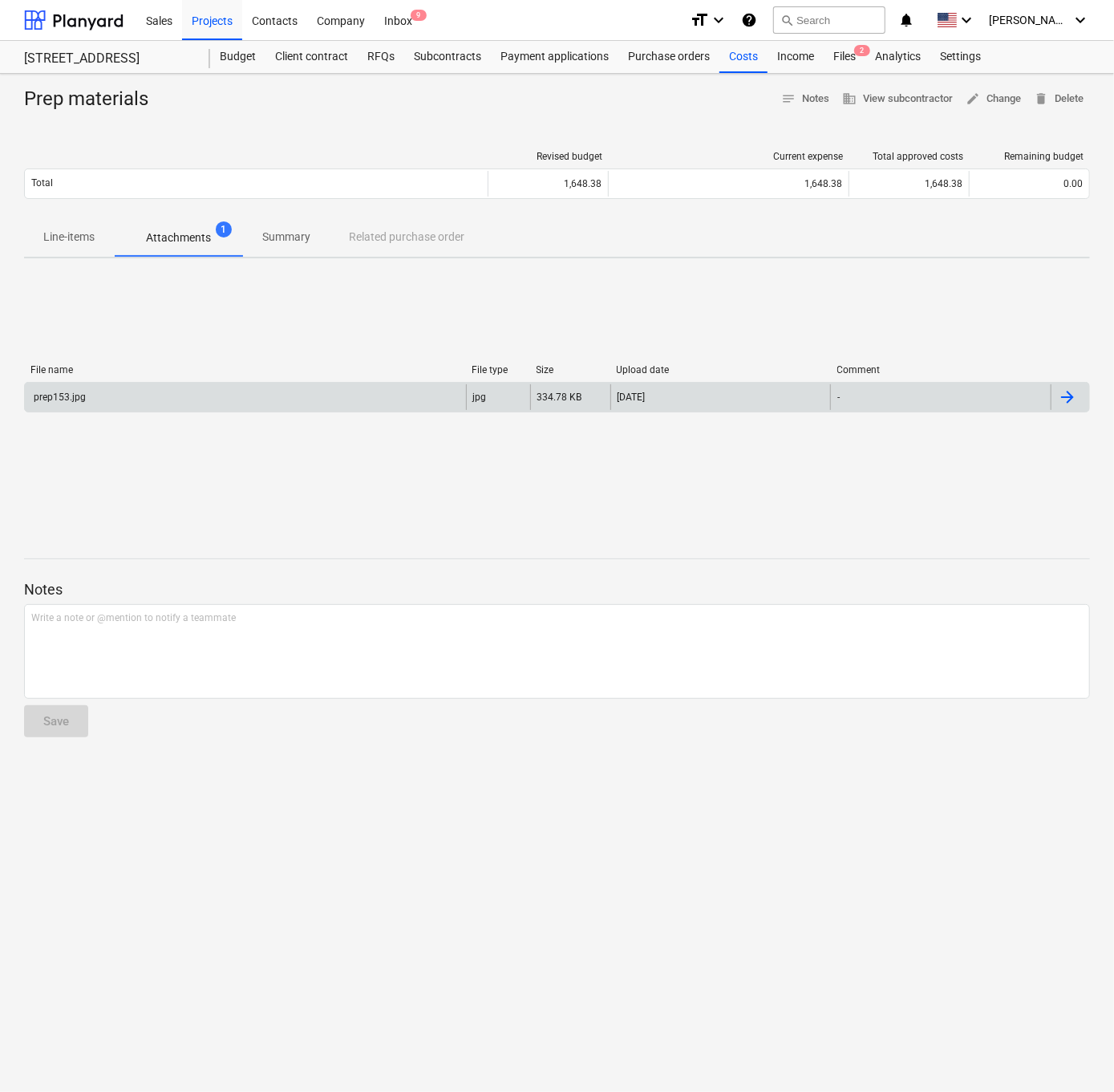
click at [101, 394] on div "prep153.jpg" at bounding box center [245, 396] width 442 height 25
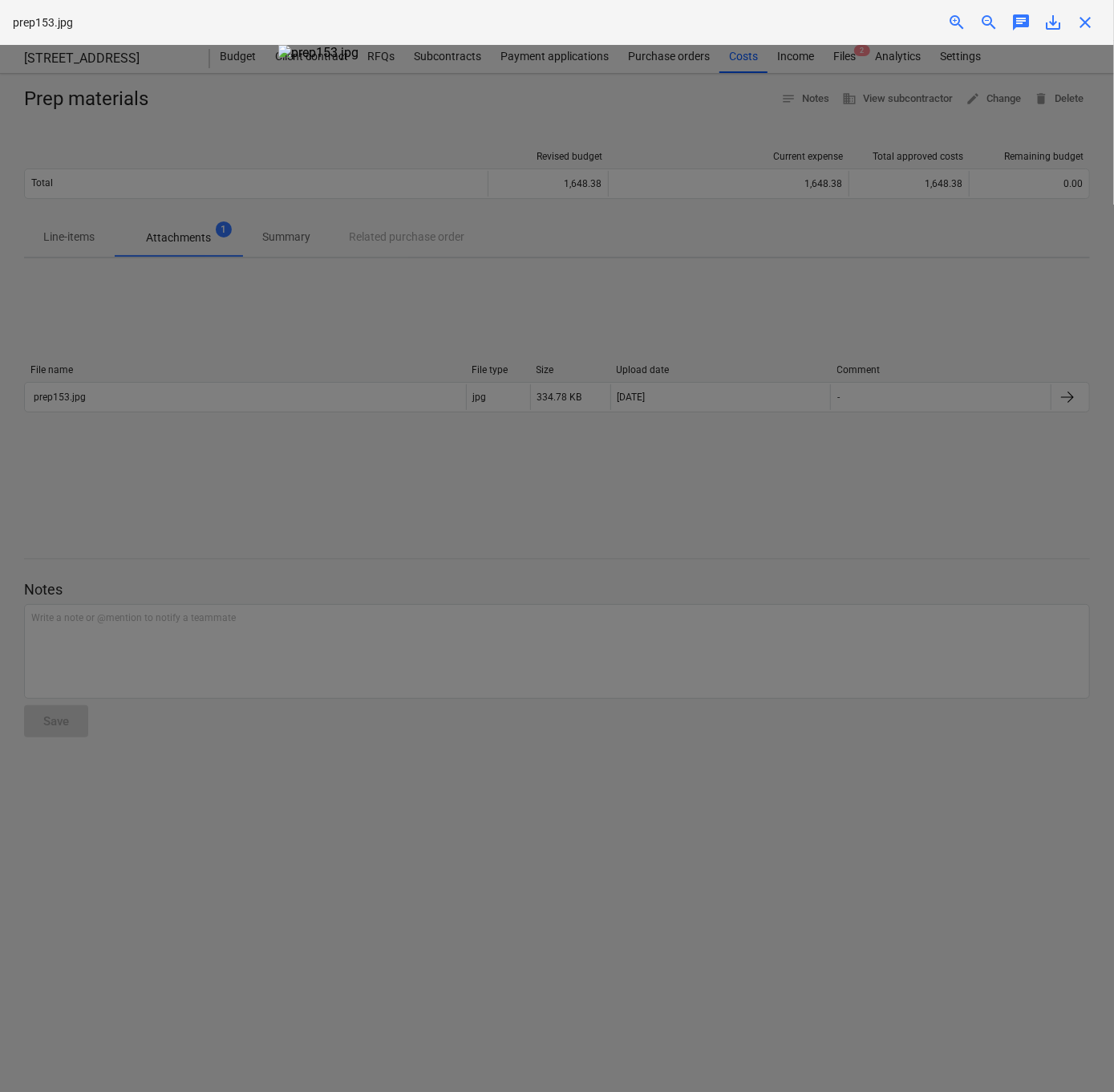
click at [764, 22] on span "zoom_in" at bounding box center [956, 22] width 19 height 19
click at [764, 17] on span "close" at bounding box center [1085, 22] width 19 height 19
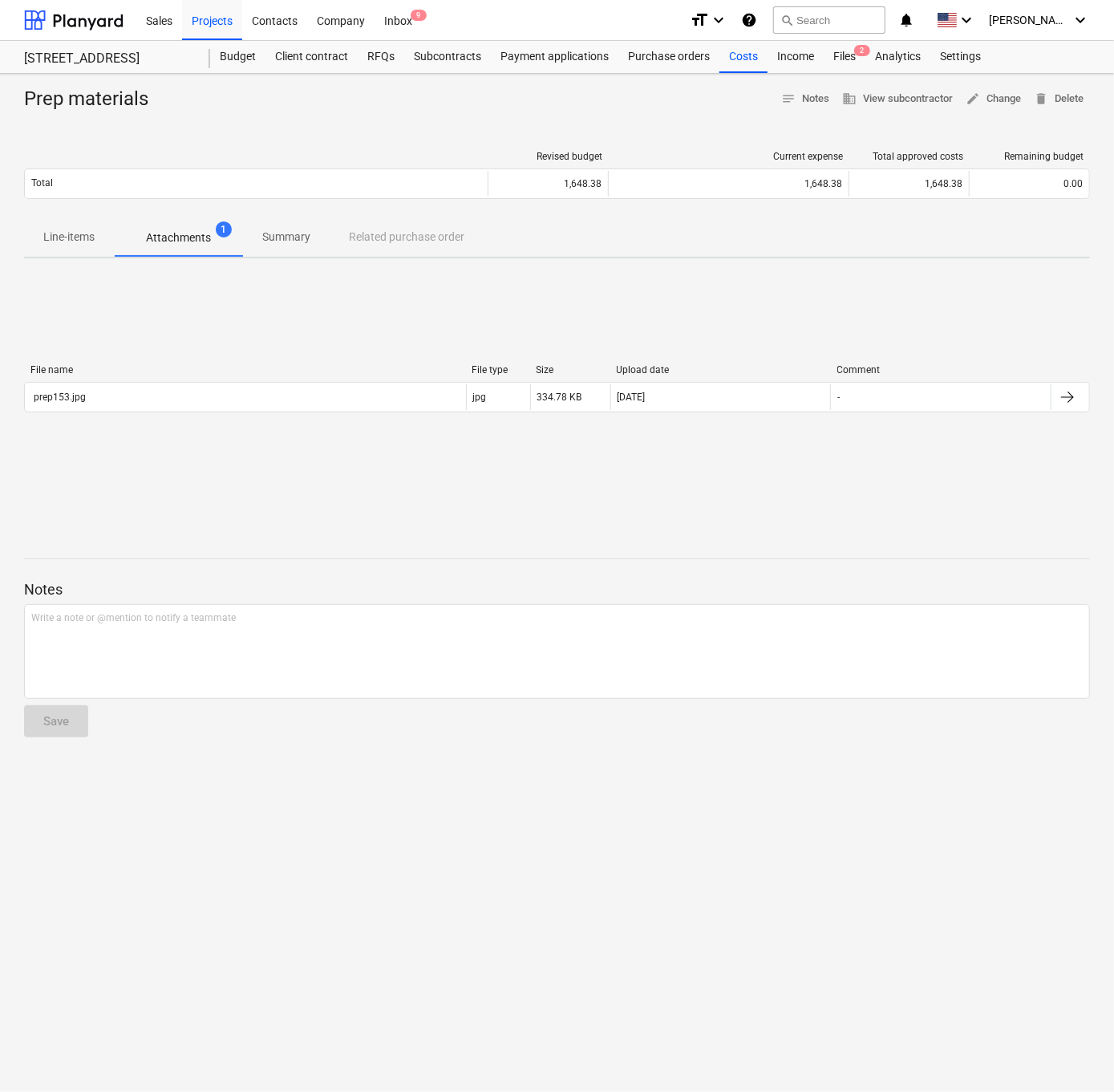
click at [413, 491] on div "File name File type Size Upload date Comment prep153.jpg jpg 334.78 KB [DATE] -…" at bounding box center [556, 392] width 1066 height 241
click at [228, 476] on div "File name File type Size Upload date Comment prep153.jpg jpg 334.78 KB [DATE] -…" at bounding box center [556, 392] width 1066 height 241
